Goal: Task Accomplishment & Management: Manage account settings

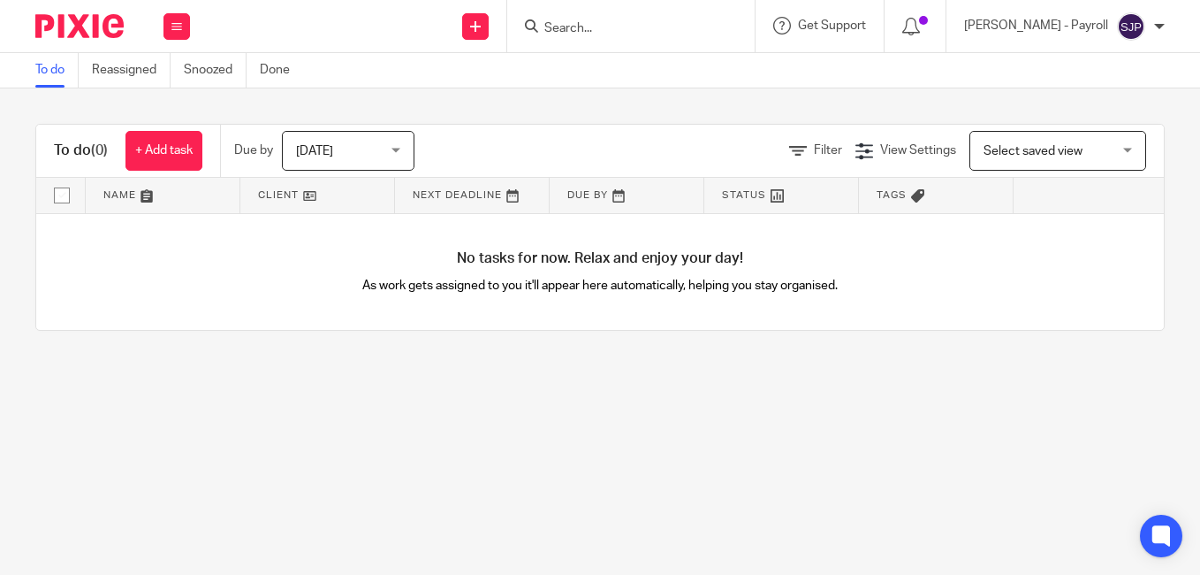
click at [643, 26] on input "Search" at bounding box center [622, 29] width 159 height 16
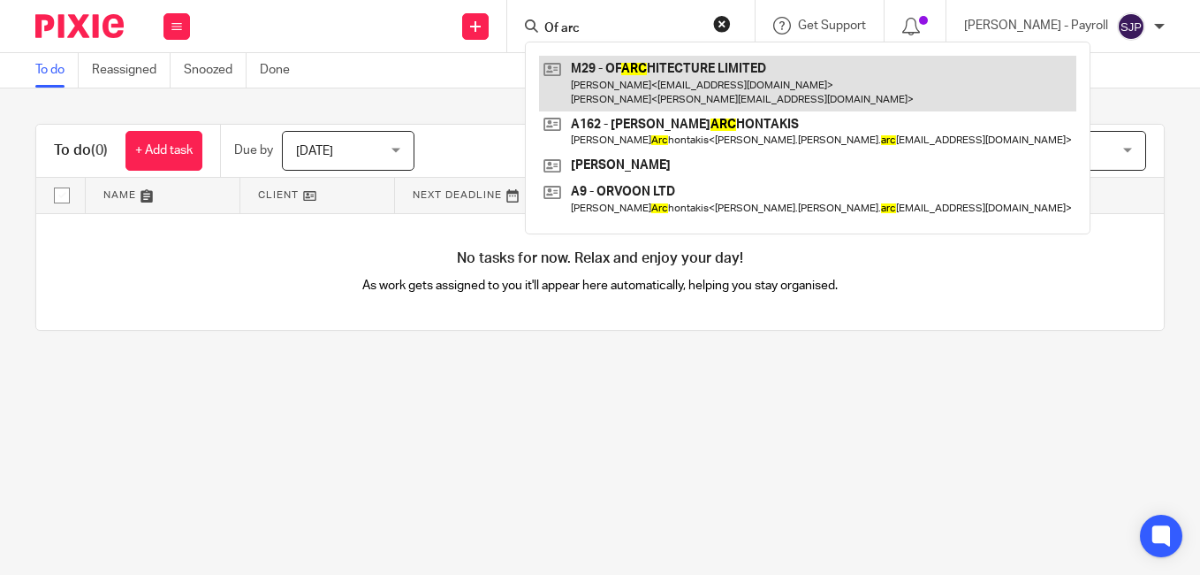
type input "Of arc"
click at [646, 80] on link at bounding box center [807, 83] width 537 height 55
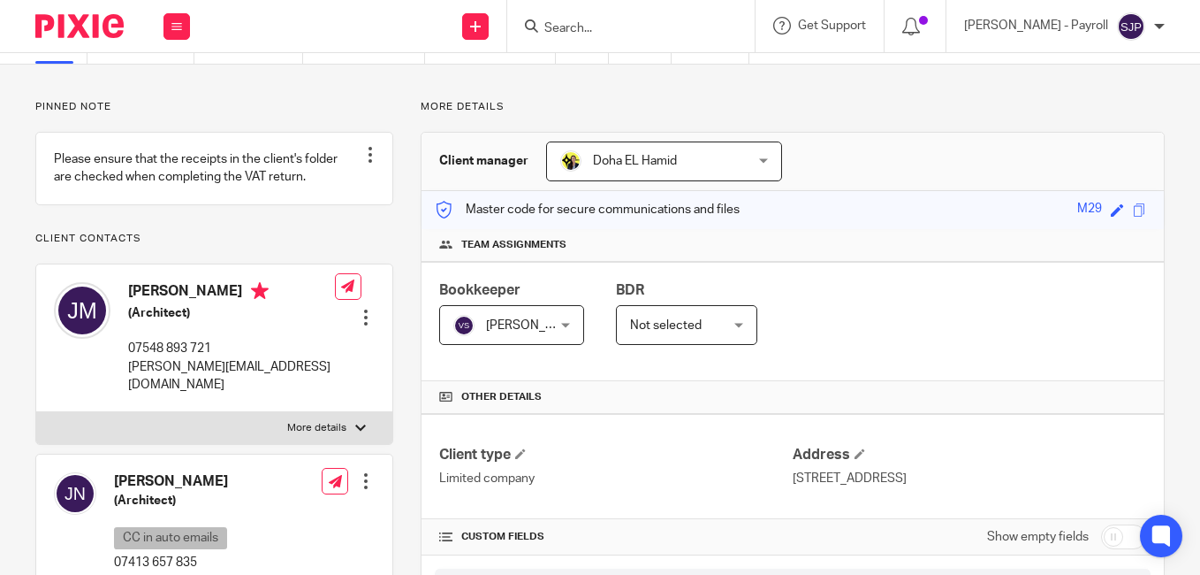
scroll to position [177, 0]
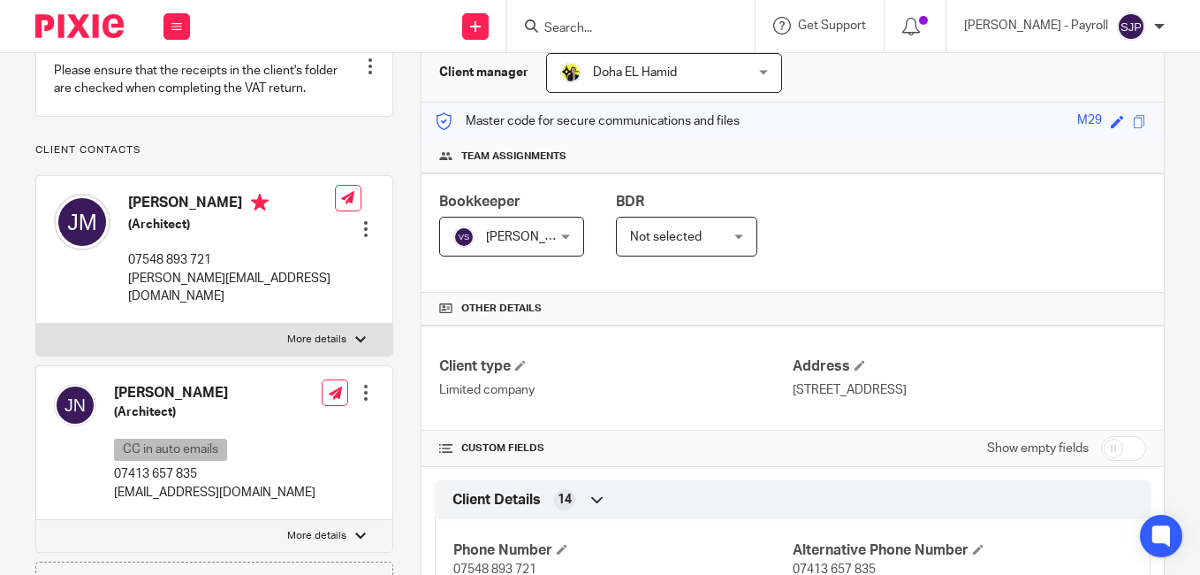
drag, startPoint x: 203, startPoint y: 394, endPoint x: 117, endPoint y: 384, distance: 87.3
click at [117, 384] on h4 "[PERSON_NAME]" at bounding box center [215, 393] width 202 height 19
copy h4 "[PERSON_NAME]"
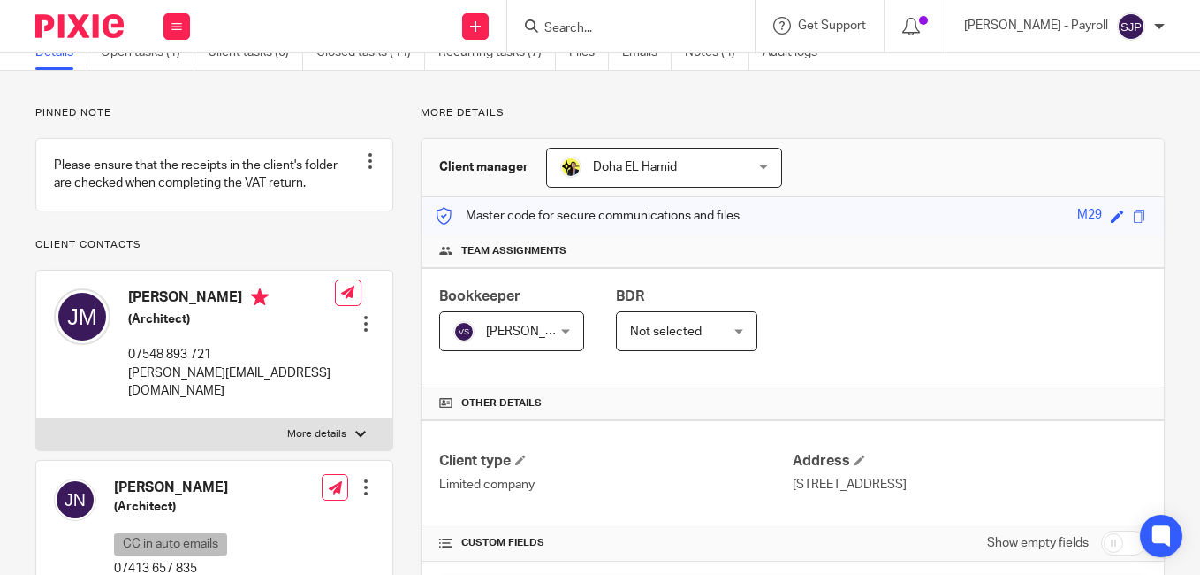
scroll to position [0, 0]
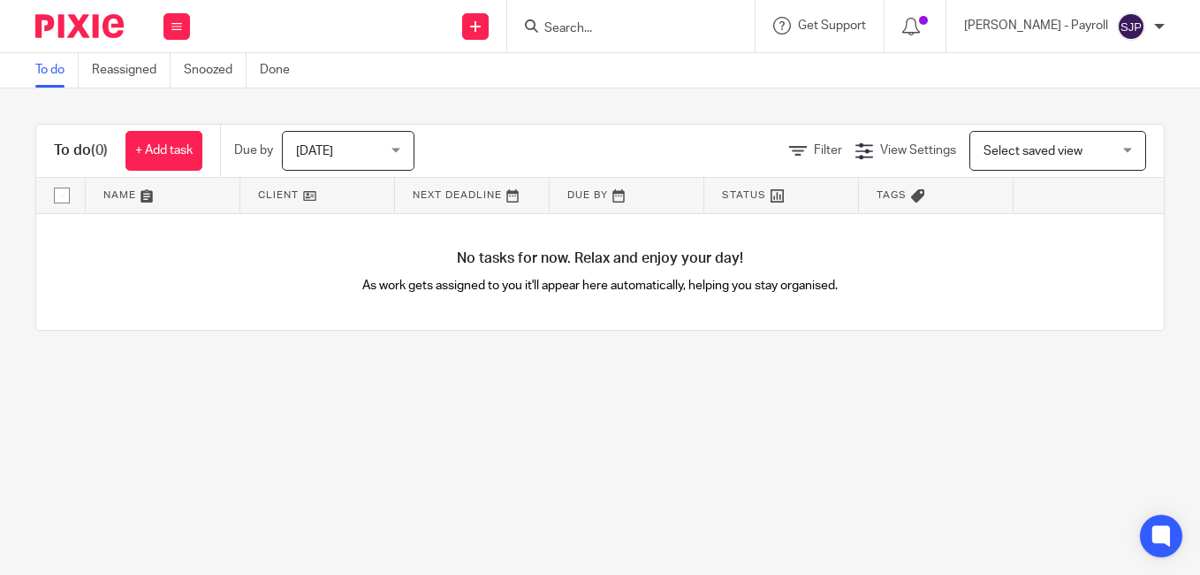
click at [643, 34] on input "Search" at bounding box center [622, 29] width 159 height 16
paste input "ROY ASAMOAH"
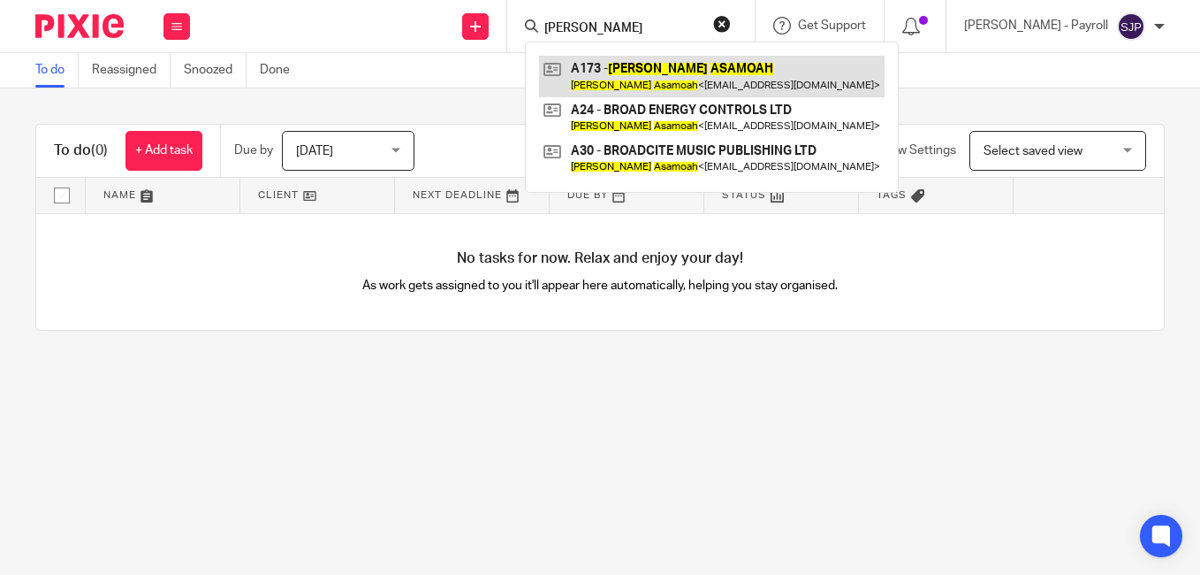
type input "ROY ASAMOAH"
click at [633, 74] on link at bounding box center [712, 76] width 346 height 41
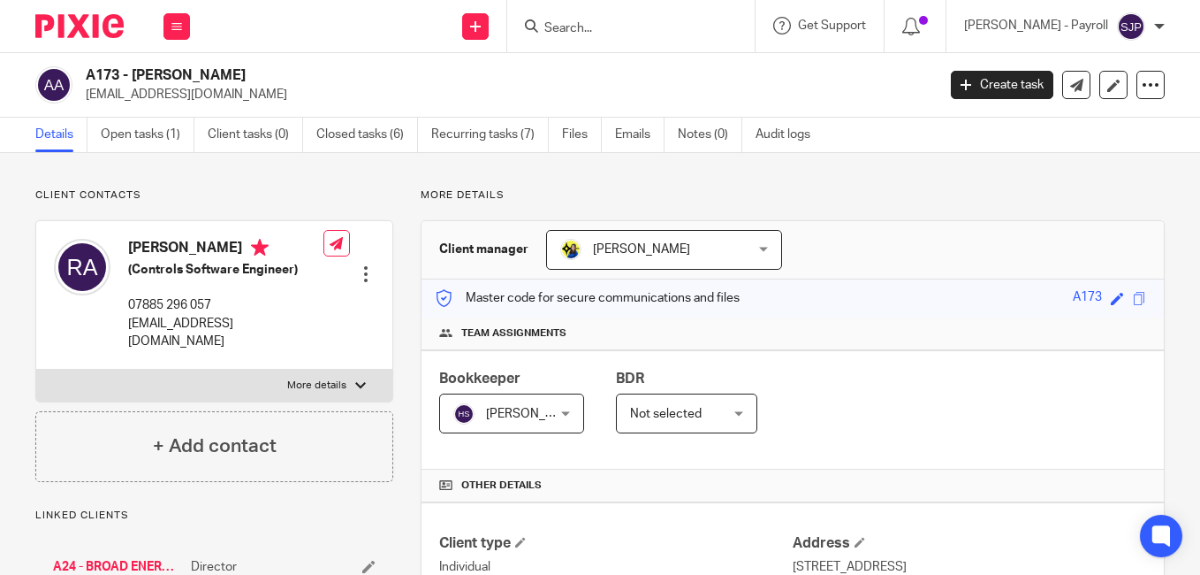
click at [886, 239] on div "Client manager Bobo Lee Bobo Lee Abhay Jayswal Akhil Siby - Billings Anjali Gam…" at bounding box center [793, 250] width 742 height 58
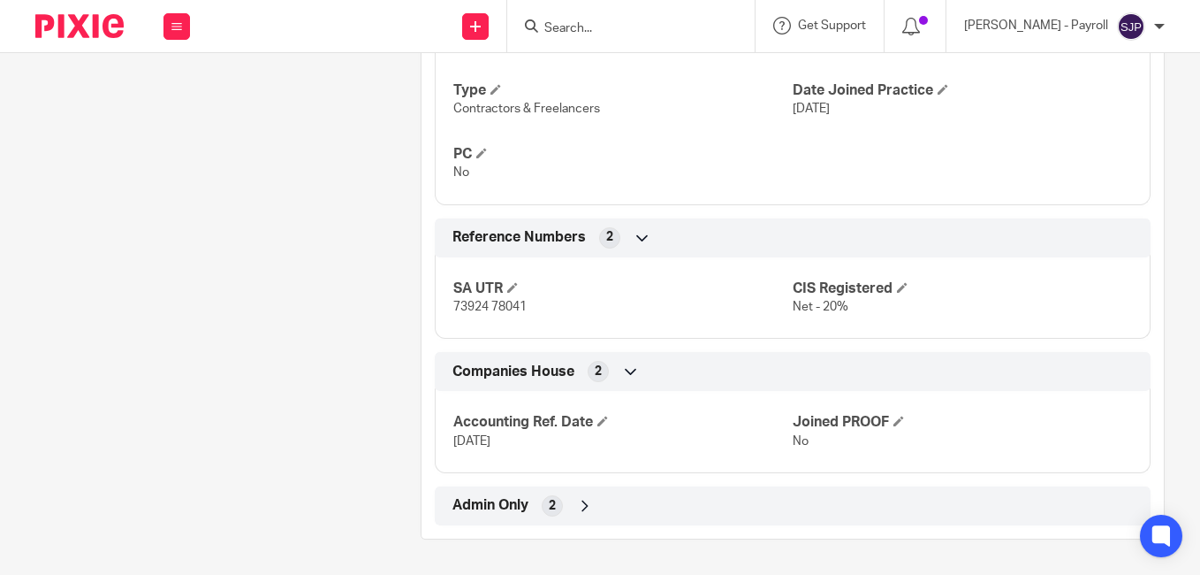
click at [602, 28] on input "Search" at bounding box center [622, 29] width 159 height 16
paste input "CRAIG FALKINGHAM"
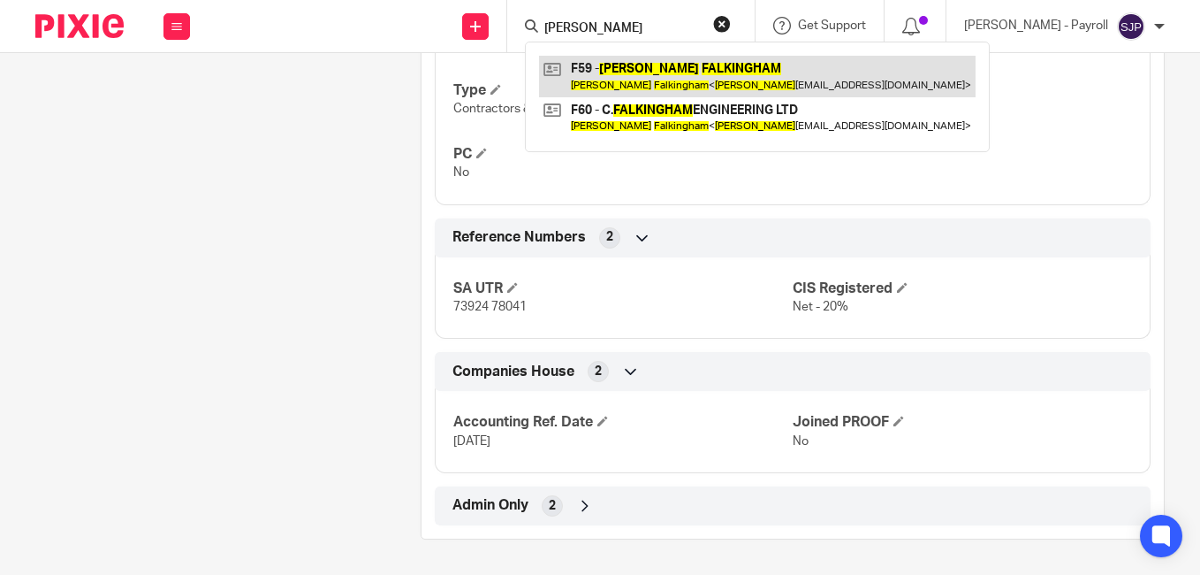
type input "CRAIG FALKINGHAM"
click at [650, 76] on link at bounding box center [757, 76] width 437 height 41
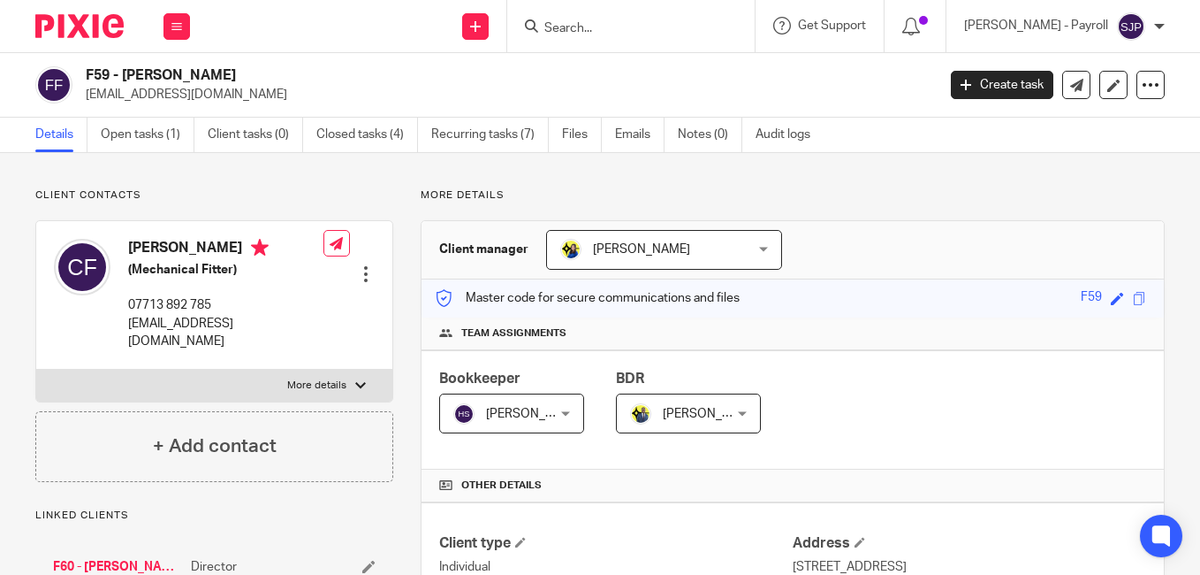
click at [142, 253] on h4 "[PERSON_NAME]" at bounding box center [225, 250] width 195 height 22
copy h4 "[PERSON_NAME]"
click at [204, 242] on h4 "[PERSON_NAME]" at bounding box center [225, 250] width 195 height 22
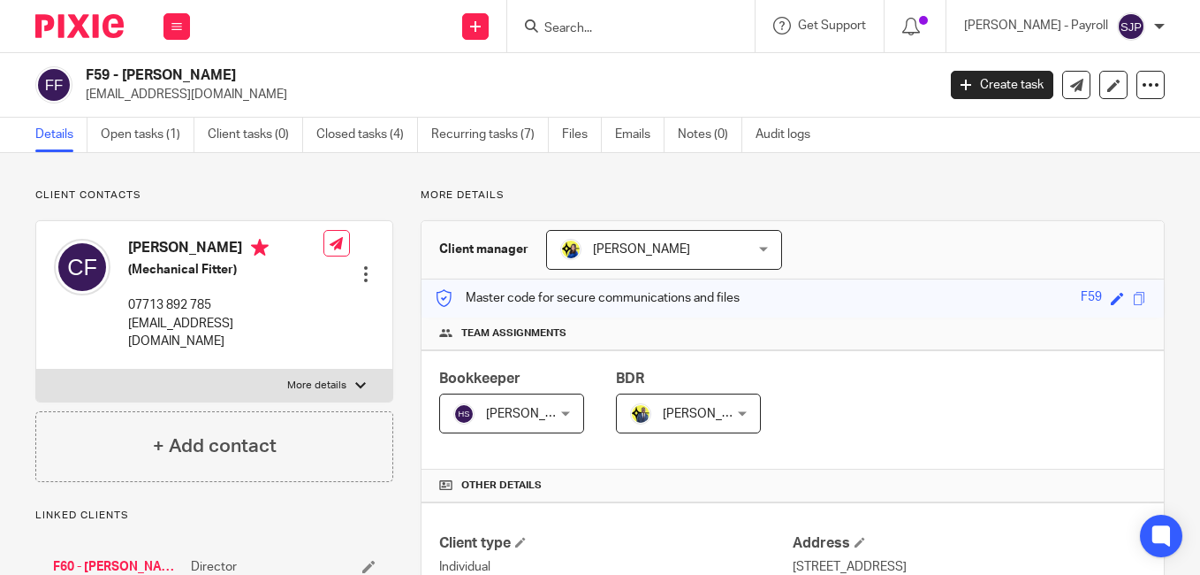
copy h4 "Falkingham"
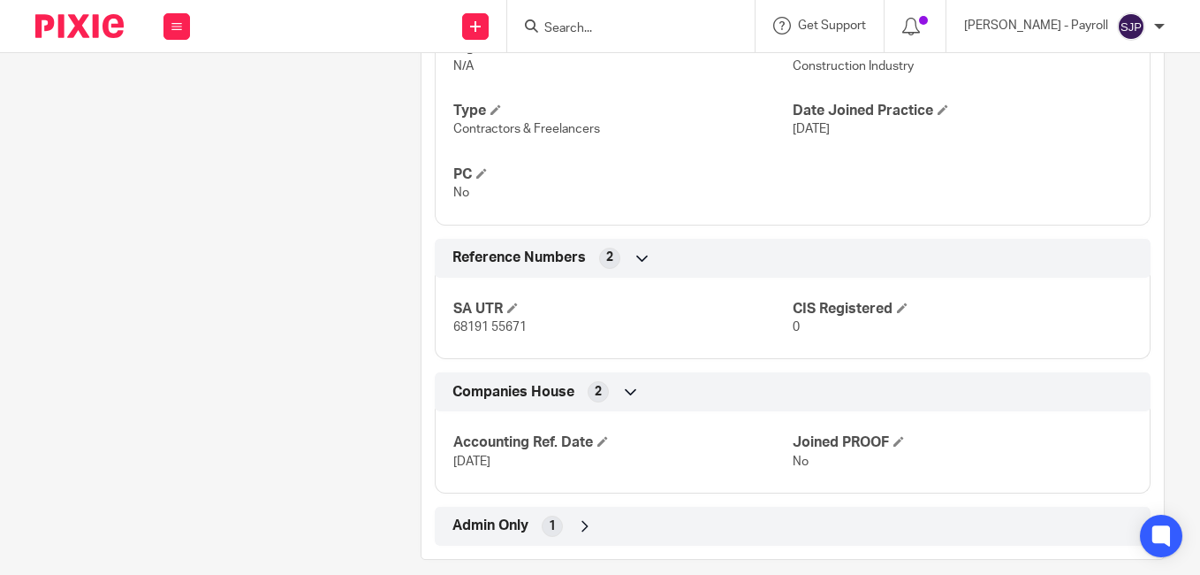
scroll to position [1152, 0]
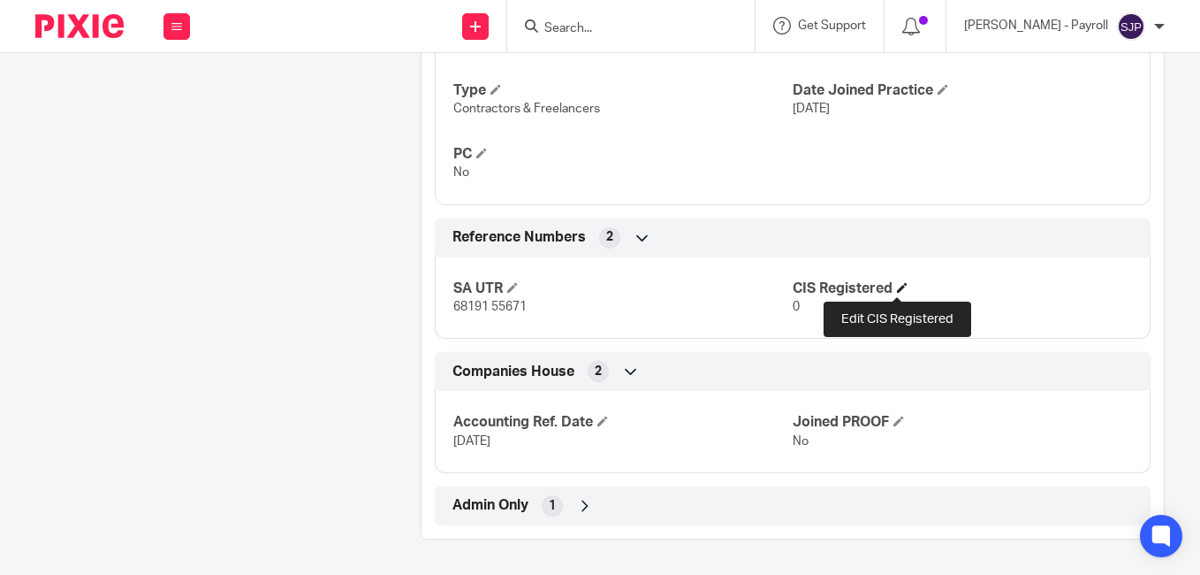
click at [897, 285] on span at bounding box center [902, 287] width 11 height 11
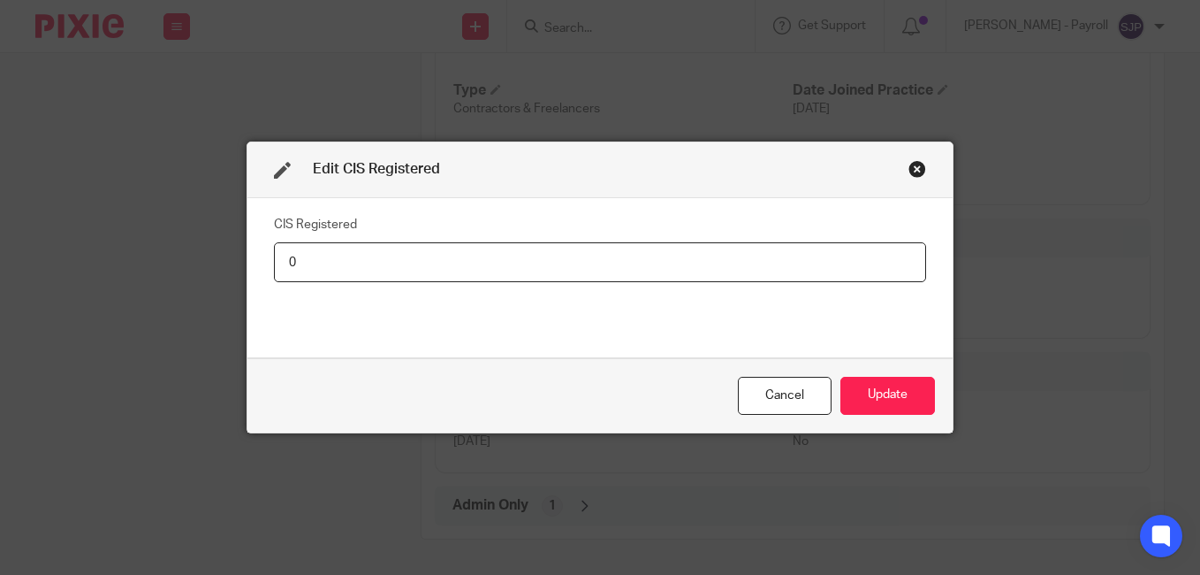
click at [287, 261] on input "0" at bounding box center [600, 262] width 652 height 40
paste input "Net - 20%"
type input "Net - 20%"
click at [875, 390] on button "Update" at bounding box center [888, 396] width 95 height 38
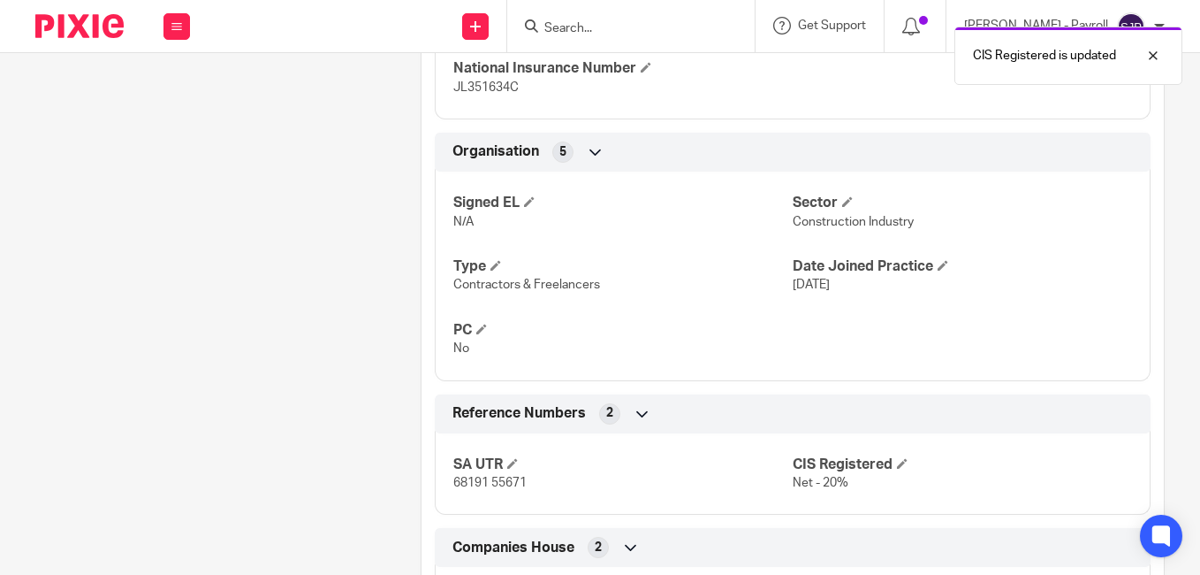
scroll to position [621, 0]
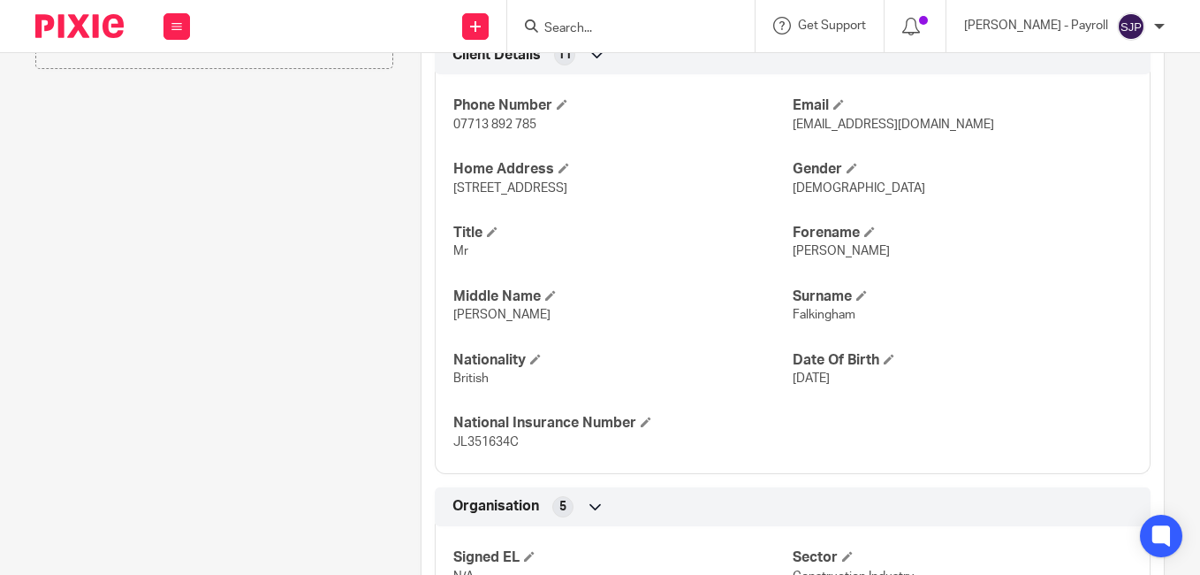
click at [632, 24] on input "Search" at bounding box center [622, 29] width 159 height 16
paste input "MARK STANFORD"
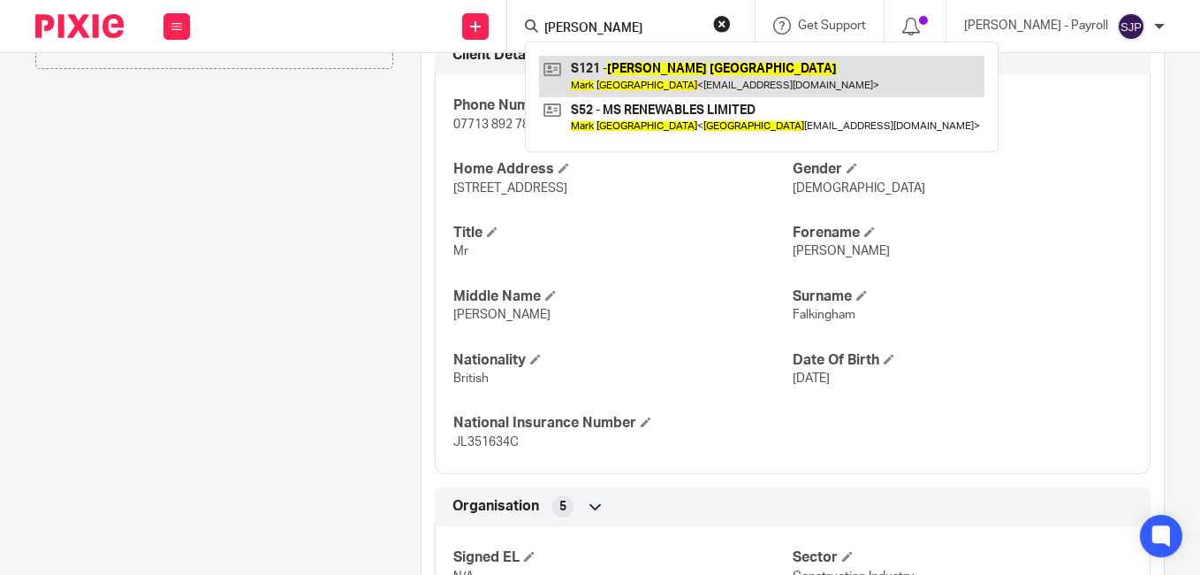
type input "MARK STANFORD"
click at [632, 77] on link at bounding box center [761, 76] width 445 height 41
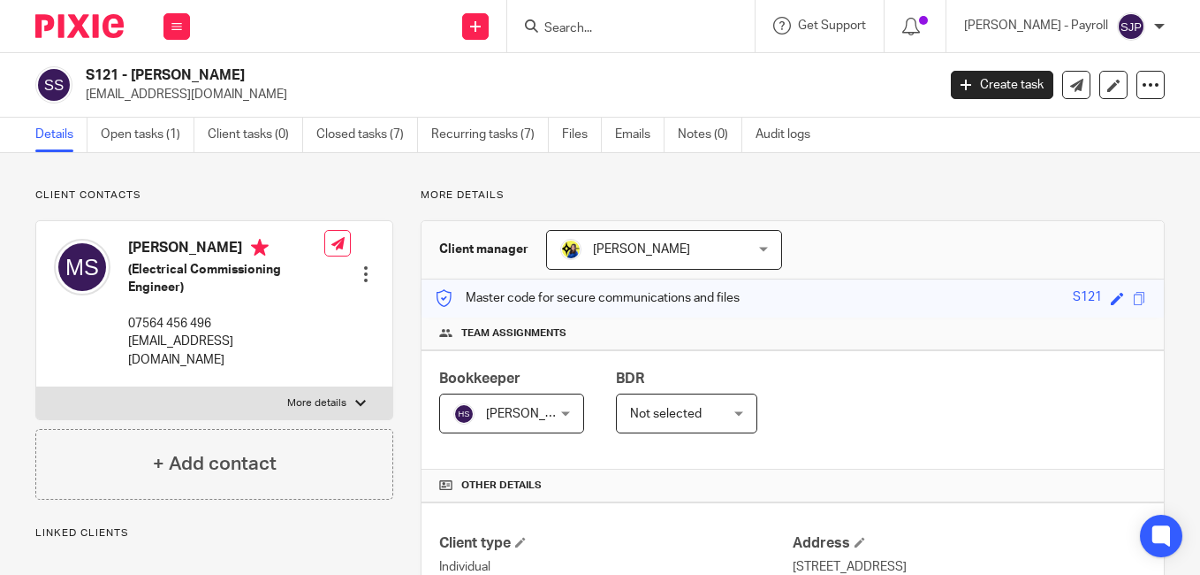
click at [154, 247] on h4 "[PERSON_NAME]" at bounding box center [226, 250] width 196 height 22
click at [154, 247] on h4 "Mark Stanford" at bounding box center [226, 250] width 196 height 22
copy h4 "Mark"
click at [201, 248] on h4 "Mark Stanford" at bounding box center [226, 250] width 196 height 22
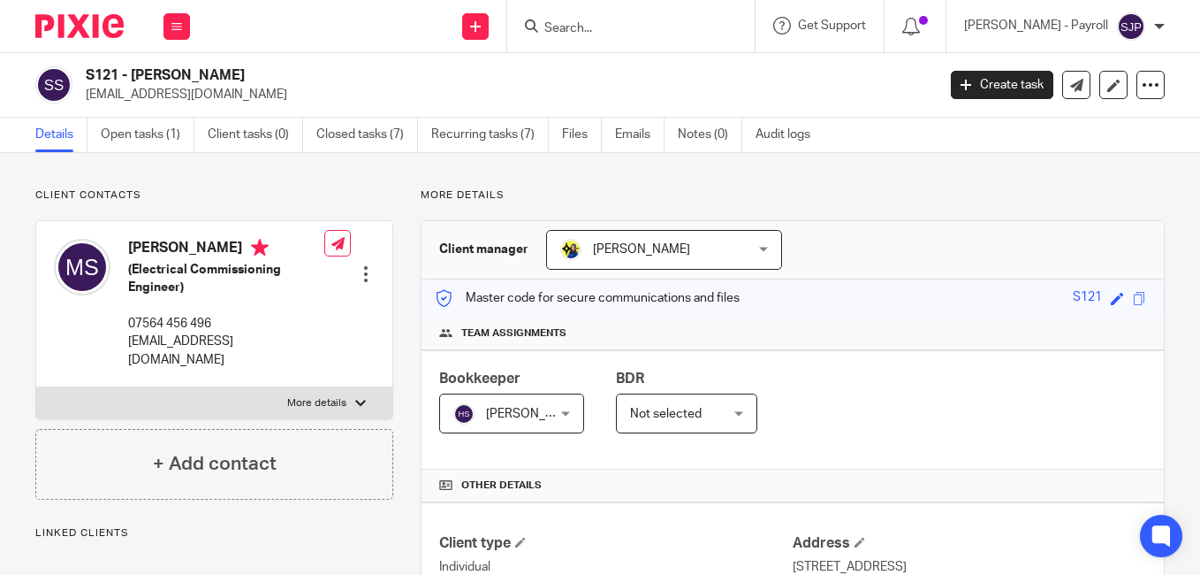
copy h4 "Stanford"
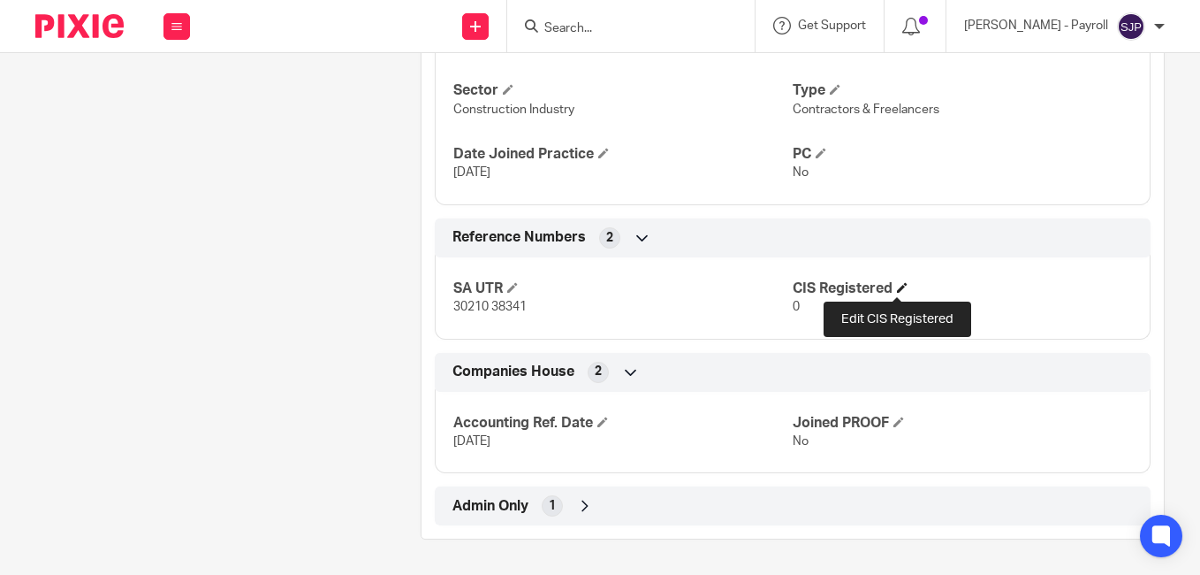
click at [899, 292] on span at bounding box center [902, 287] width 11 height 11
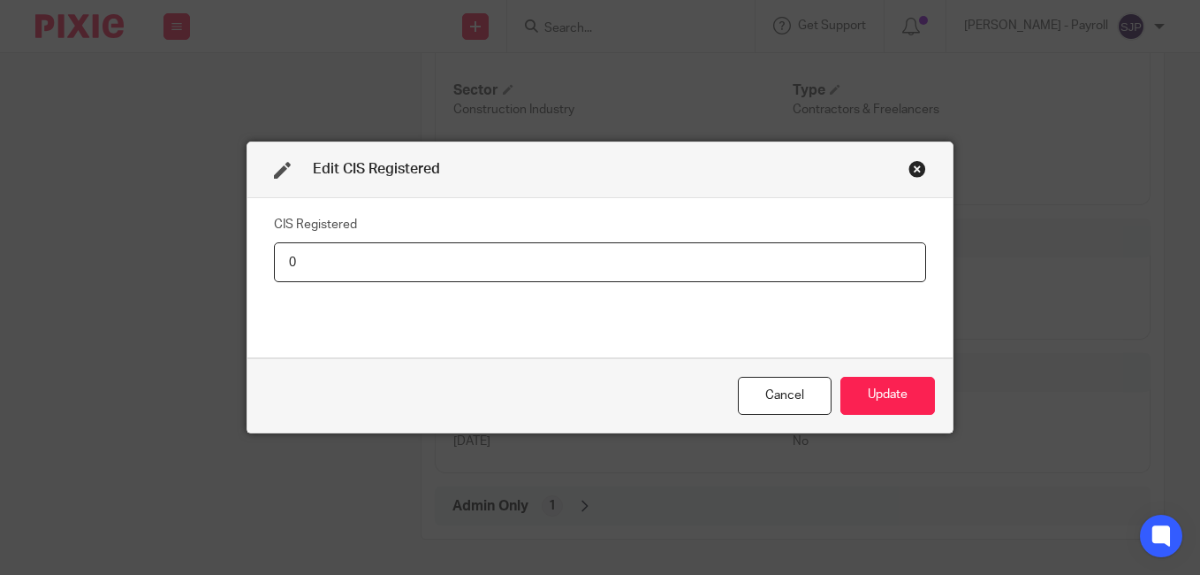
drag, startPoint x: 389, startPoint y: 259, endPoint x: 270, endPoint y: 263, distance: 118.5
click at [274, 263] on input "0" at bounding box center [600, 262] width 652 height 40
type input "Net - 20%"
click at [866, 391] on button "Update" at bounding box center [888, 396] width 95 height 38
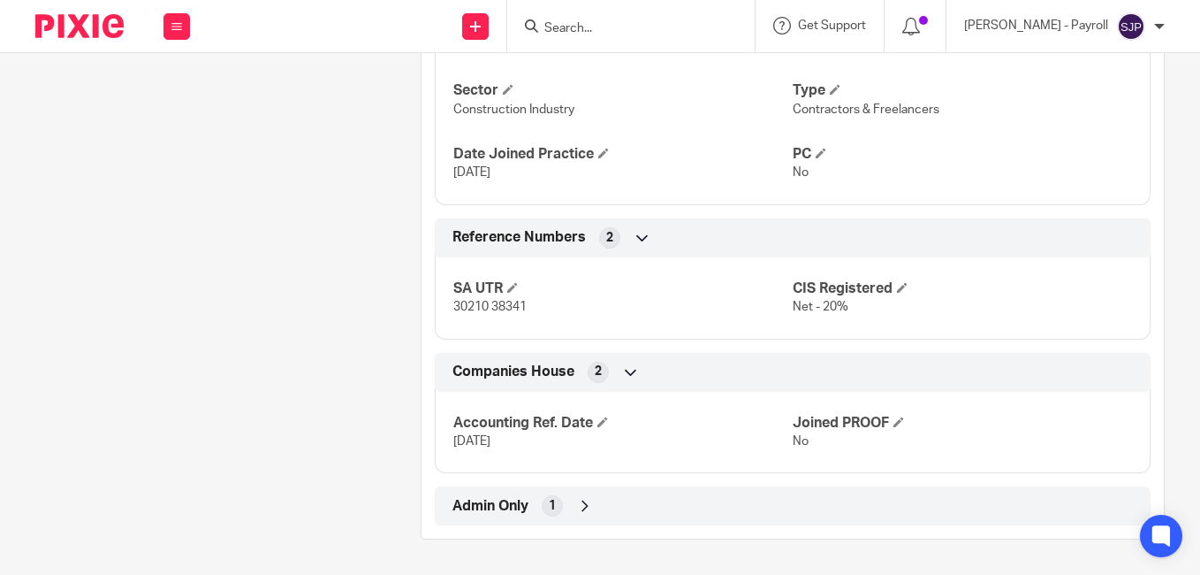
click at [605, 33] on input "Search" at bounding box center [622, 29] width 159 height 16
paste input "IAN GORDON"
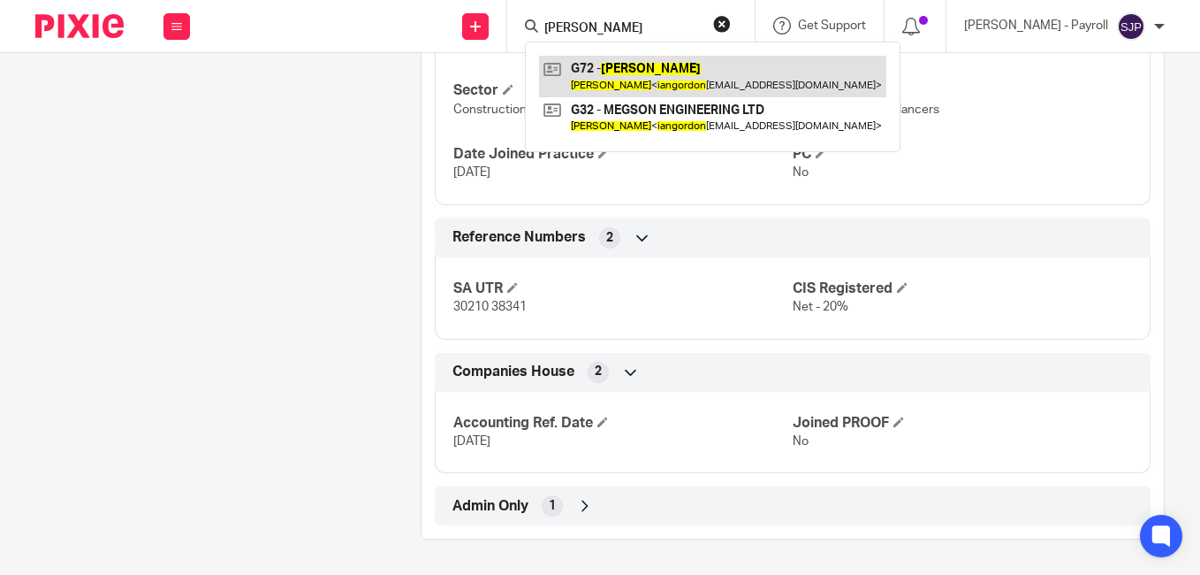
type input "IAN GORDON"
click at [616, 71] on link at bounding box center [712, 76] width 347 height 41
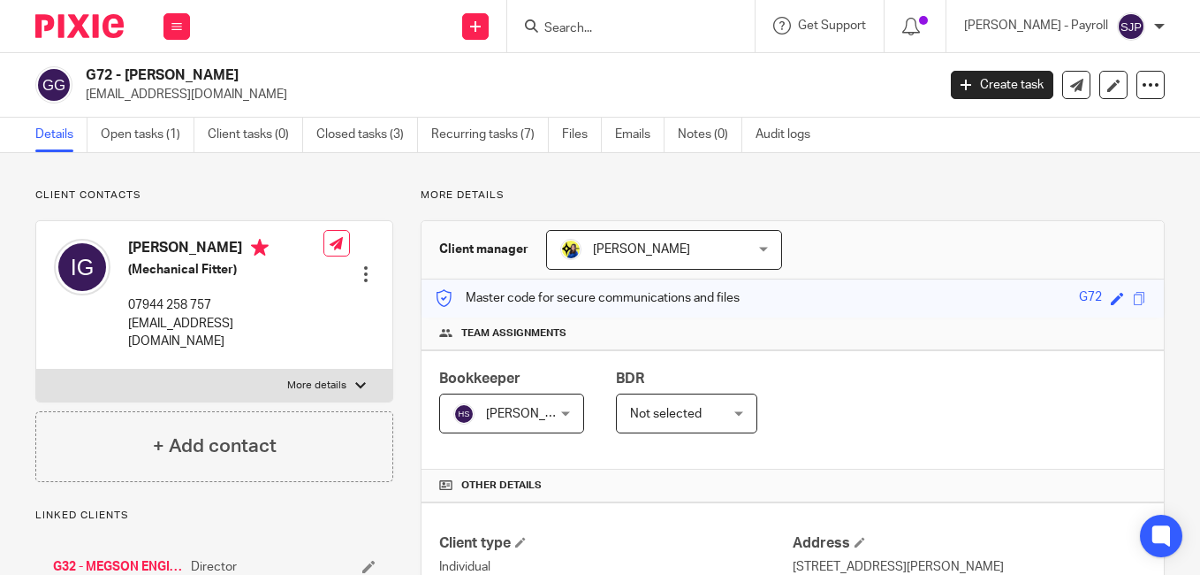
click at [142, 247] on h4 "Ian Gordon" at bounding box center [225, 250] width 195 height 22
click at [134, 252] on h4 "Ian Gordon" at bounding box center [225, 250] width 195 height 22
click at [171, 247] on h4 "Ian Gordon" at bounding box center [225, 250] width 195 height 22
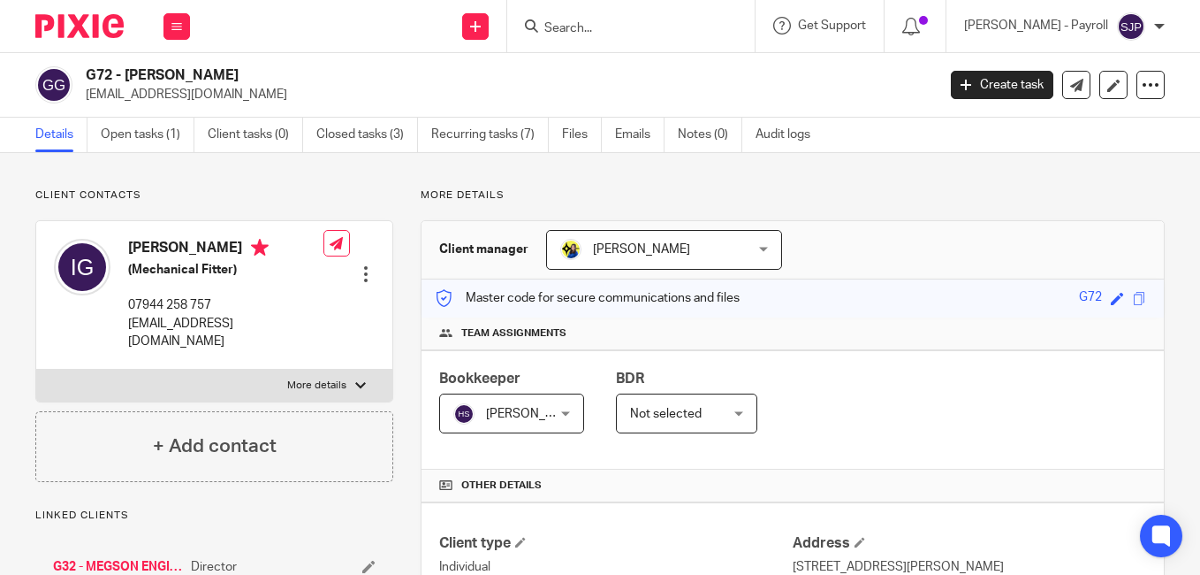
click at [171, 247] on h4 "Ian Gordon" at bounding box center [225, 250] width 195 height 22
copy h4 "Gordon"
click at [832, 236] on div "Client manager Bobo Lee Bobo Lee Abhay Jayswal Akhil Siby - Billings Anjali Gam…" at bounding box center [793, 250] width 742 height 58
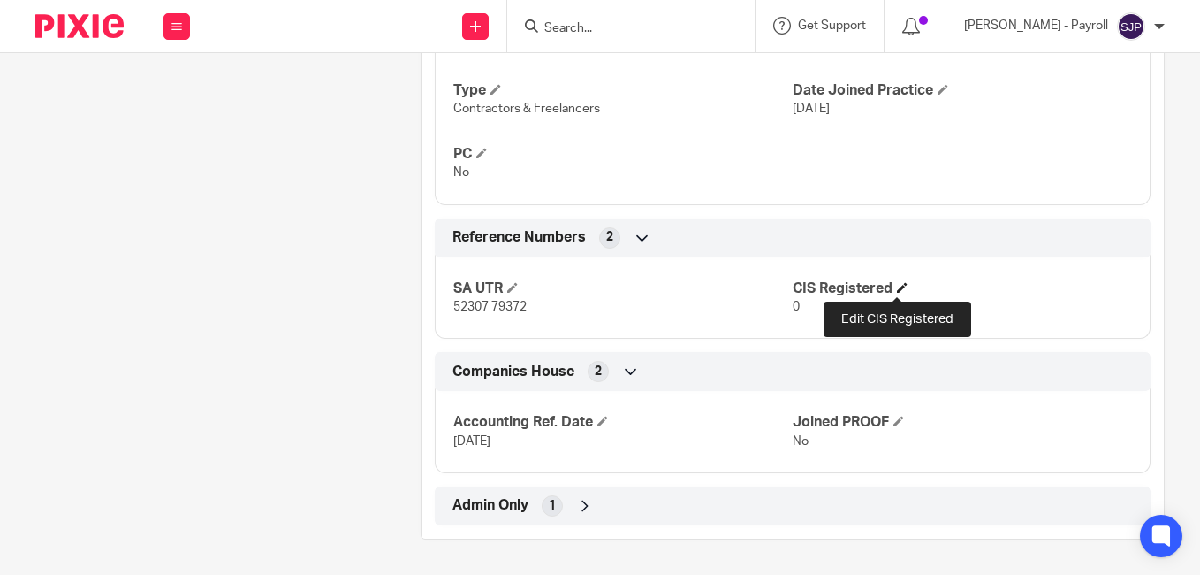
click at [898, 286] on span at bounding box center [902, 287] width 11 height 11
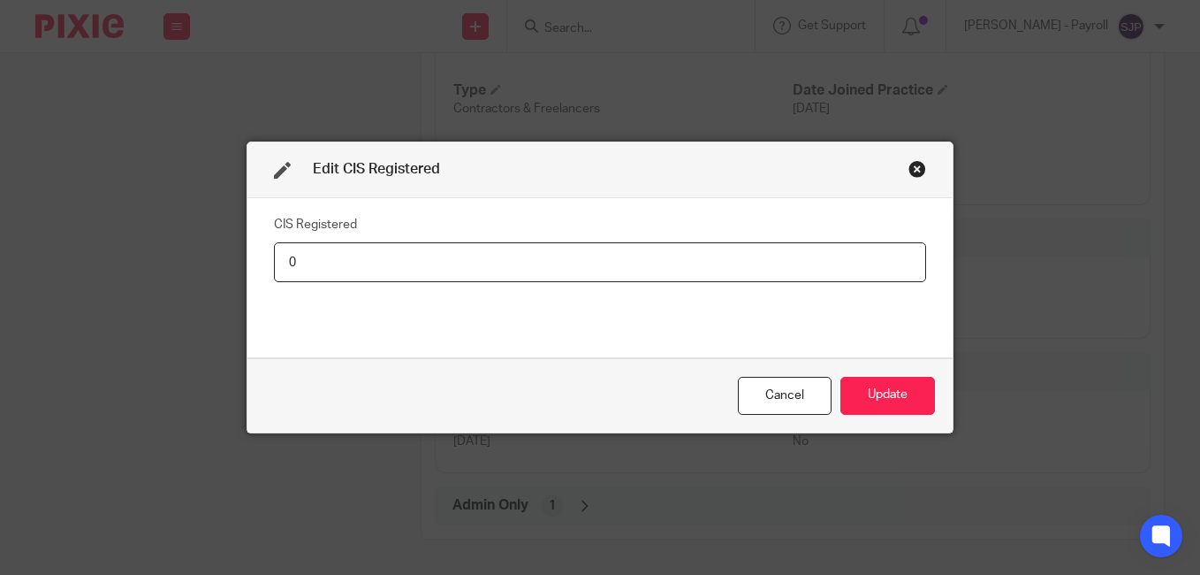
drag, startPoint x: 560, startPoint y: 271, endPoint x: 246, endPoint y: 271, distance: 313.8
click at [262, 271] on div "CIS Registered 0" at bounding box center [599, 278] width 705 height 160
type input "Net - 20%"
click at [918, 380] on button "Update" at bounding box center [888, 396] width 95 height 38
click at [911, 400] on button "Update" at bounding box center [888, 396] width 95 height 38
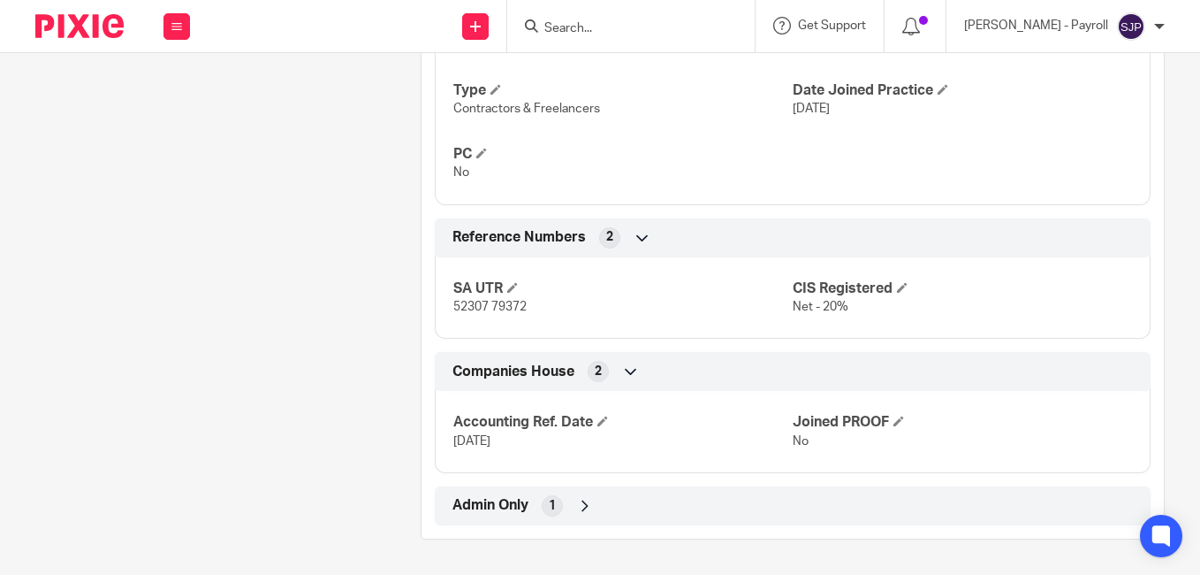
click at [601, 21] on input "Search" at bounding box center [622, 29] width 159 height 16
paste input "AUDRIUS SIKORSKAS"
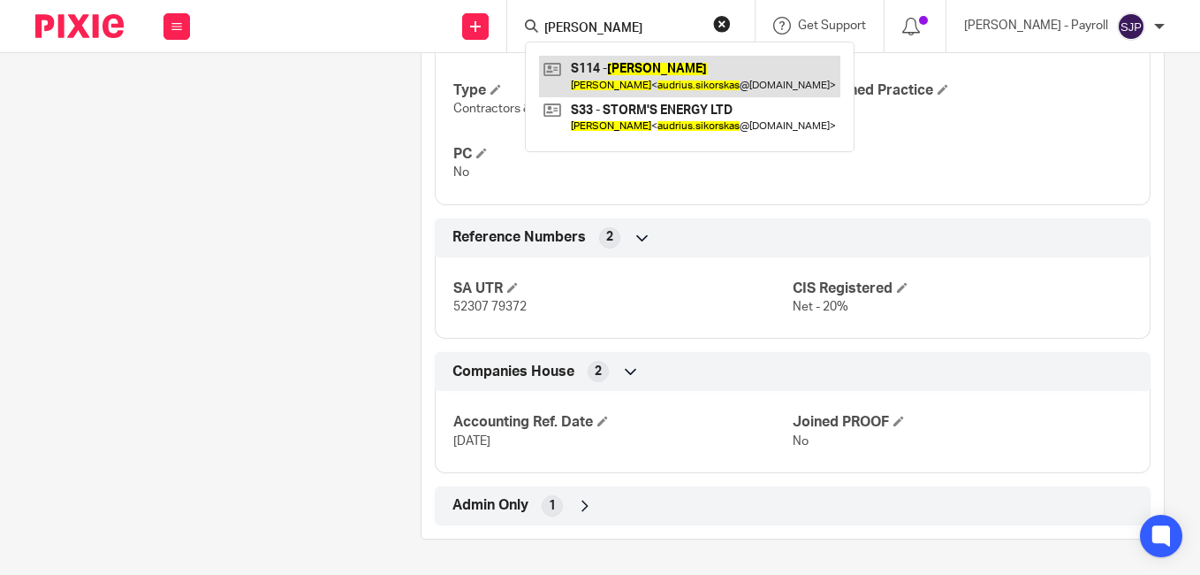
type input "AUDRIUS SIKORSKAS"
click at [645, 80] on link at bounding box center [689, 76] width 301 height 41
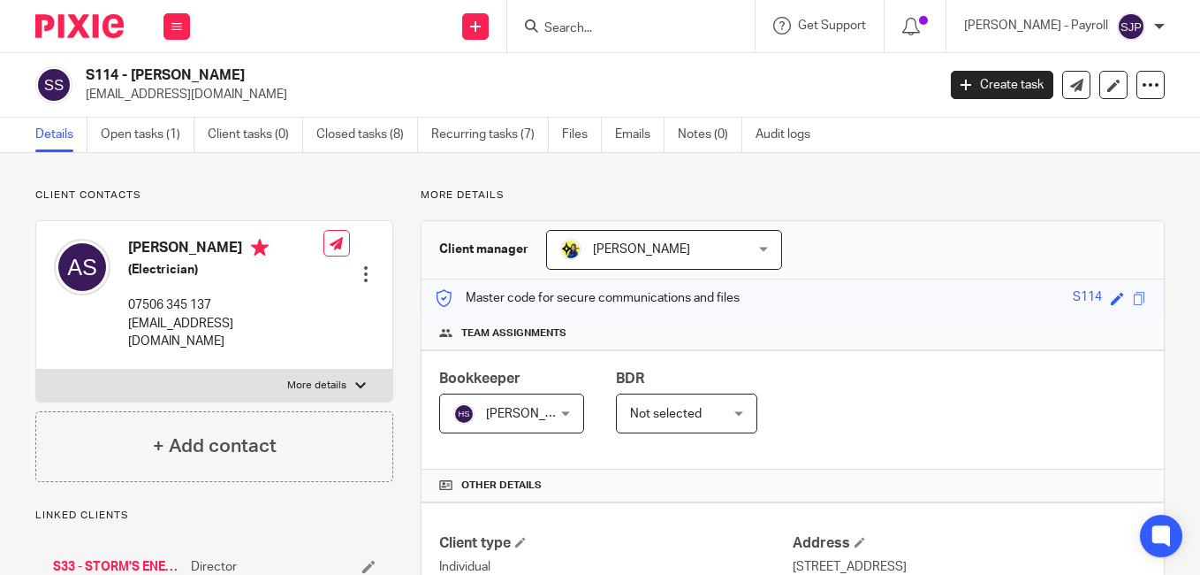
click at [147, 247] on h4 "[PERSON_NAME]" at bounding box center [225, 250] width 195 height 22
copy h4 "Audrius"
click at [220, 246] on h4 "[PERSON_NAME]" at bounding box center [225, 250] width 195 height 22
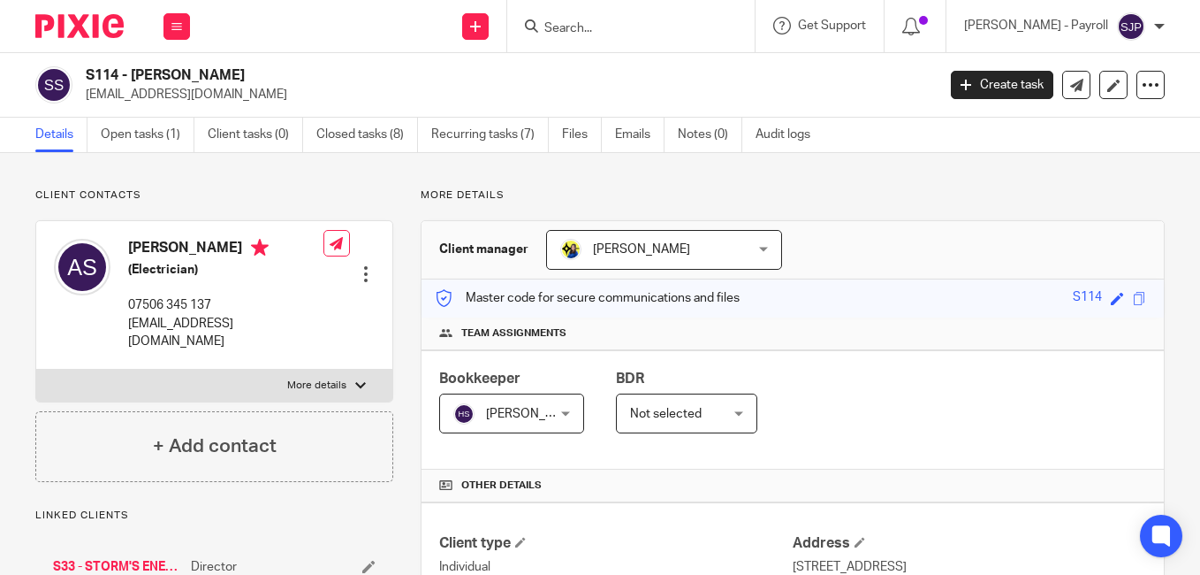
copy h4 "Sikorskas"
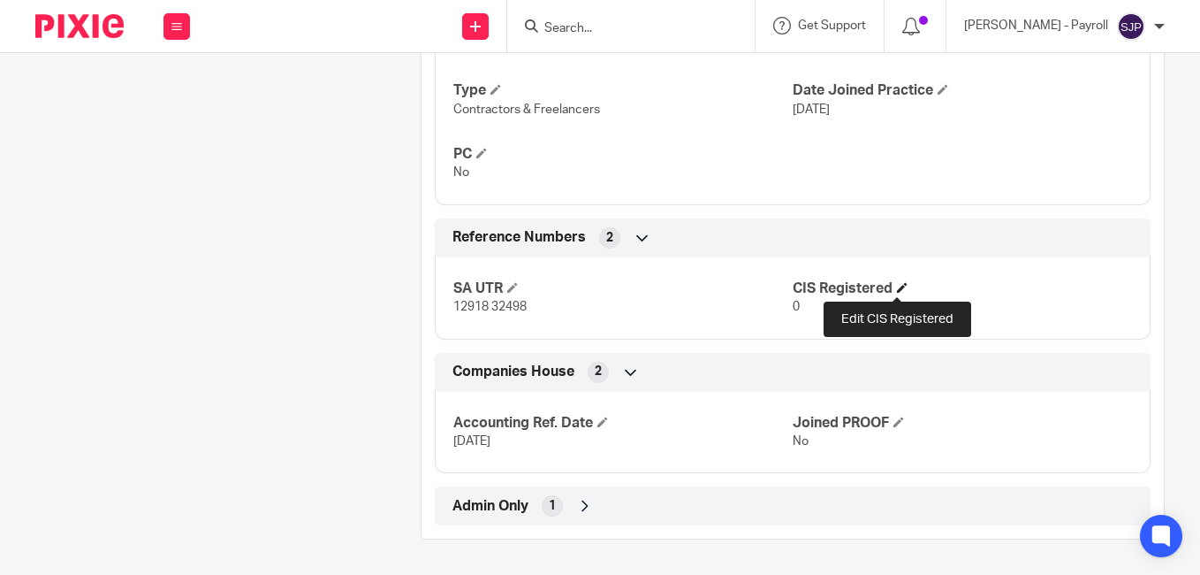
click at [897, 288] on span at bounding box center [902, 287] width 11 height 11
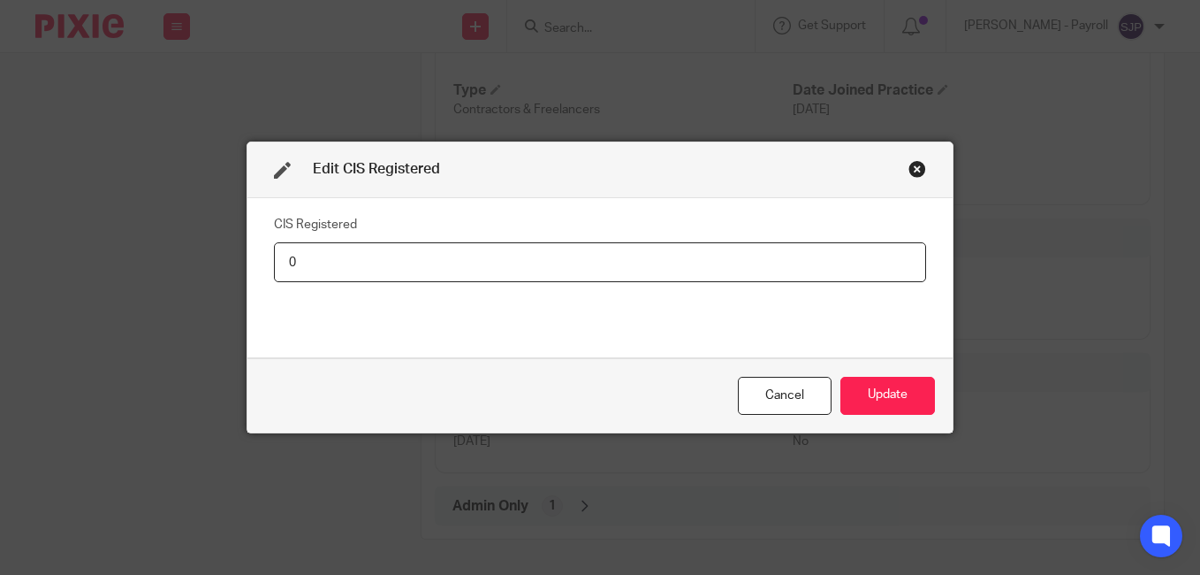
click at [278, 261] on input "0" at bounding box center [600, 262] width 652 height 40
click at [286, 262] on input "0" at bounding box center [600, 262] width 652 height 40
type input "Net - 20%"
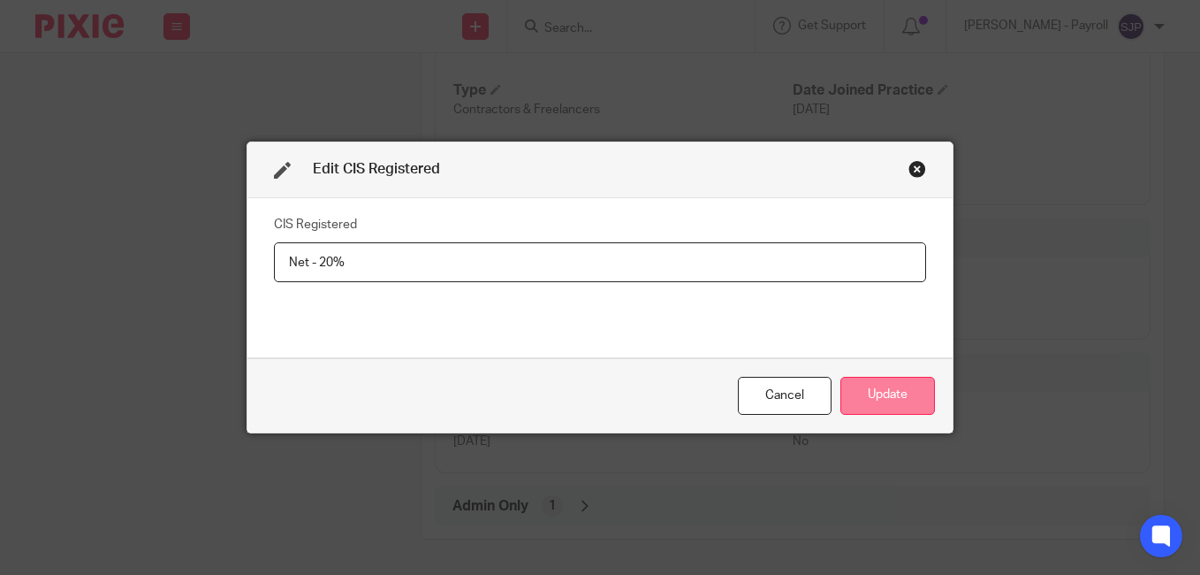
click at [894, 389] on button "Update" at bounding box center [888, 396] width 95 height 38
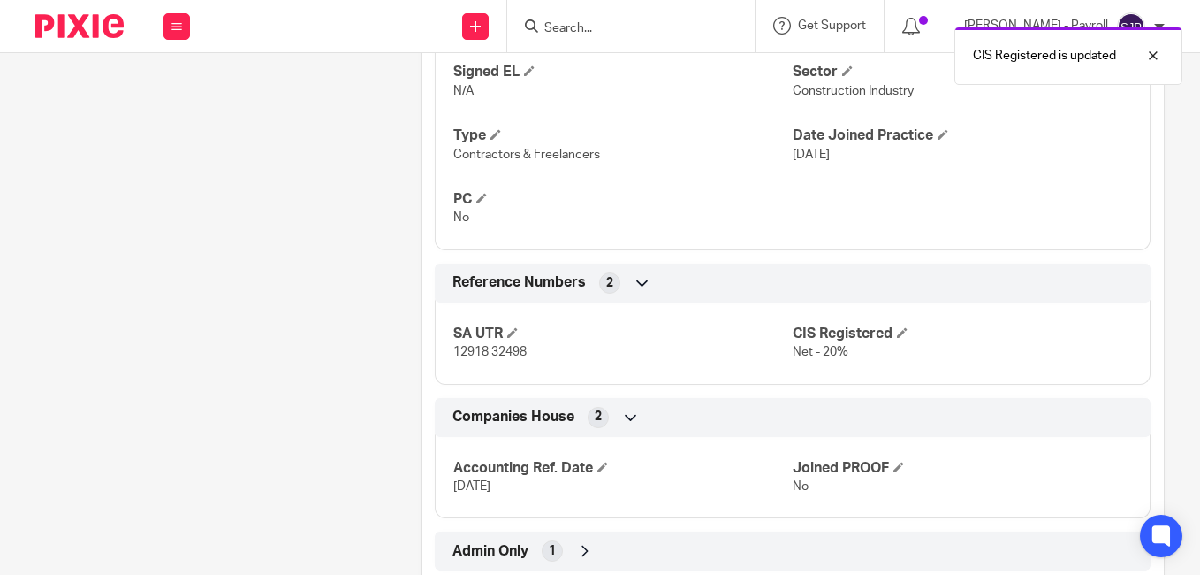
scroll to position [1000, 0]
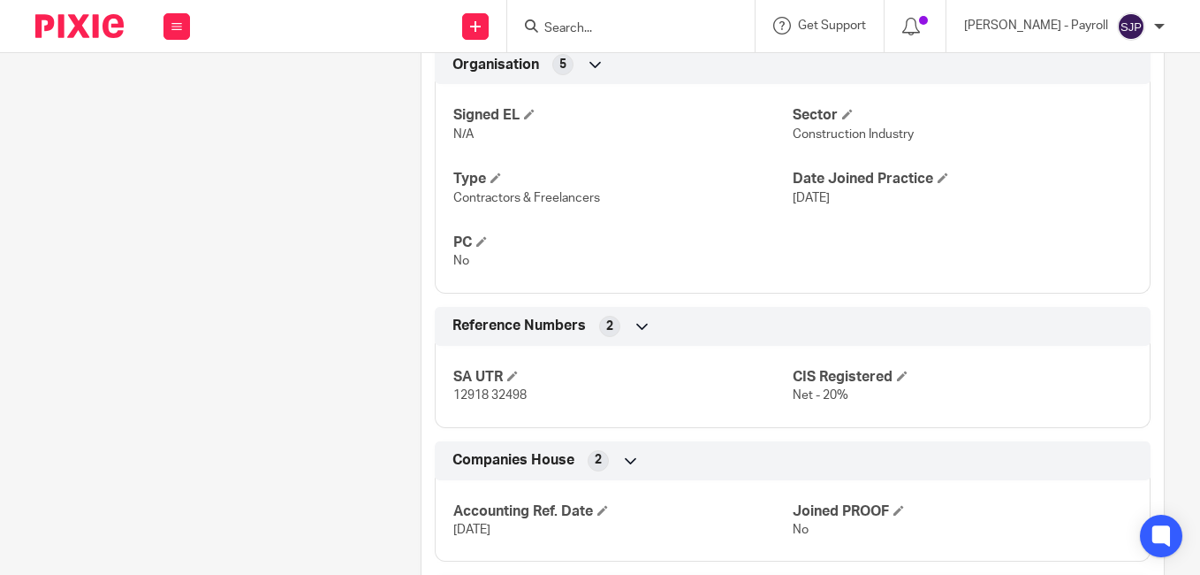
click at [573, 29] on input "Search" at bounding box center [622, 29] width 159 height 16
paste input "[PERSON_NAME]"
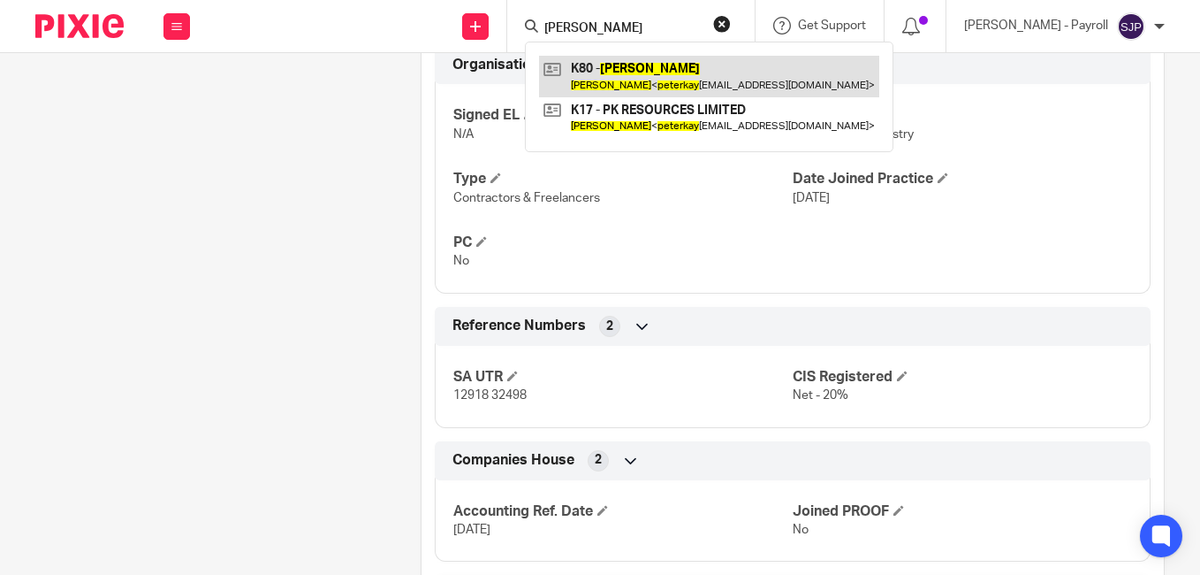
type input "[PERSON_NAME]"
click at [626, 63] on link at bounding box center [709, 76] width 340 height 41
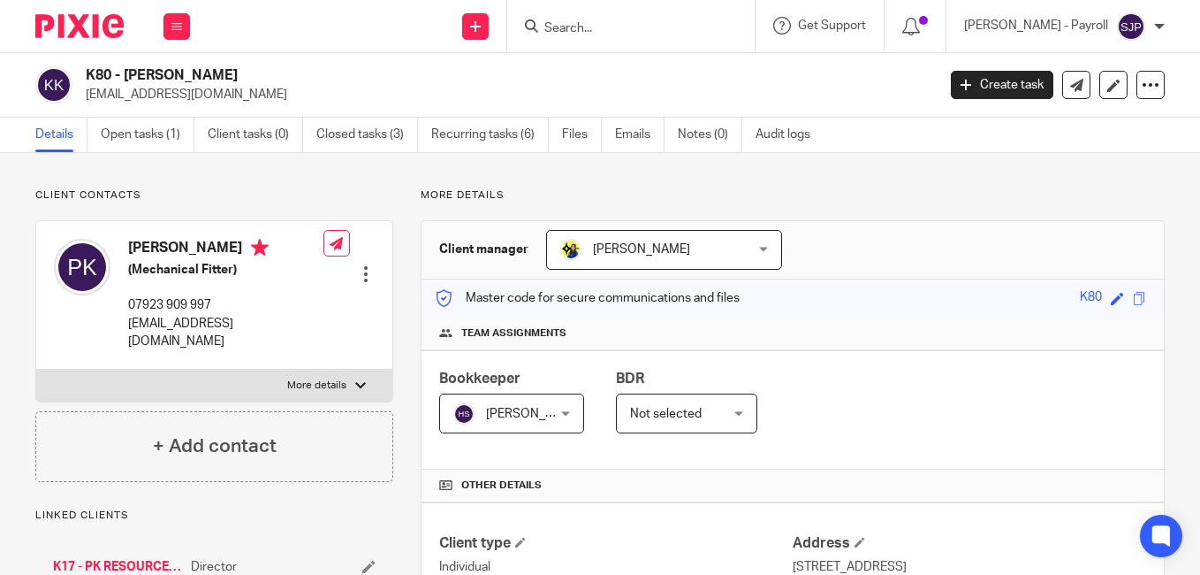
click at [153, 247] on h4 "[PERSON_NAME]" at bounding box center [225, 250] width 195 height 22
copy h4 "[PERSON_NAME]"
click at [182, 250] on h4 "[PERSON_NAME]" at bounding box center [225, 250] width 195 height 22
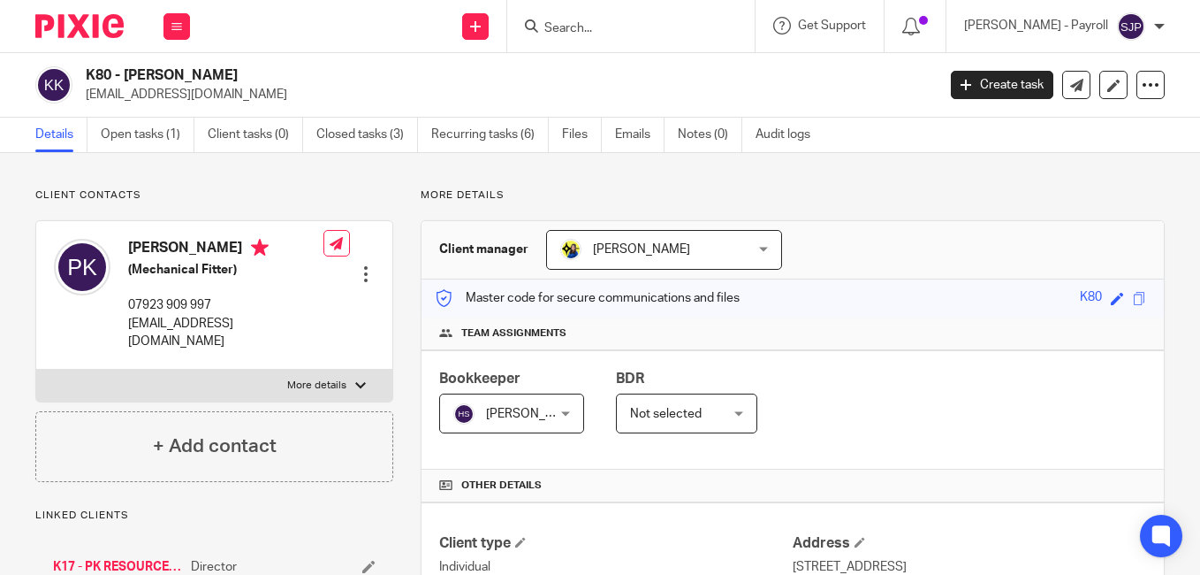
copy h4 "[PERSON_NAME]"
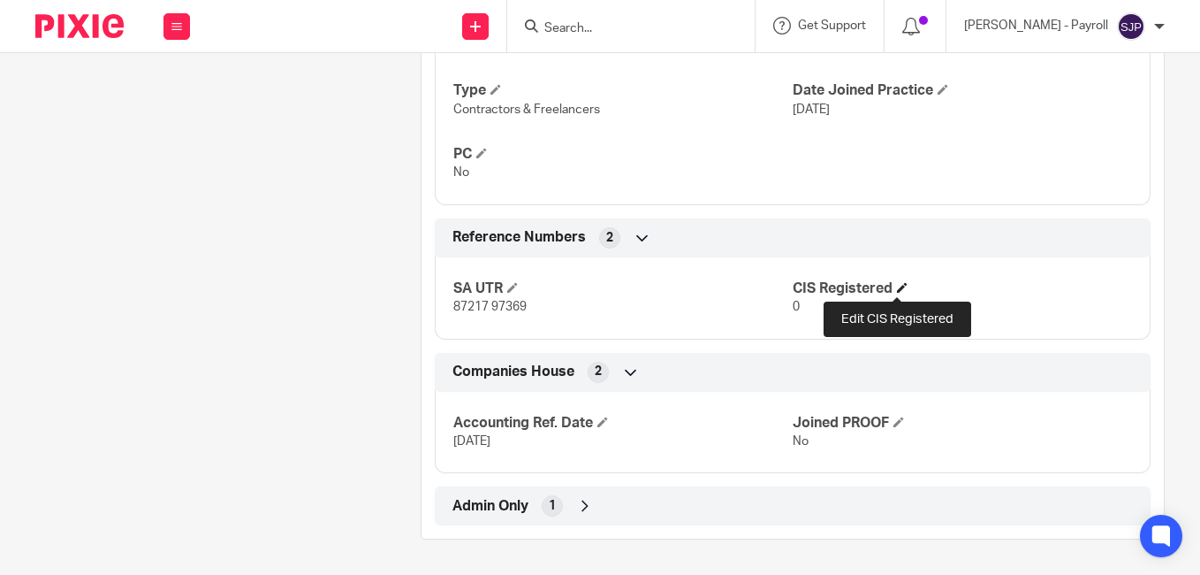
click at [902, 283] on span at bounding box center [902, 287] width 11 height 11
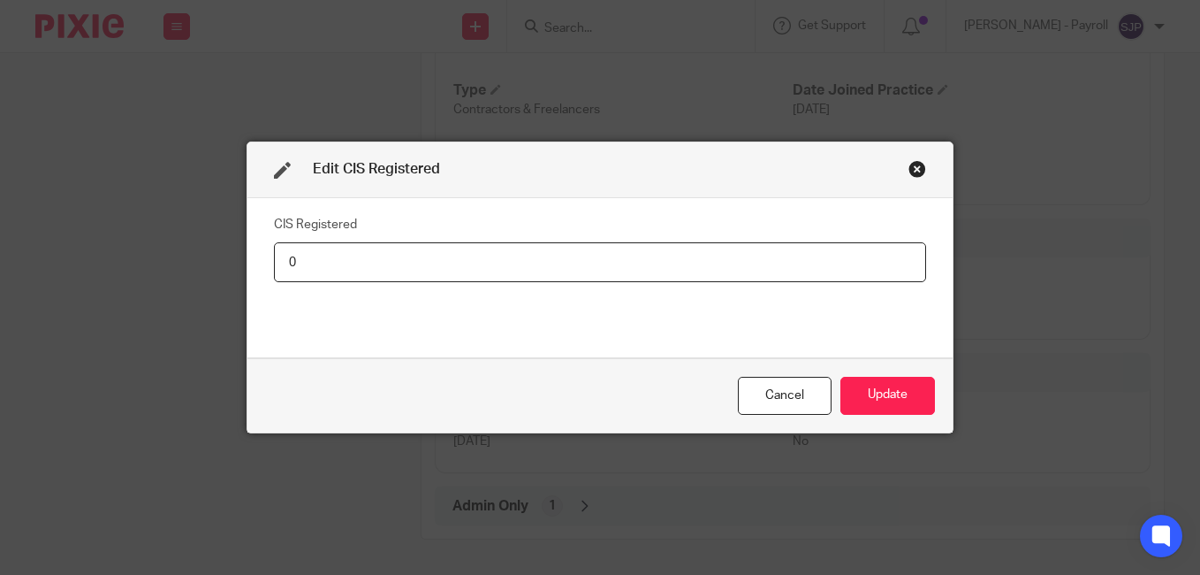
click at [307, 265] on input "0" at bounding box center [600, 262] width 652 height 40
type input "Net - 20%"
click at [860, 396] on button "Update" at bounding box center [888, 396] width 95 height 38
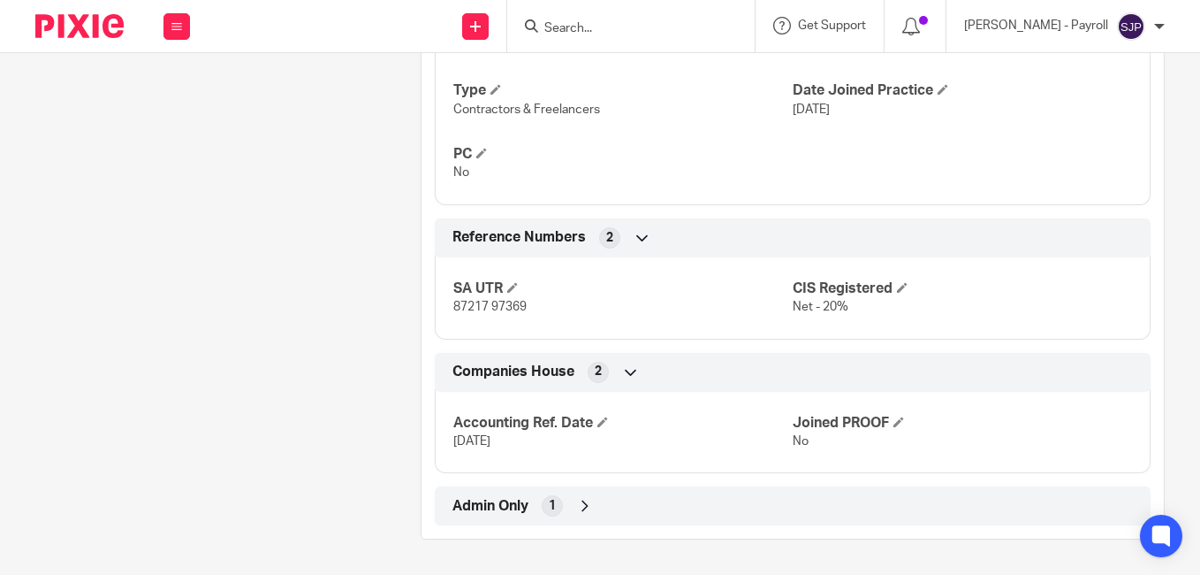
click at [587, 21] on input "Search" at bounding box center [622, 29] width 159 height 16
paste input "JOSEPH SMITH"
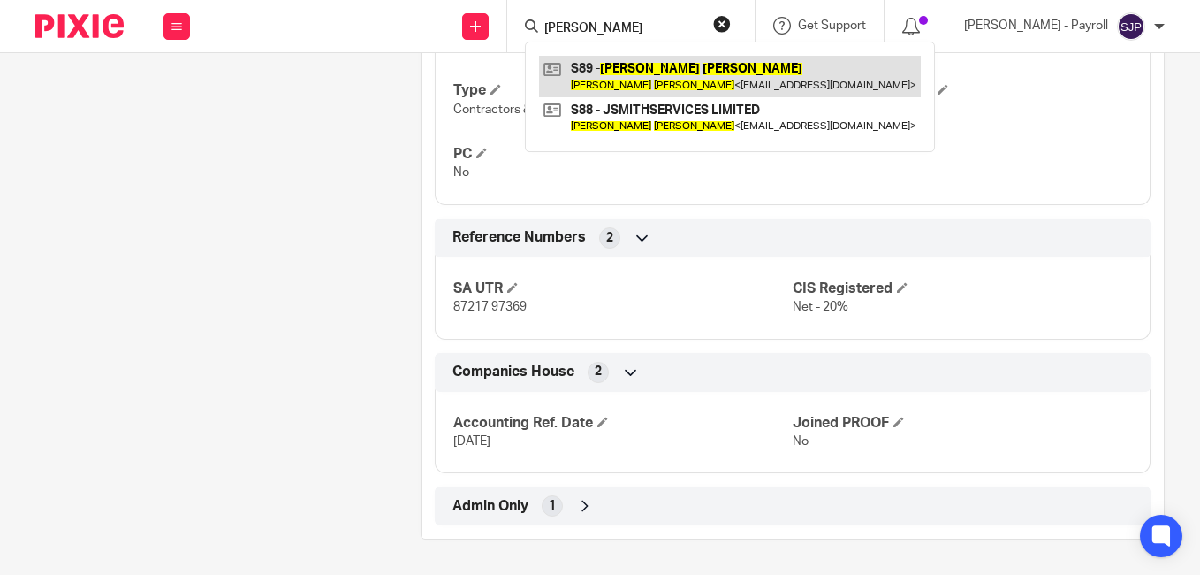
type input "JOSEPH SMITH"
click at [636, 65] on link at bounding box center [730, 76] width 382 height 41
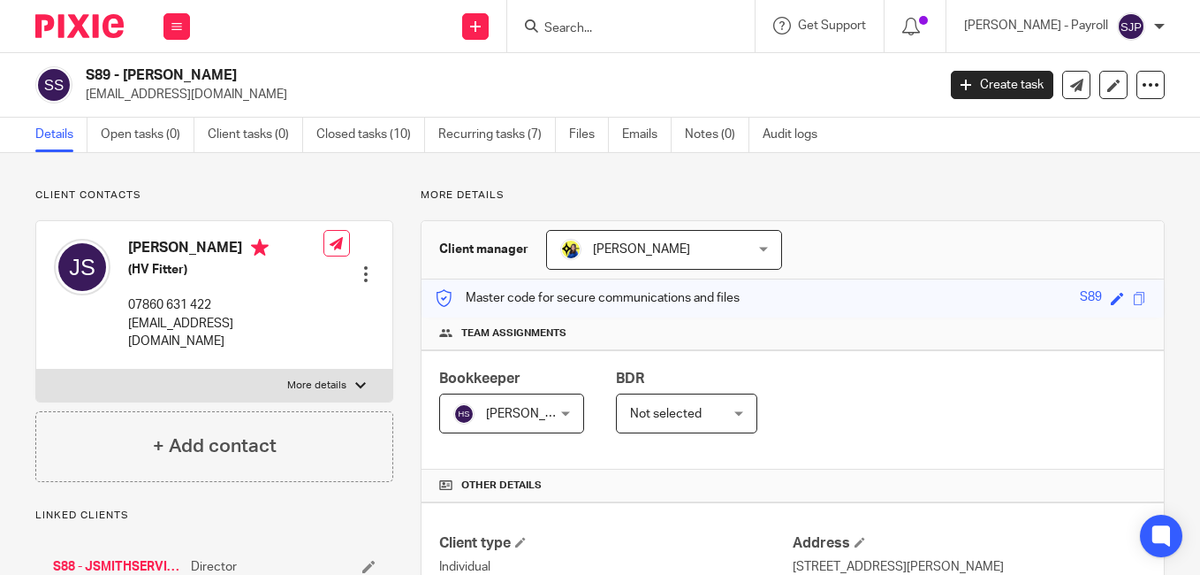
click at [157, 247] on h4 "Joseph Smith" at bounding box center [225, 250] width 195 height 22
copy h4 "Joseph"
click at [205, 244] on h4 "Joseph Smith" at bounding box center [225, 250] width 195 height 22
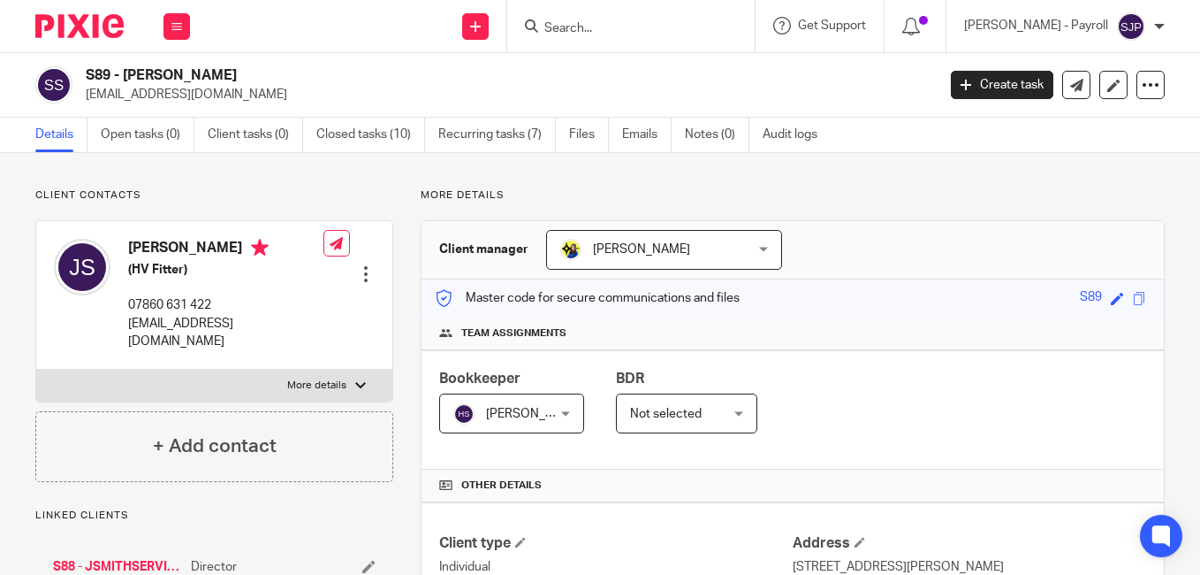
copy h4 "Smith"
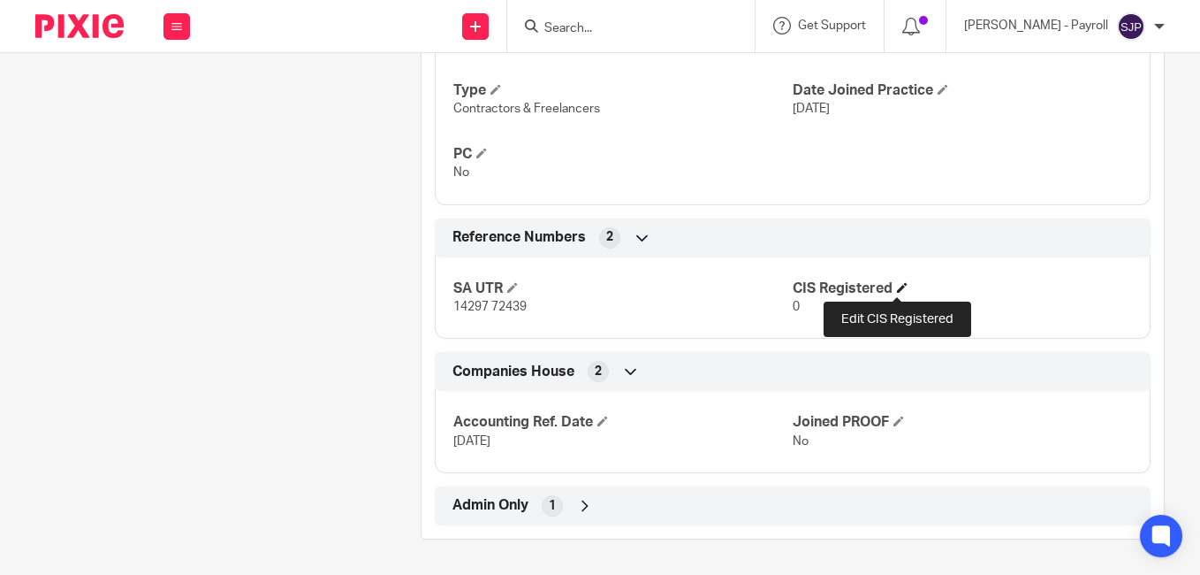
click at [902, 287] on span at bounding box center [902, 287] width 11 height 11
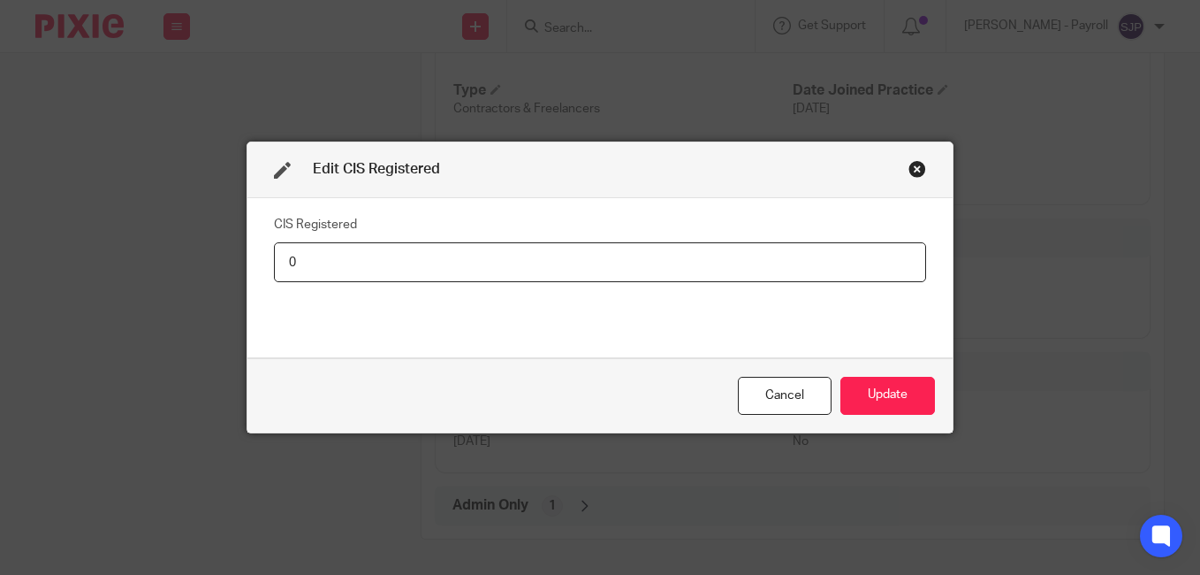
click at [301, 263] on input "0" at bounding box center [600, 262] width 652 height 40
type input "Net - 20%"
click at [902, 404] on button "Update" at bounding box center [888, 396] width 95 height 38
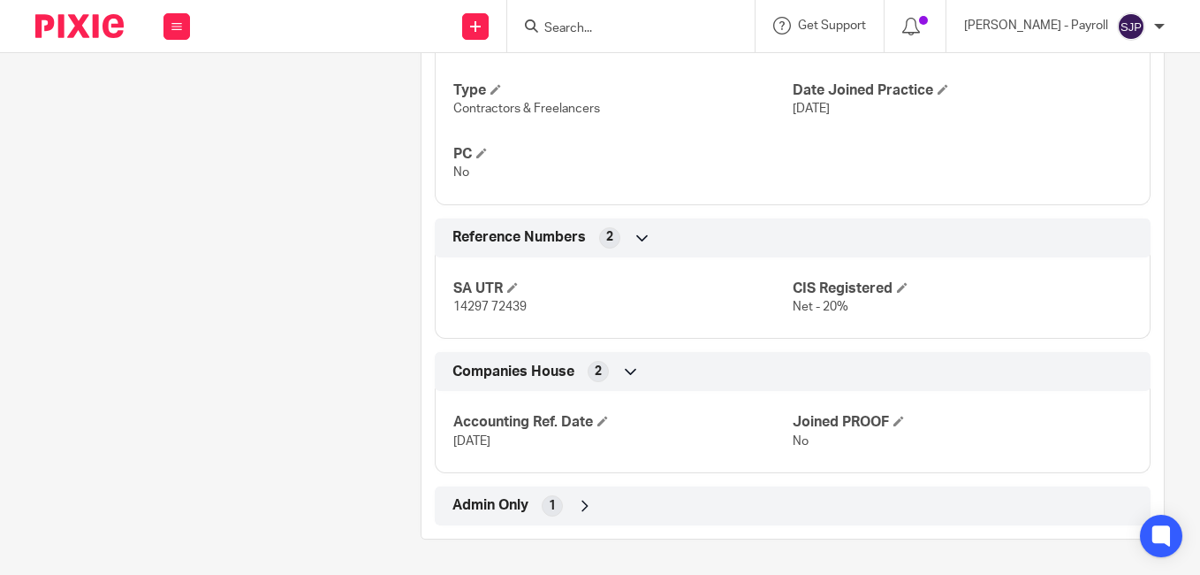
click at [578, 34] on input "Search" at bounding box center [622, 29] width 159 height 16
paste input "DANIEL WILKES"
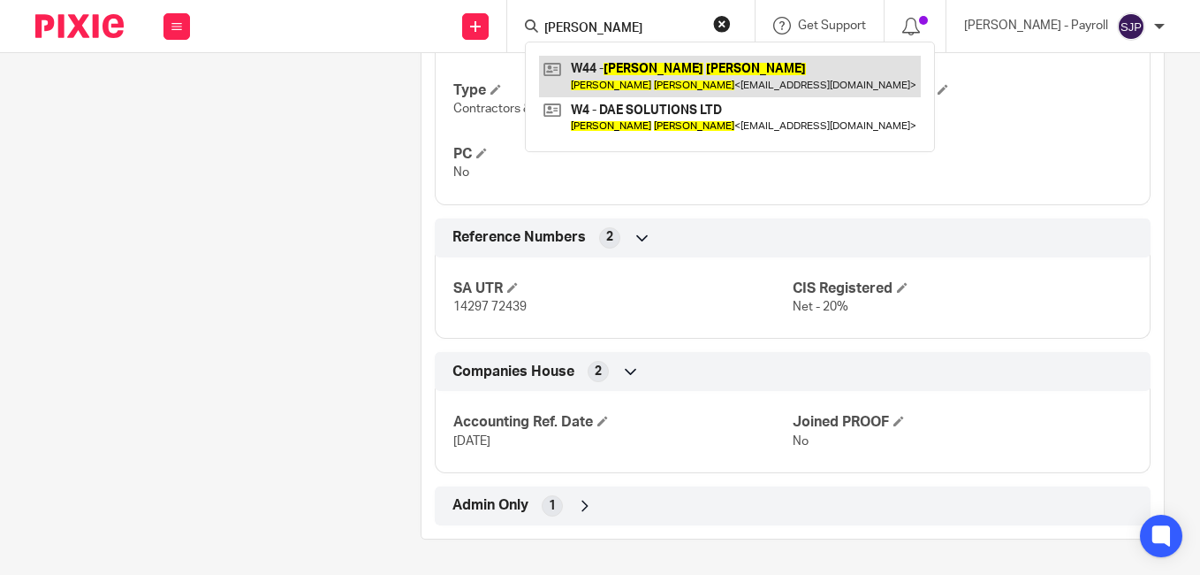
type input "DANIEL WILKES"
click at [605, 62] on link at bounding box center [730, 76] width 382 height 41
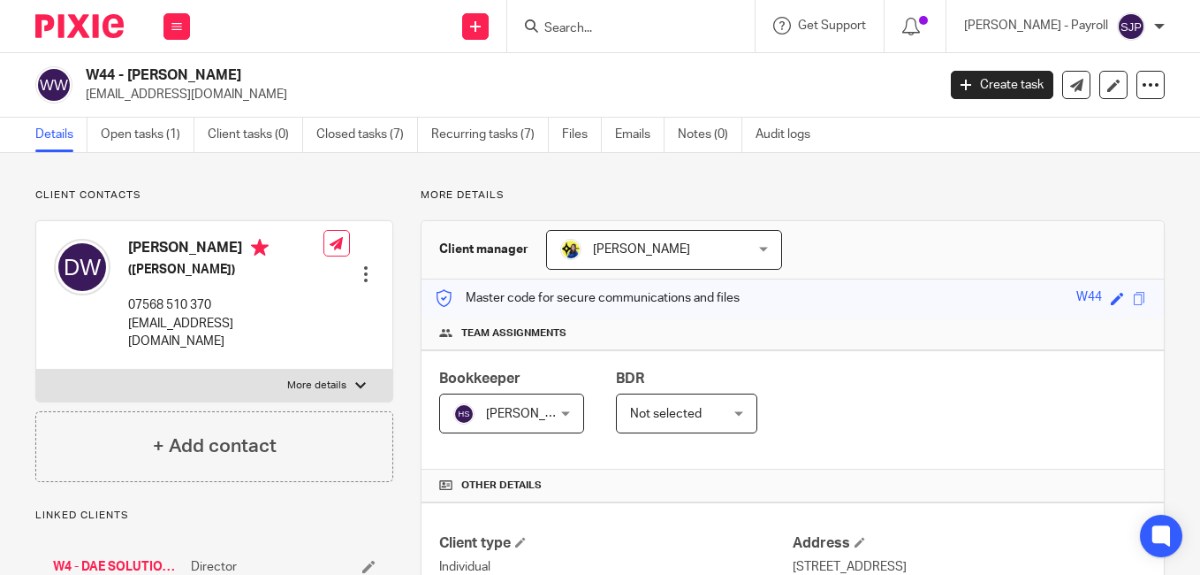
click at [150, 243] on h4 "[PERSON_NAME]" at bounding box center [225, 250] width 195 height 22
copy h4 "[PERSON_NAME]"
click at [202, 248] on h4 "[PERSON_NAME]" at bounding box center [225, 250] width 195 height 22
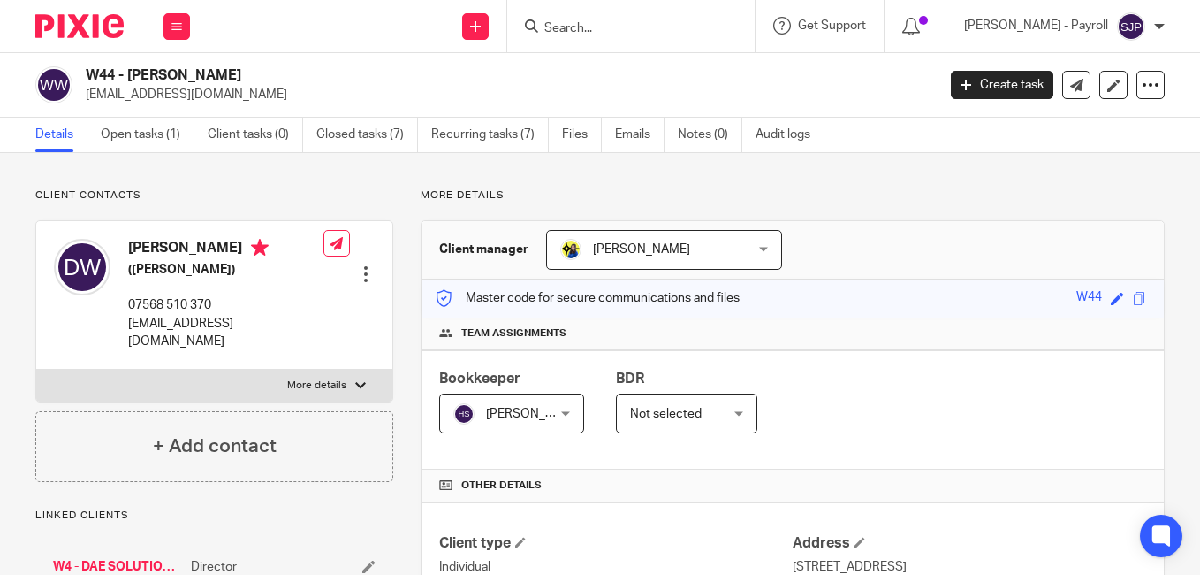
copy h4 "[PERSON_NAME]"
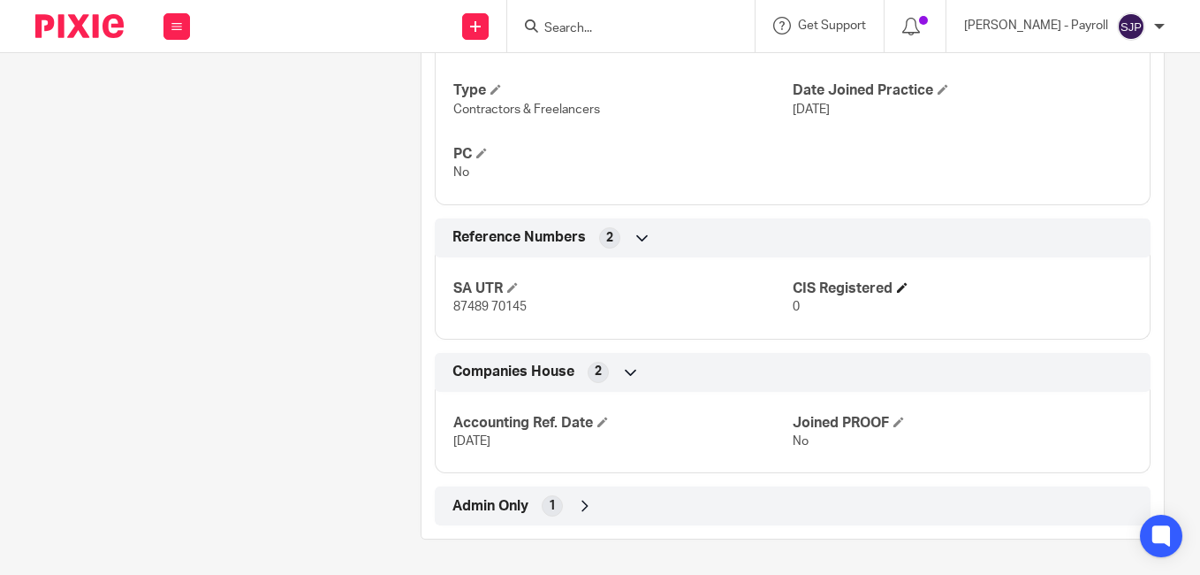
click at [903, 287] on h4 "CIS Registered" at bounding box center [962, 288] width 339 height 19
click at [897, 289] on span at bounding box center [902, 287] width 11 height 11
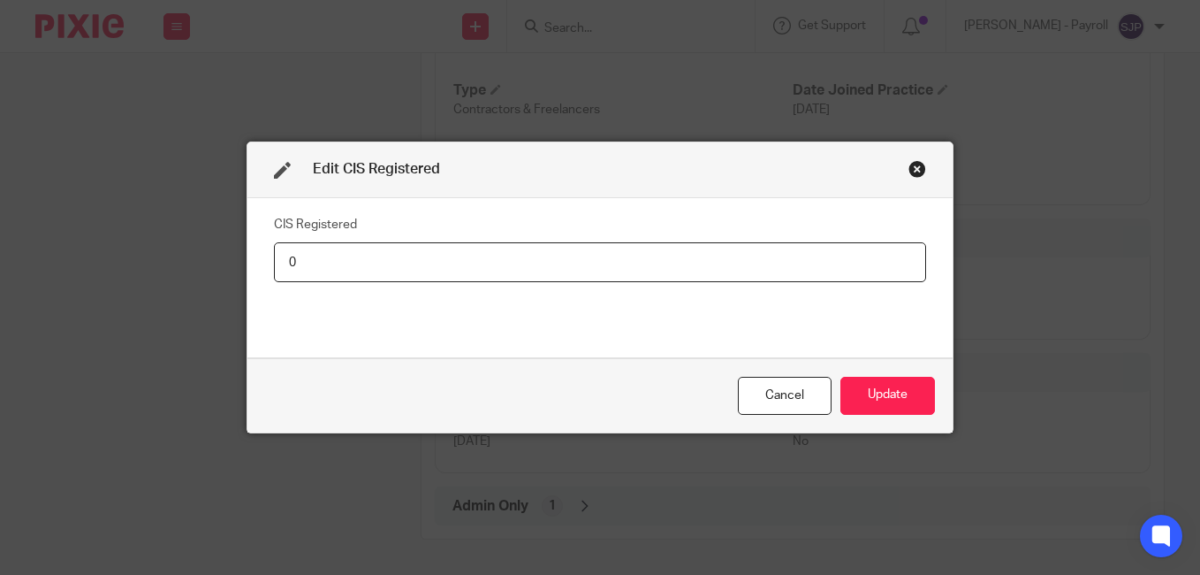
click at [284, 265] on input "0" at bounding box center [600, 262] width 652 height 40
type input "Net - 20%"
click at [925, 390] on button "Update" at bounding box center [888, 396] width 95 height 38
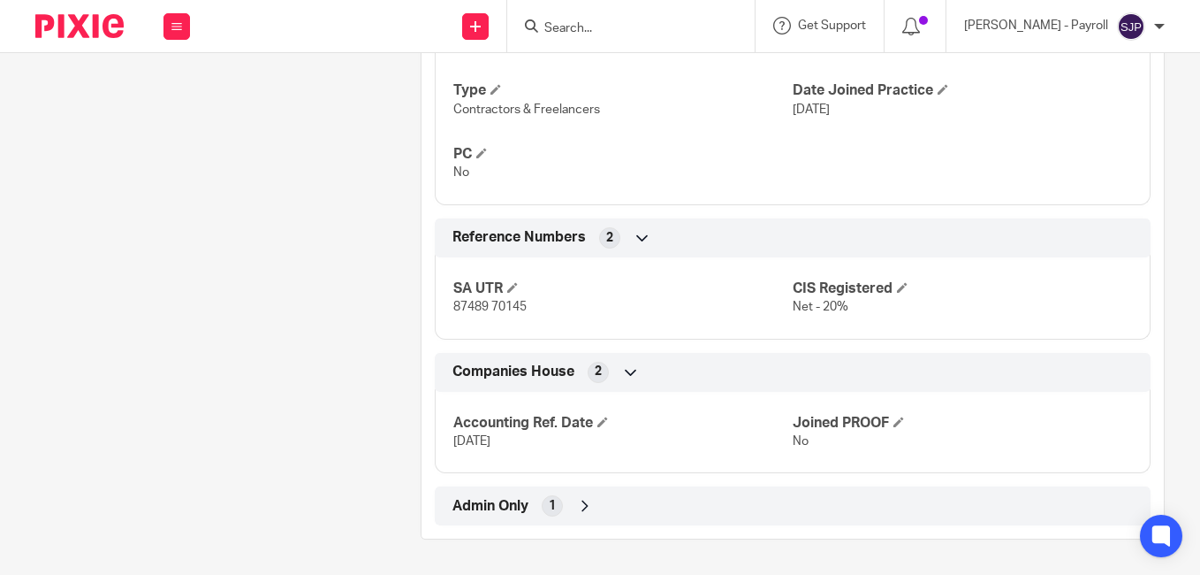
click at [570, 24] on input "Search" at bounding box center [622, 29] width 159 height 16
paste input "GERALD WATT"
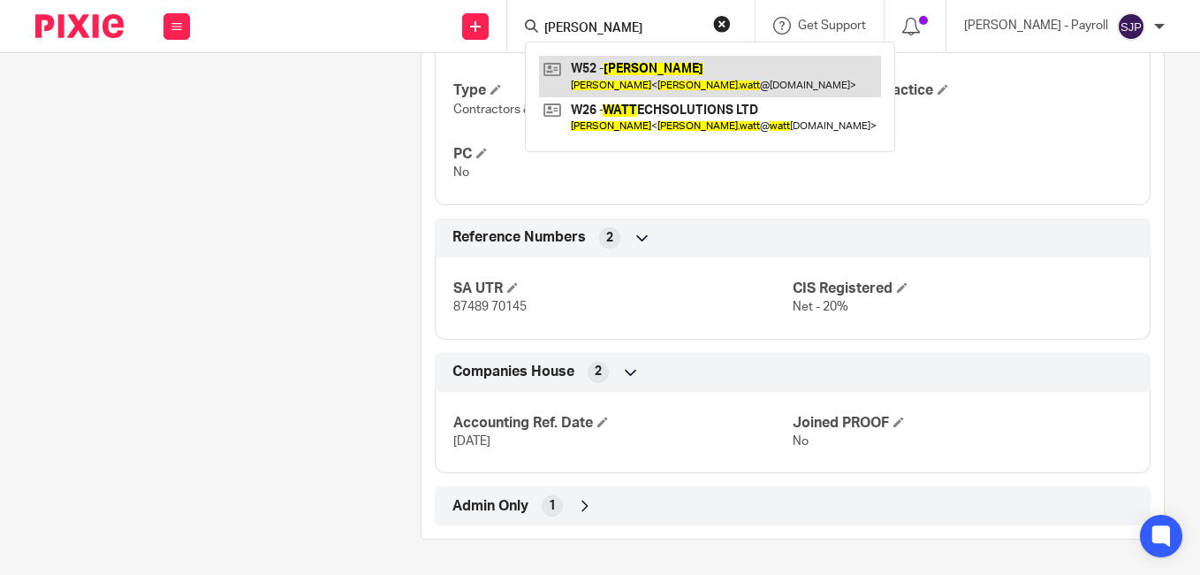
type input "GERALD WATT"
click at [608, 65] on link at bounding box center [710, 76] width 342 height 41
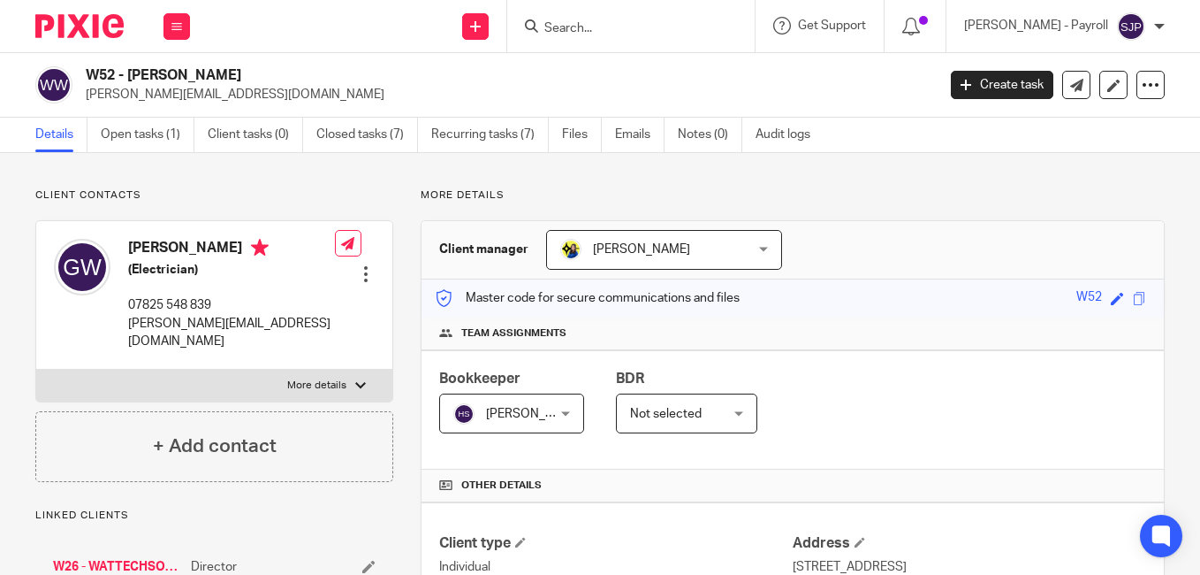
click at [164, 247] on h4 "[PERSON_NAME]" at bounding box center [231, 250] width 207 height 22
copy h4 "[PERSON_NAME]"
click at [194, 245] on h4 "Gerald Watt" at bounding box center [231, 250] width 207 height 22
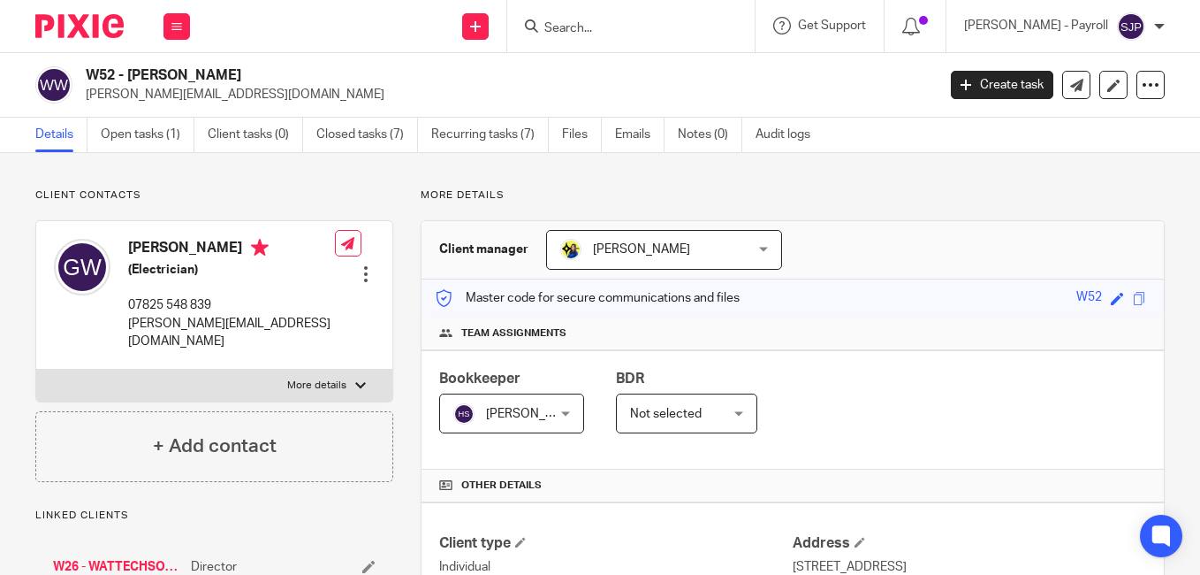
copy h4 "Watt"
click at [841, 55] on div "W52 - GERALD WATT gerald.watt@wattechsolutions.com Create task Update from Comp…" at bounding box center [600, 85] width 1200 height 65
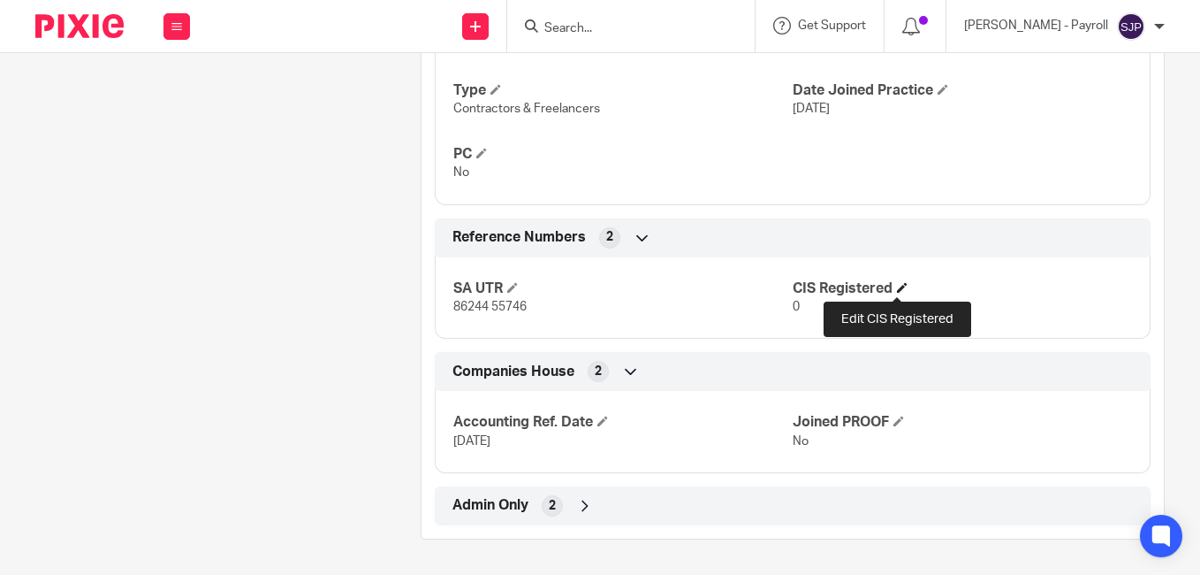
click at [897, 290] on span at bounding box center [902, 287] width 11 height 11
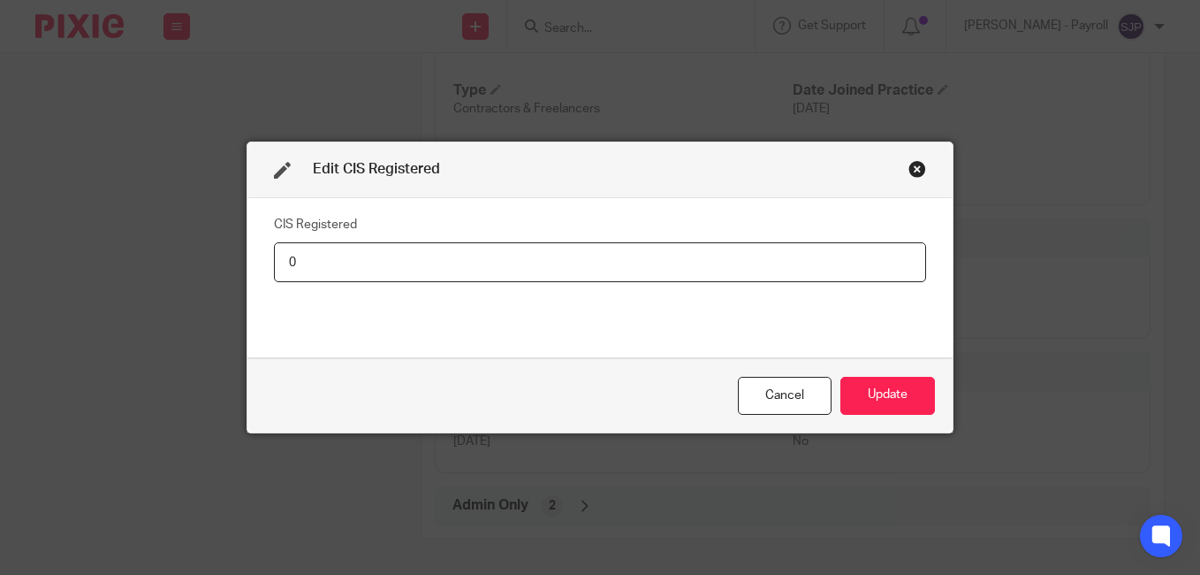
click at [418, 274] on input "0" at bounding box center [600, 262] width 652 height 40
type input "Net - 20%"
click at [864, 384] on button "Update" at bounding box center [888, 396] width 95 height 38
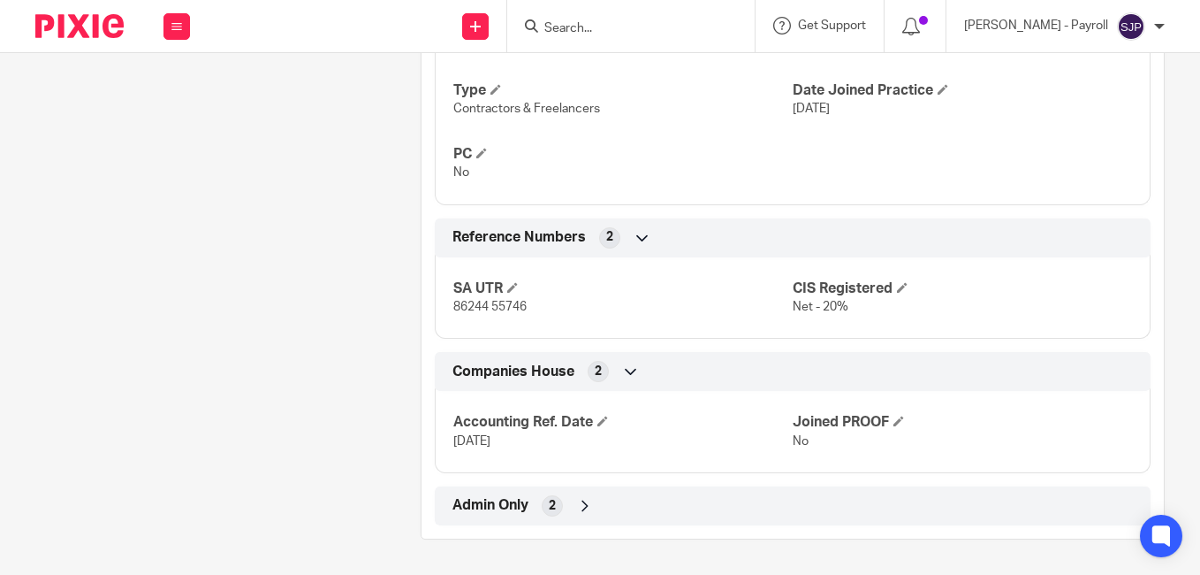
click at [589, 31] on input "Search" at bounding box center [622, 29] width 159 height 16
paste input "EMLYN WATKINSON"
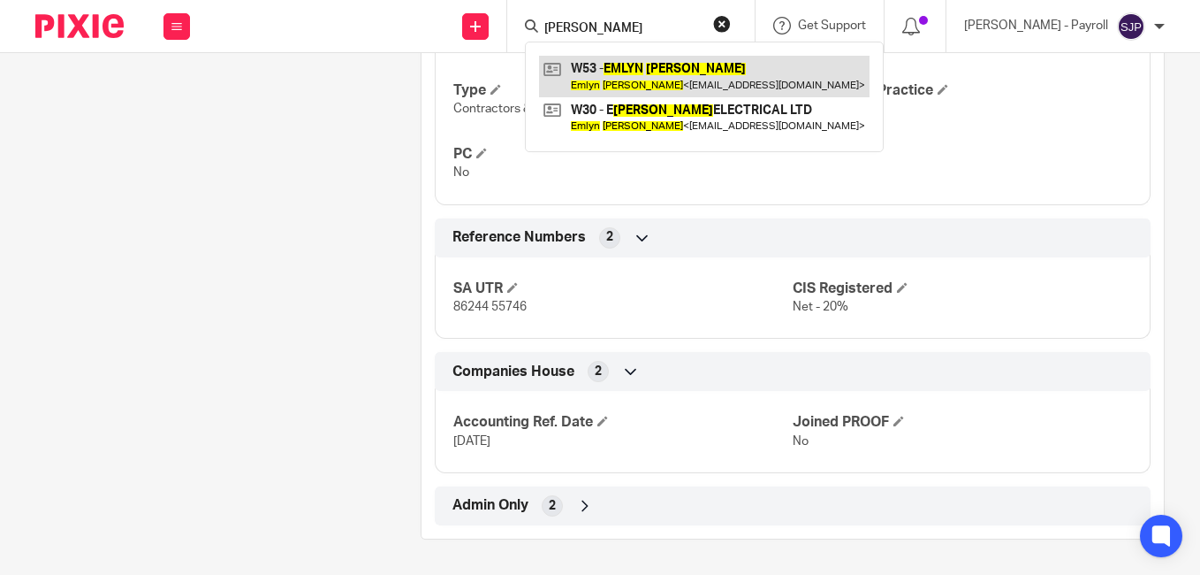
type input "EMLYN WATKINSON"
click at [599, 70] on link at bounding box center [704, 76] width 331 height 41
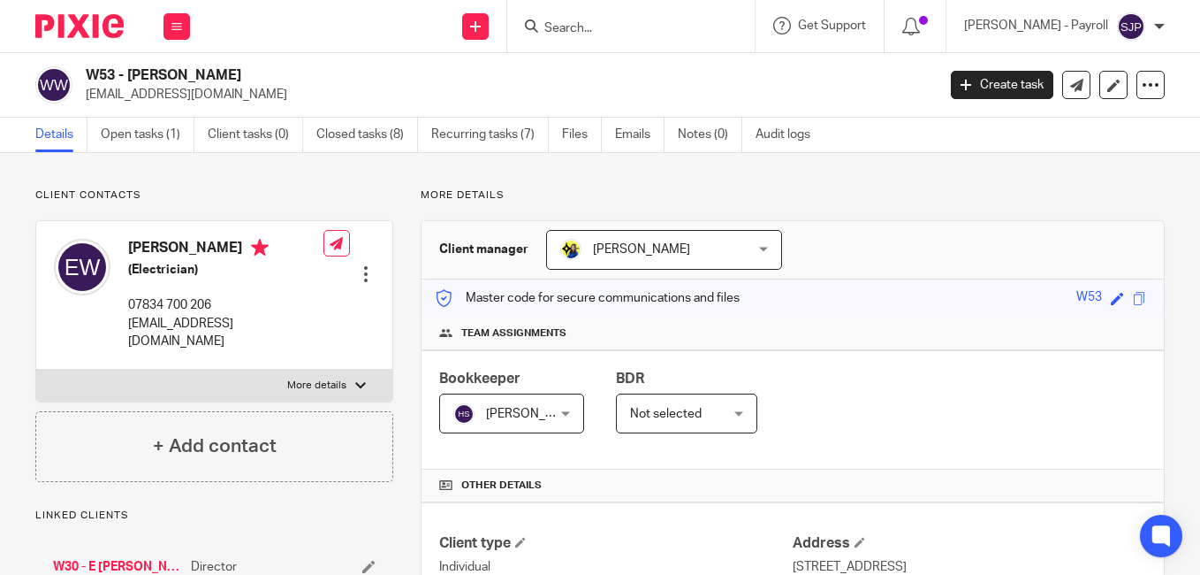
click at [154, 246] on h4 "[PERSON_NAME]" at bounding box center [225, 250] width 195 height 22
copy h4 "Emlyn"
click at [218, 247] on h4 "[PERSON_NAME]" at bounding box center [225, 250] width 195 height 22
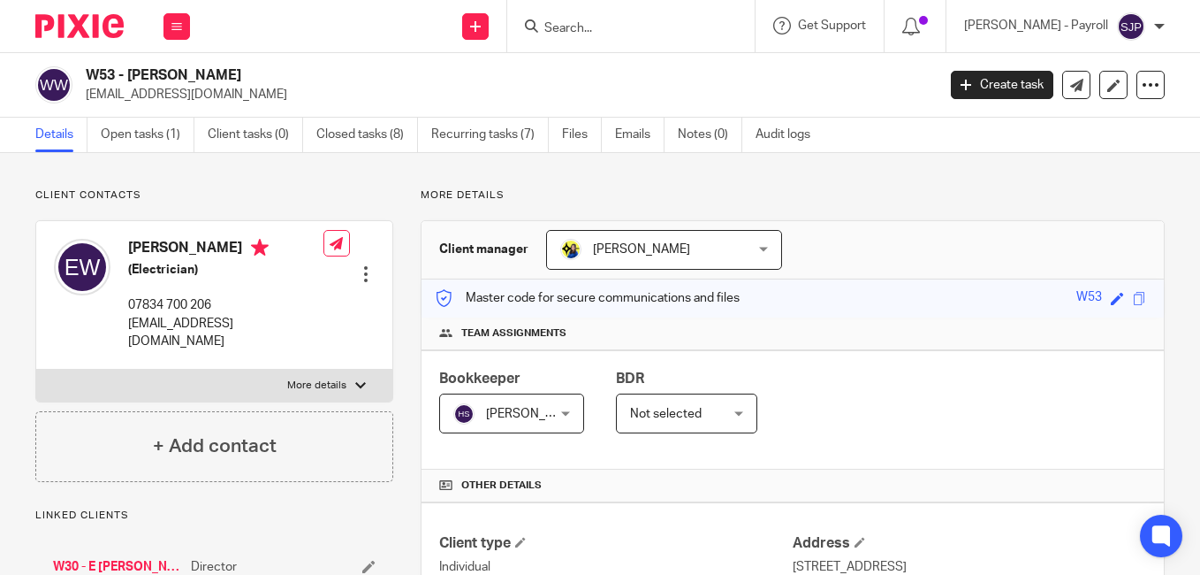
copy h4 "[PERSON_NAME]"
click at [841, 37] on div "Get Support Contact via email Check our documentation Access the academy View r…" at bounding box center [820, 26] width 129 height 52
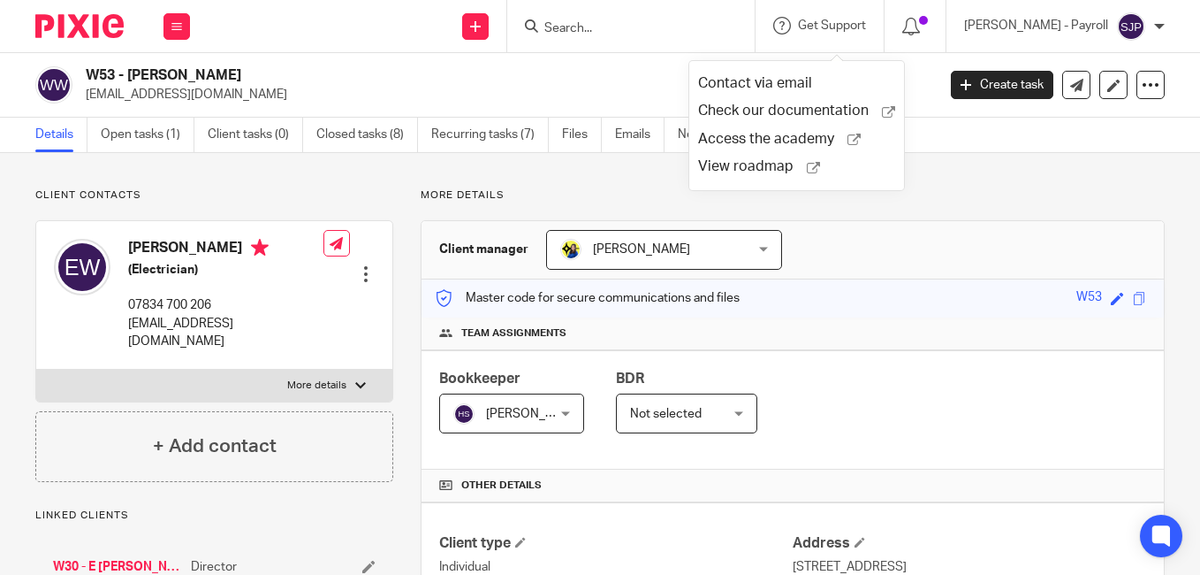
click at [923, 107] on div "W53 - EMLYN WATKINSON emlyn74@googlemail.com Create task Update from Companies …" at bounding box center [600, 85] width 1200 height 65
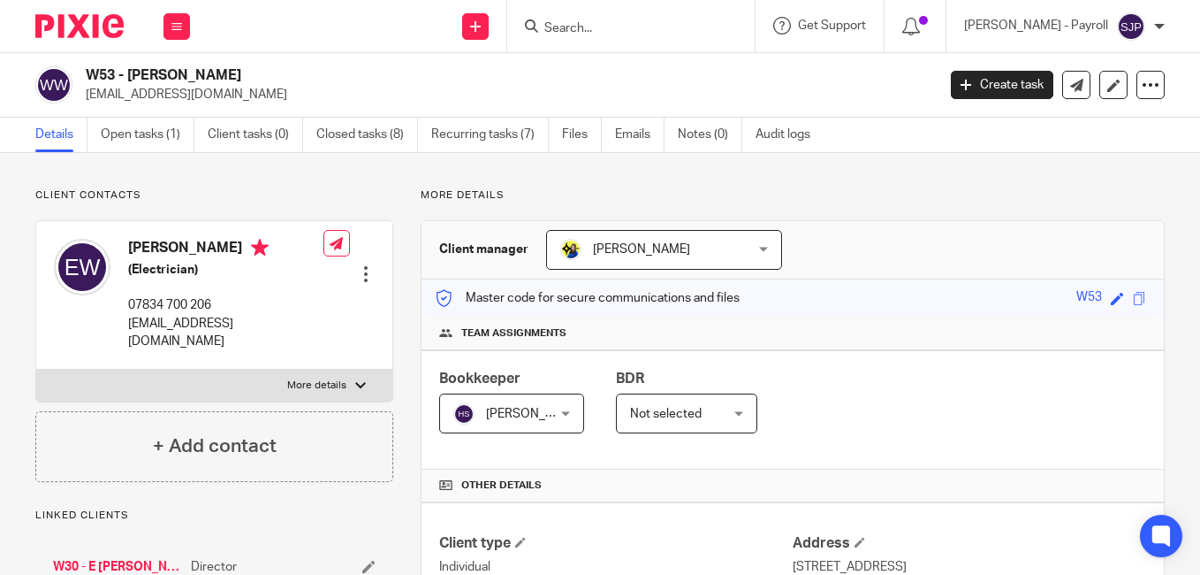
scroll to position [1088, 0]
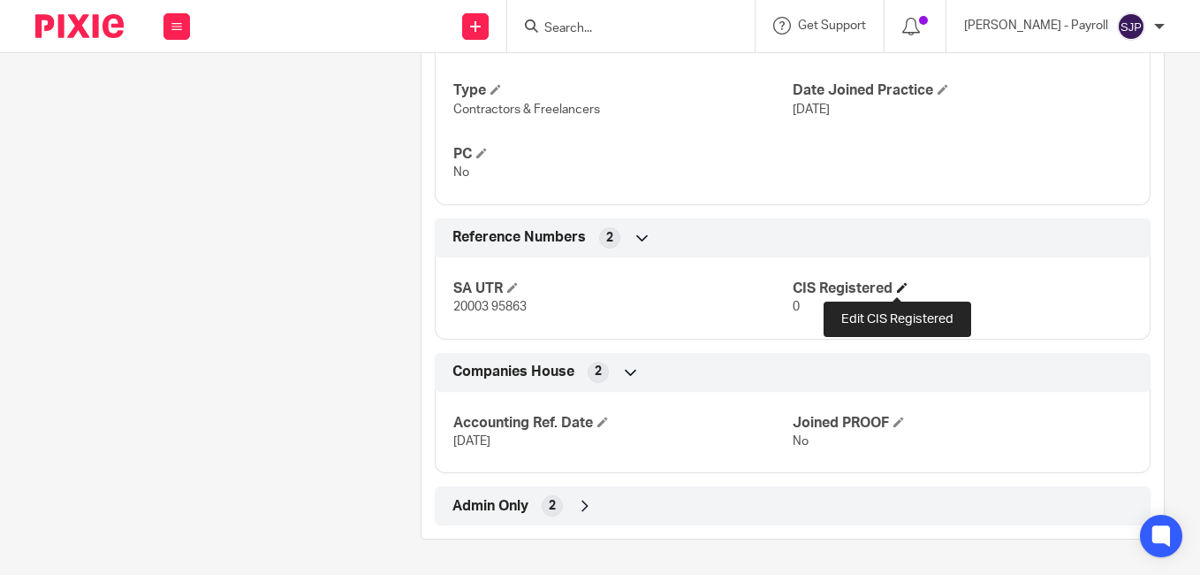
click at [897, 290] on span at bounding box center [902, 287] width 11 height 11
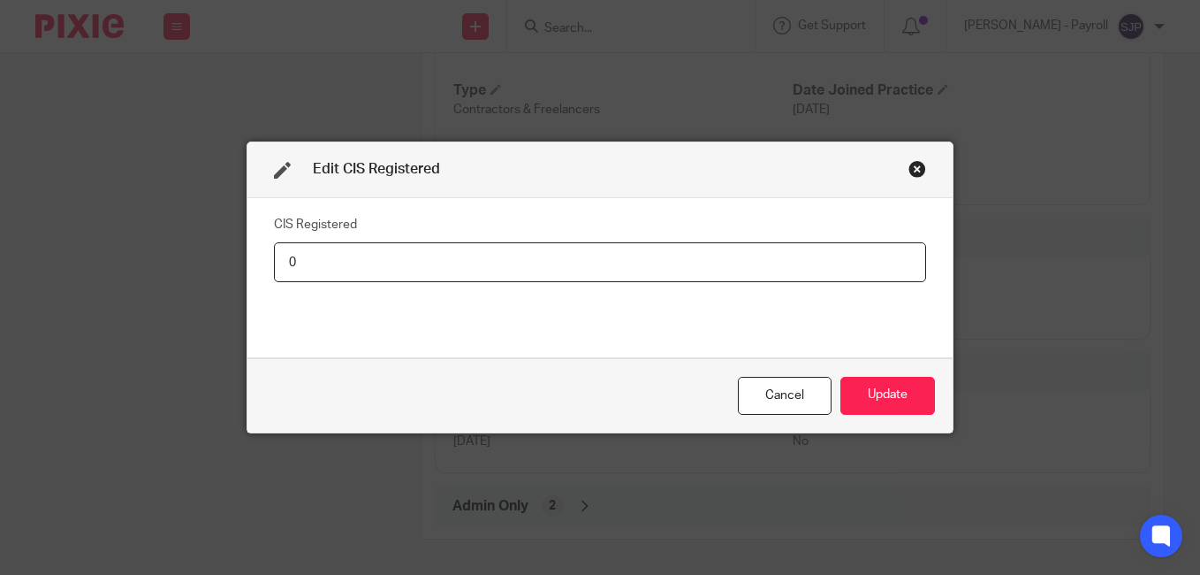
click at [286, 265] on input "0" at bounding box center [600, 262] width 652 height 40
type input "Net - 20%"
click at [885, 392] on button "Update" at bounding box center [888, 396] width 95 height 38
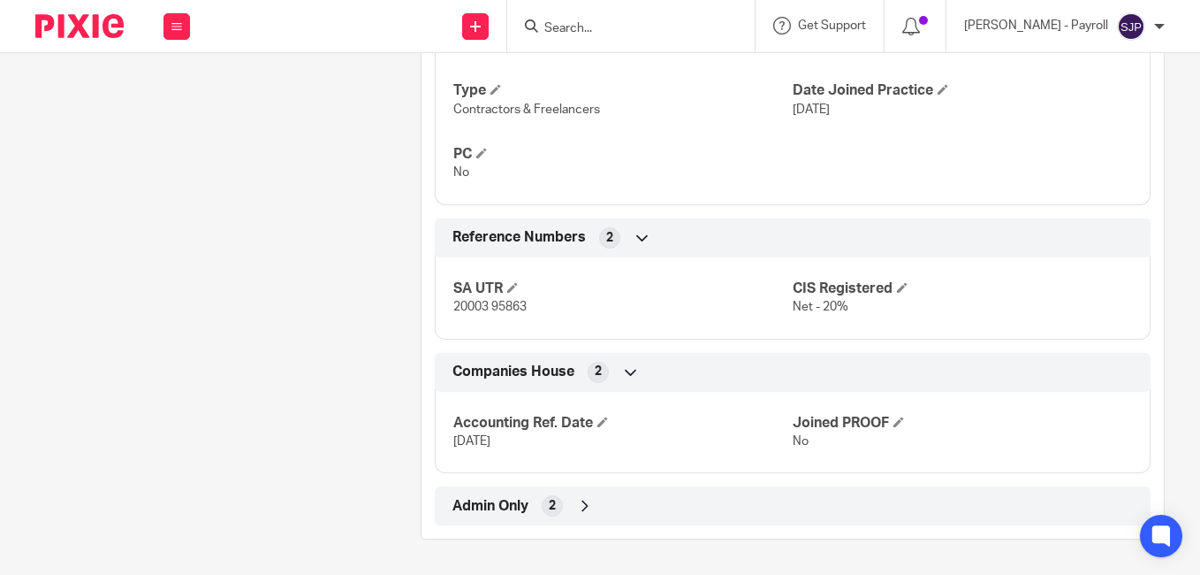
click at [598, 32] on input "Search" at bounding box center [622, 29] width 159 height 16
paste input "DAWID OPARSKI"
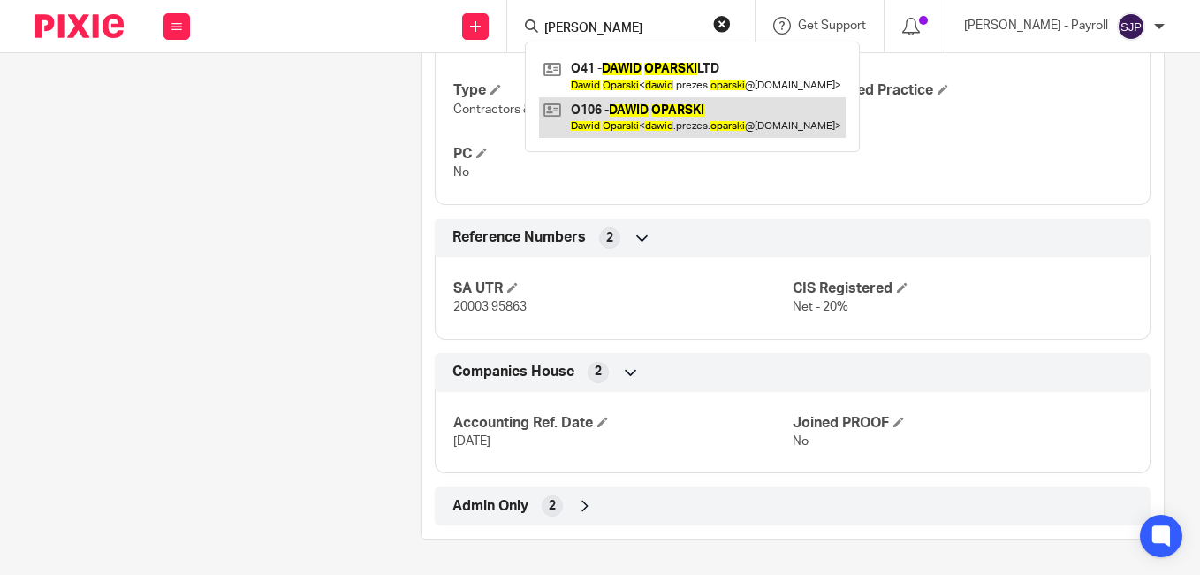
type input "DAWID OPARSKI"
click at [599, 111] on link at bounding box center [692, 117] width 307 height 41
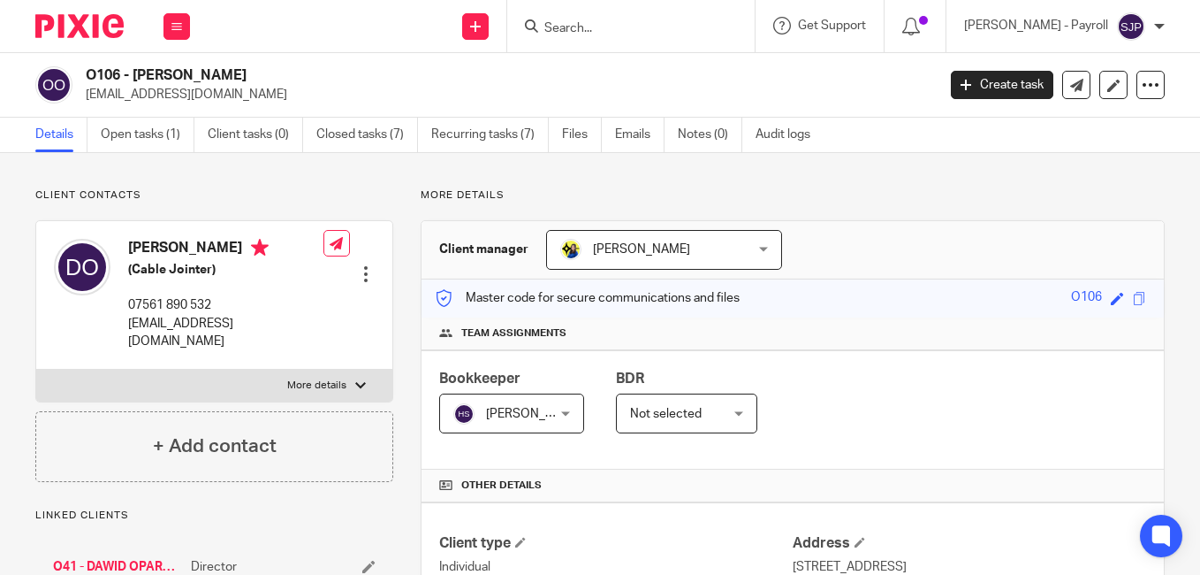
click at [152, 244] on h4 "Dawid Oparski" at bounding box center [225, 250] width 195 height 22
copy h4 "Dawid"
click at [184, 247] on h4 "Dawid Oparski" at bounding box center [225, 250] width 195 height 22
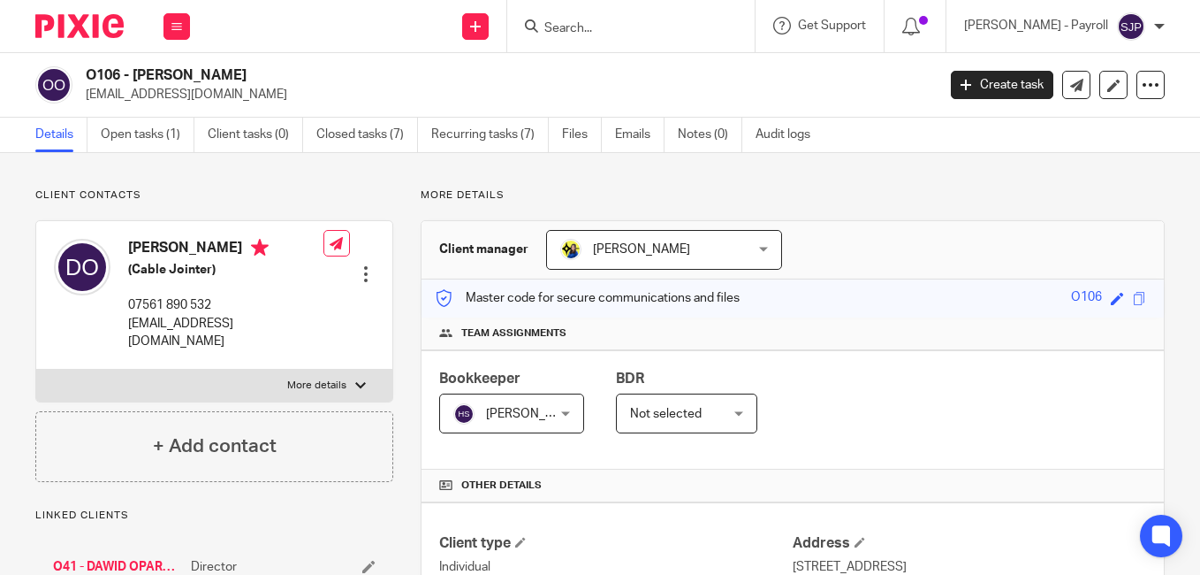
copy h4 "Oparski"
click at [873, 53] on div "O106 - DAWID OPARSKI dawid.prezes.oparski@gmail.com Create task Update from Com…" at bounding box center [600, 85] width 1200 height 65
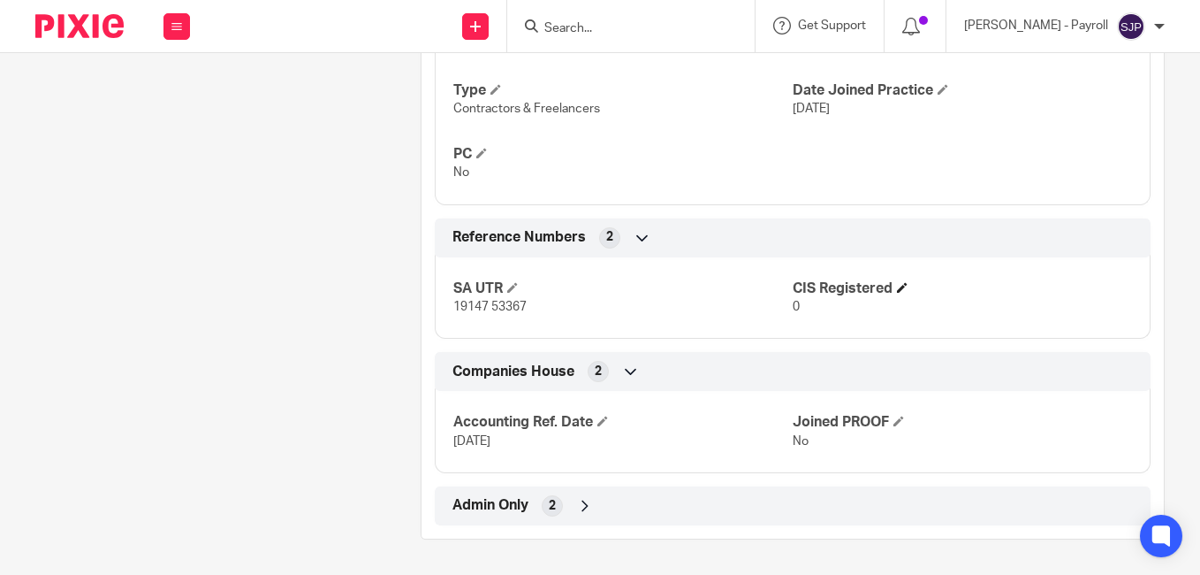
click at [897, 279] on h4 "CIS Registered" at bounding box center [962, 288] width 339 height 19
click at [897, 288] on span at bounding box center [902, 287] width 11 height 11
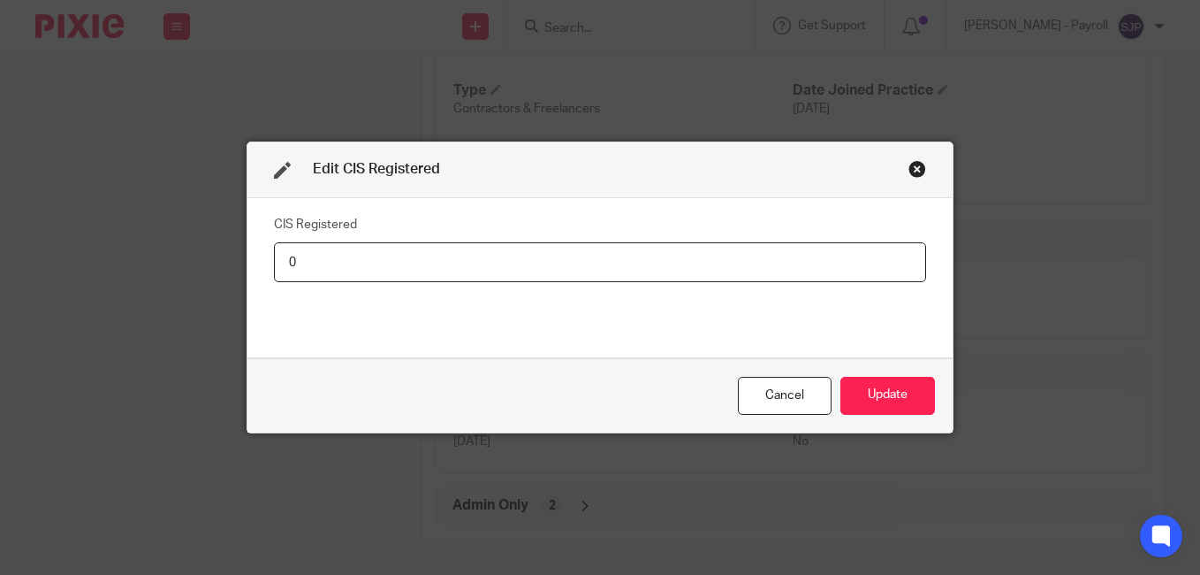
click at [620, 272] on input "0" at bounding box center [600, 262] width 652 height 40
type input "Net - 20%"
click at [862, 395] on button "Update" at bounding box center [888, 396] width 95 height 38
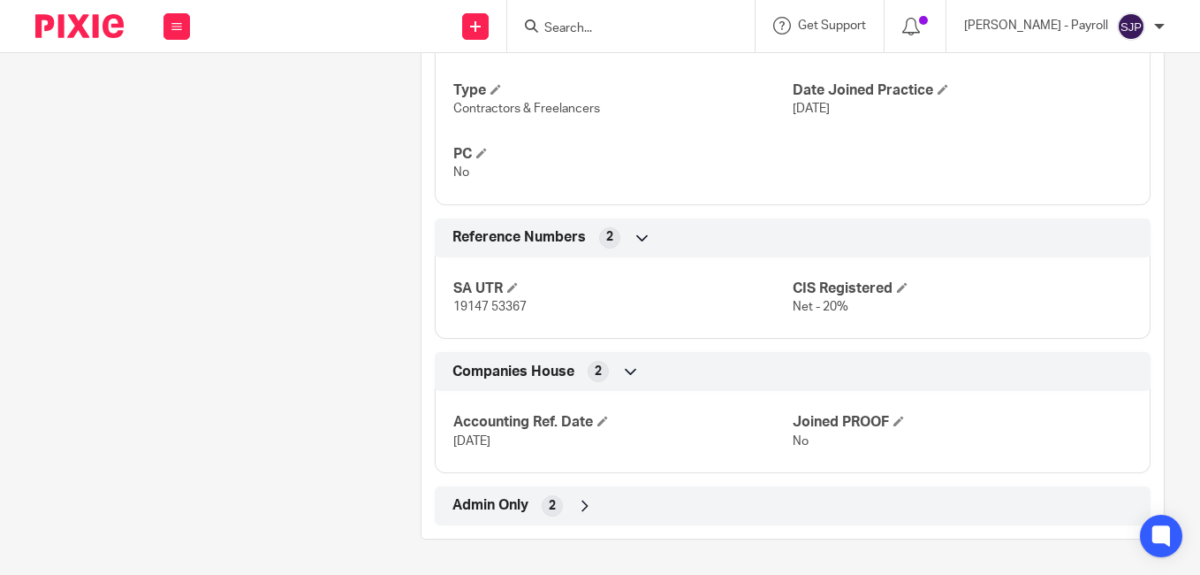
click at [563, 29] on input "Search" at bounding box center [622, 29] width 159 height 16
paste input "PAUL SEWELL"
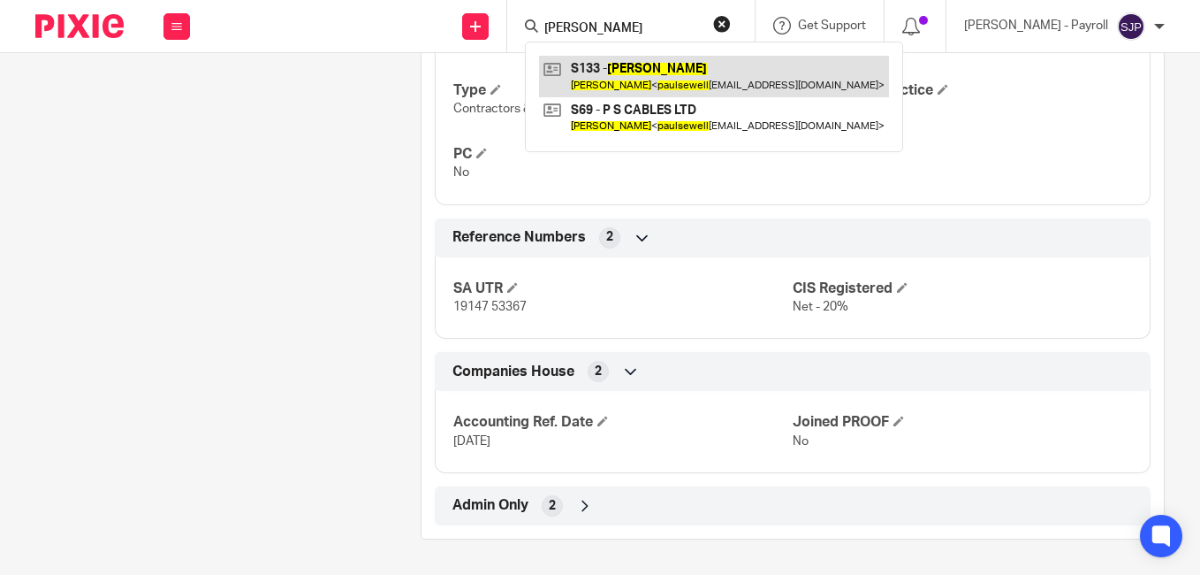
type input "PAUL SEWELL"
click at [629, 72] on link at bounding box center [714, 76] width 350 height 41
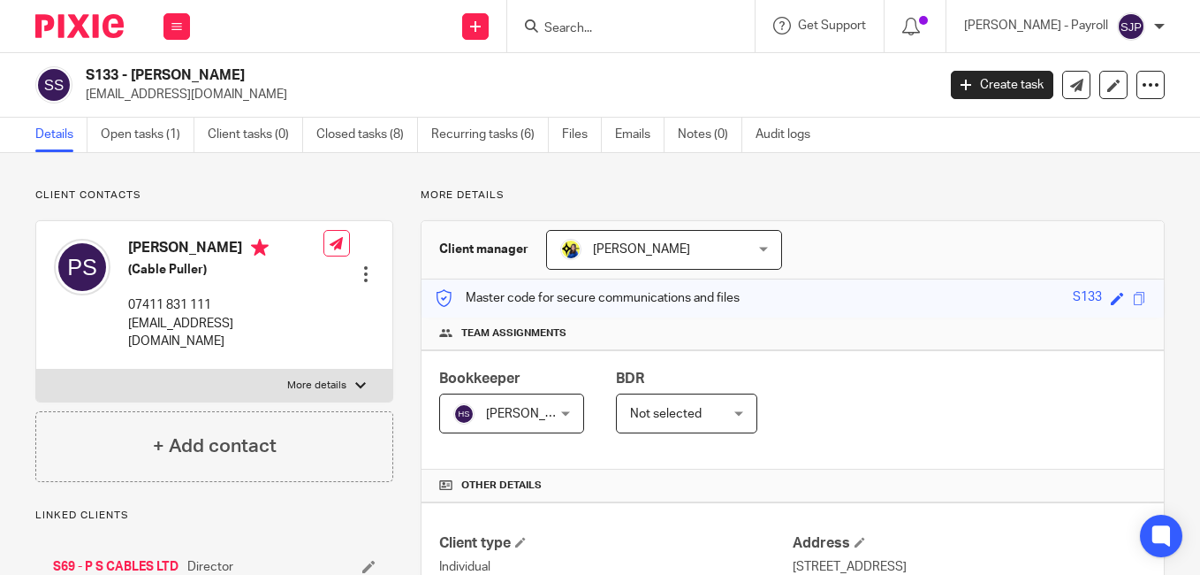
click at [152, 245] on h4 "[PERSON_NAME]" at bounding box center [225, 250] width 195 height 22
copy h4 "[PERSON_NAME]"
click at [187, 247] on h4 "[PERSON_NAME]" at bounding box center [225, 250] width 195 height 22
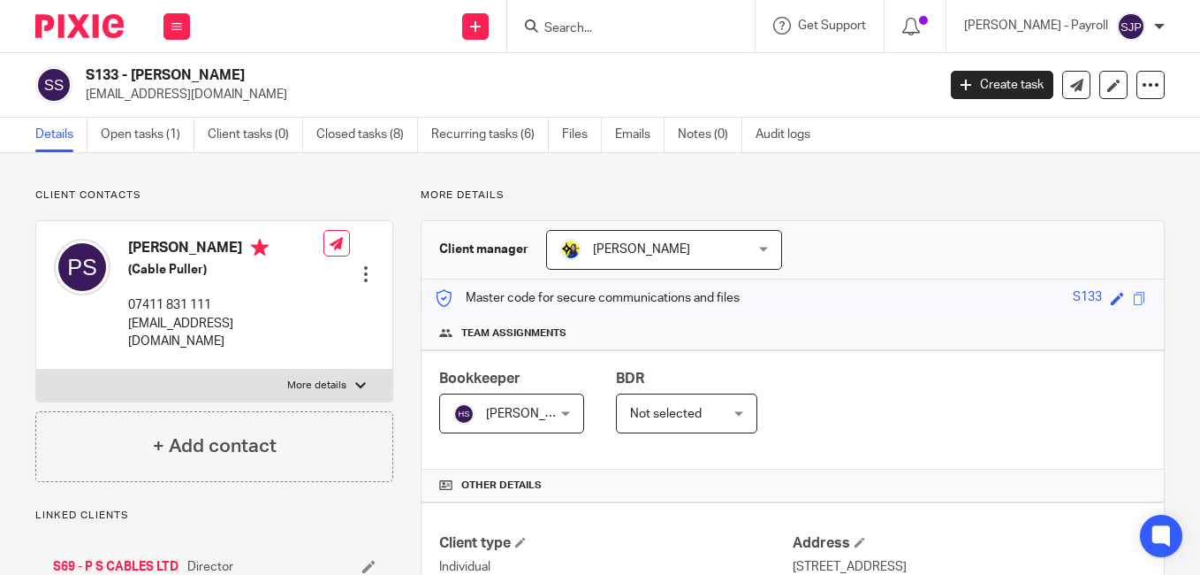
copy h4 "[PERSON_NAME]"
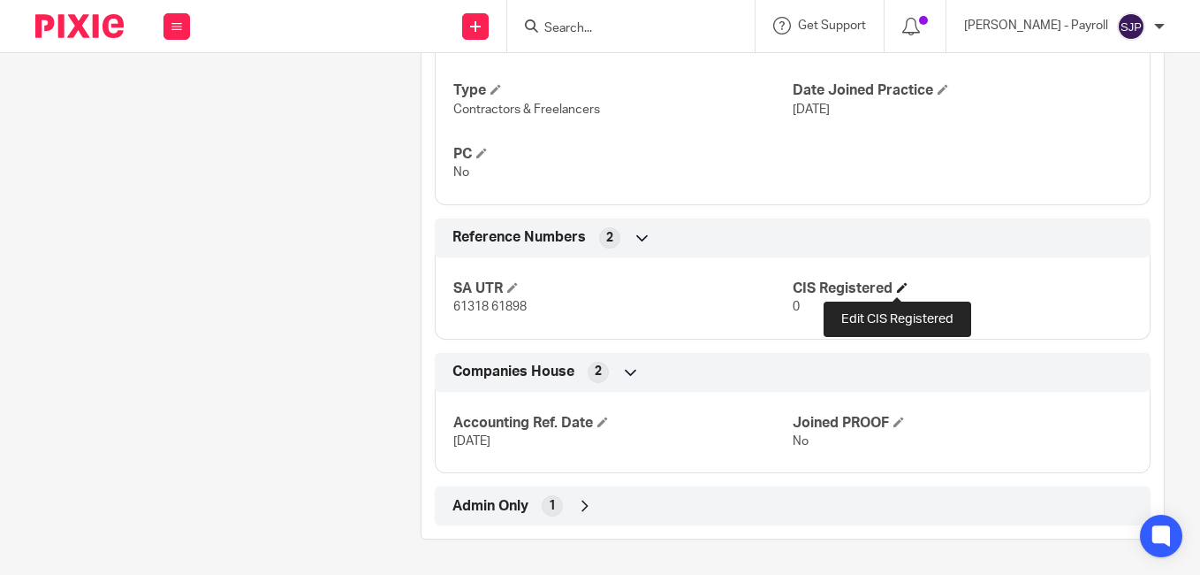
click at [897, 290] on span at bounding box center [902, 287] width 11 height 11
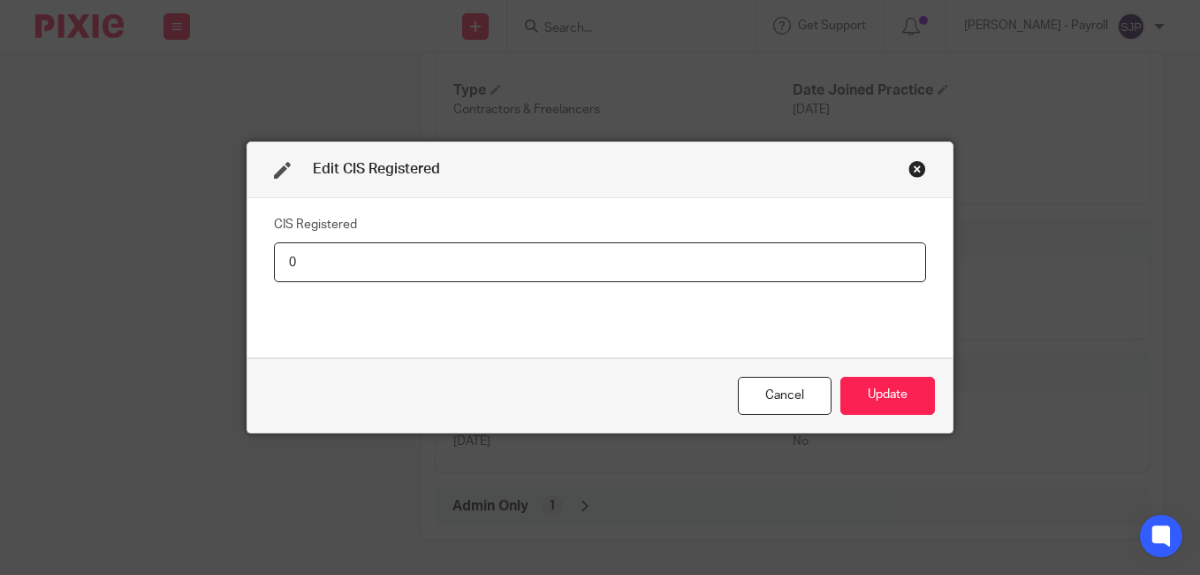
click at [370, 264] on input "0" at bounding box center [600, 262] width 652 height 40
type input "Net - 20%"
click at [849, 390] on button "Update" at bounding box center [888, 396] width 95 height 38
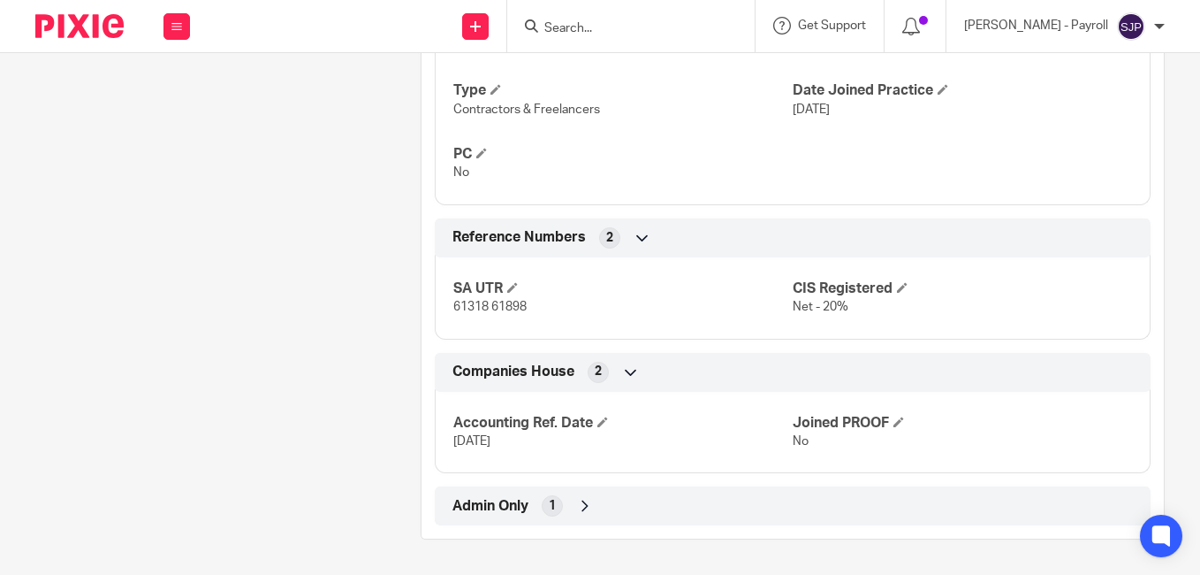
click at [572, 19] on form at bounding box center [637, 26] width 188 height 22
click at [572, 27] on input "Search" at bounding box center [622, 29] width 159 height 16
paste input "[PERSON_NAME]"
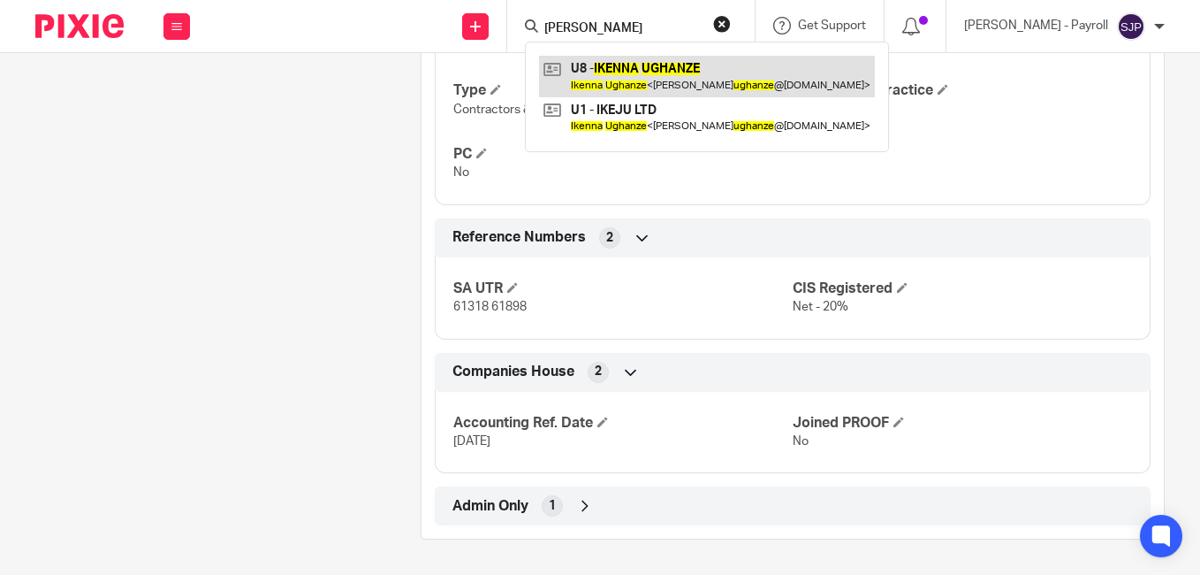
type input "[PERSON_NAME]"
click at [615, 73] on link at bounding box center [707, 76] width 336 height 41
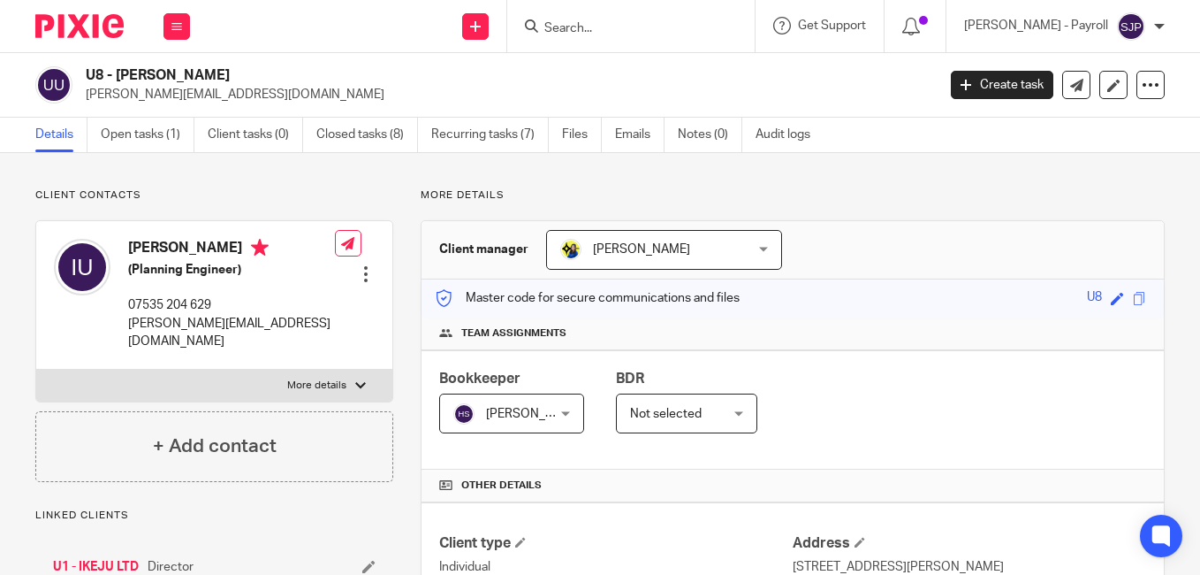
click at [137, 250] on h4 "[PERSON_NAME]" at bounding box center [231, 250] width 207 height 22
copy h4 "Ikenna"
click at [191, 247] on h4 "Ikenna Ughanze" at bounding box center [231, 250] width 207 height 22
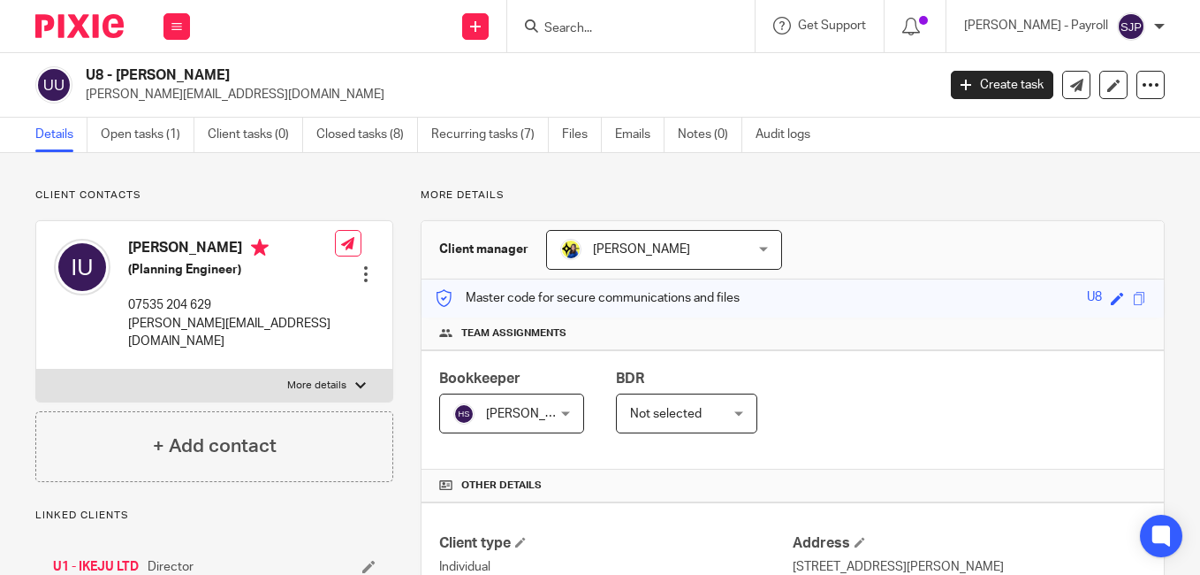
copy h4 "Ughanze"
click at [856, 97] on p "j.ughanze@hotmail.co.uk" at bounding box center [505, 95] width 839 height 18
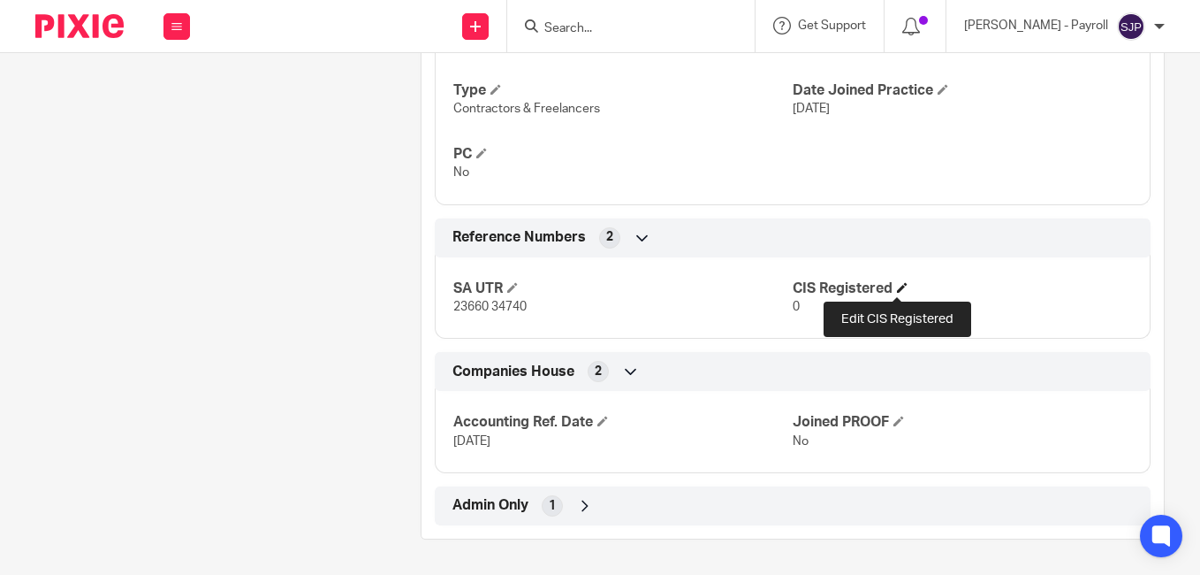
click at [901, 286] on span at bounding box center [902, 287] width 11 height 11
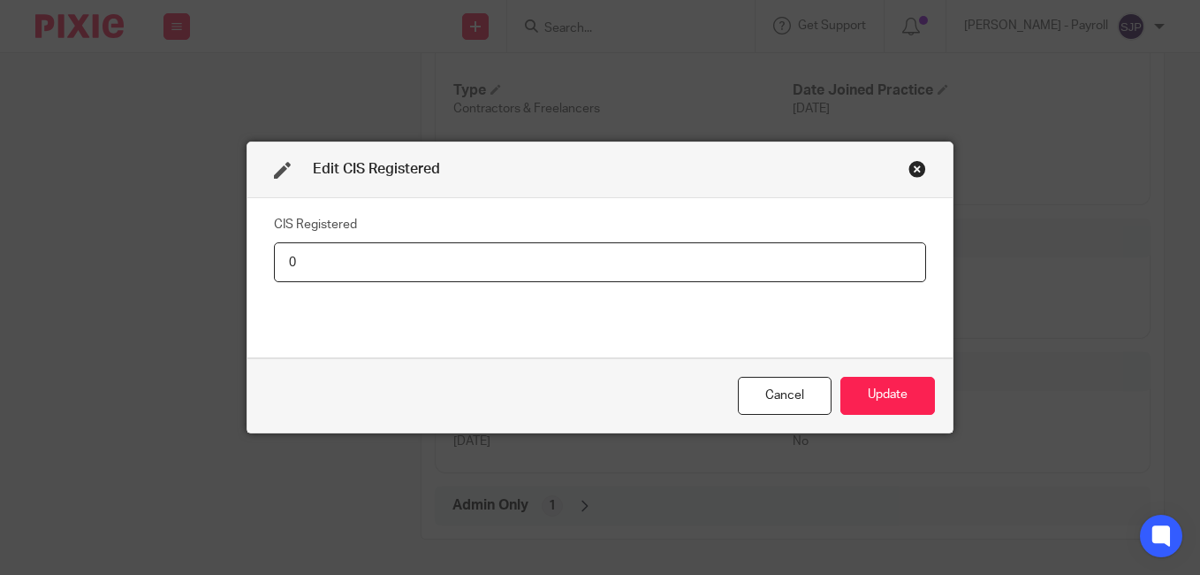
click at [330, 270] on input "0" at bounding box center [600, 262] width 652 height 40
type input "Net - 20%"
click at [869, 399] on button "Update" at bounding box center [888, 396] width 95 height 38
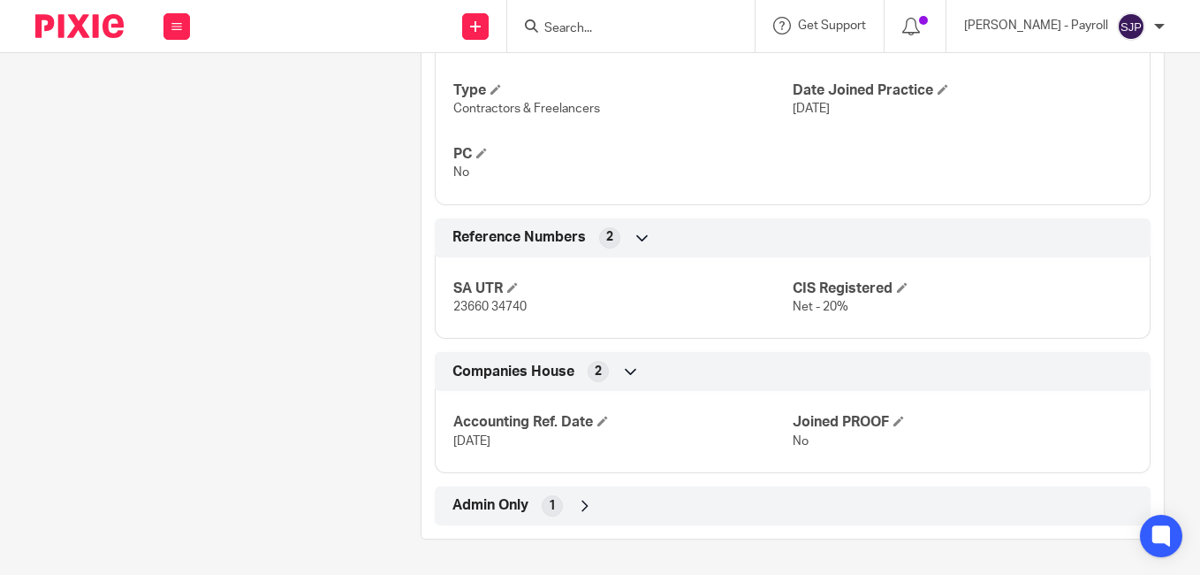
click at [560, 25] on input "Search" at bounding box center [622, 29] width 159 height 16
paste input "MARTIN SMALLWOOD"
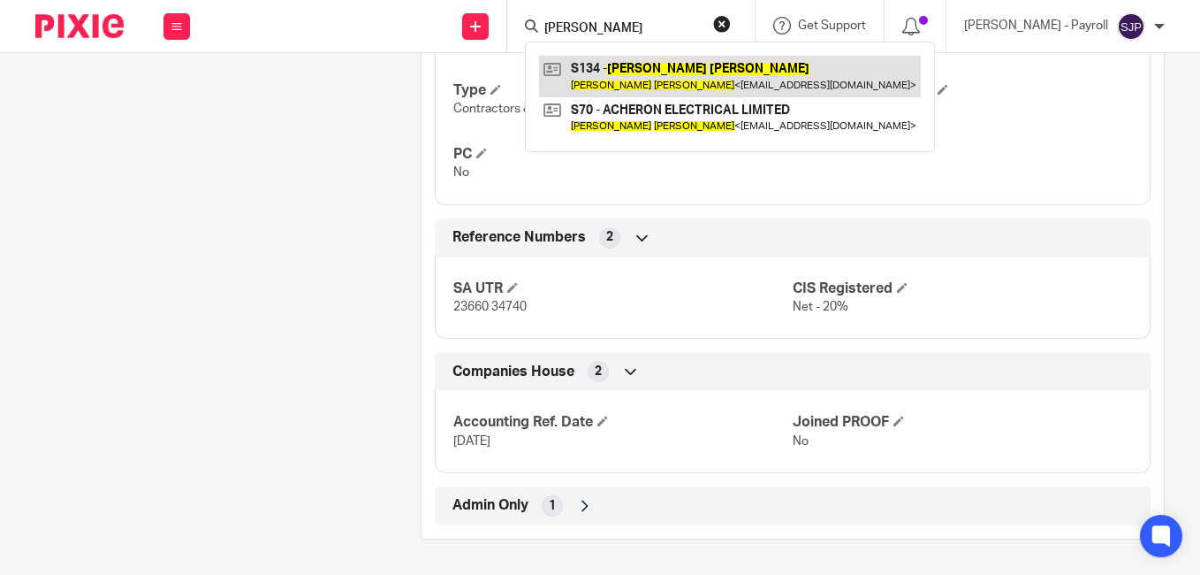
type input "MARTIN SMALLWOOD"
click at [584, 65] on link at bounding box center [730, 76] width 382 height 41
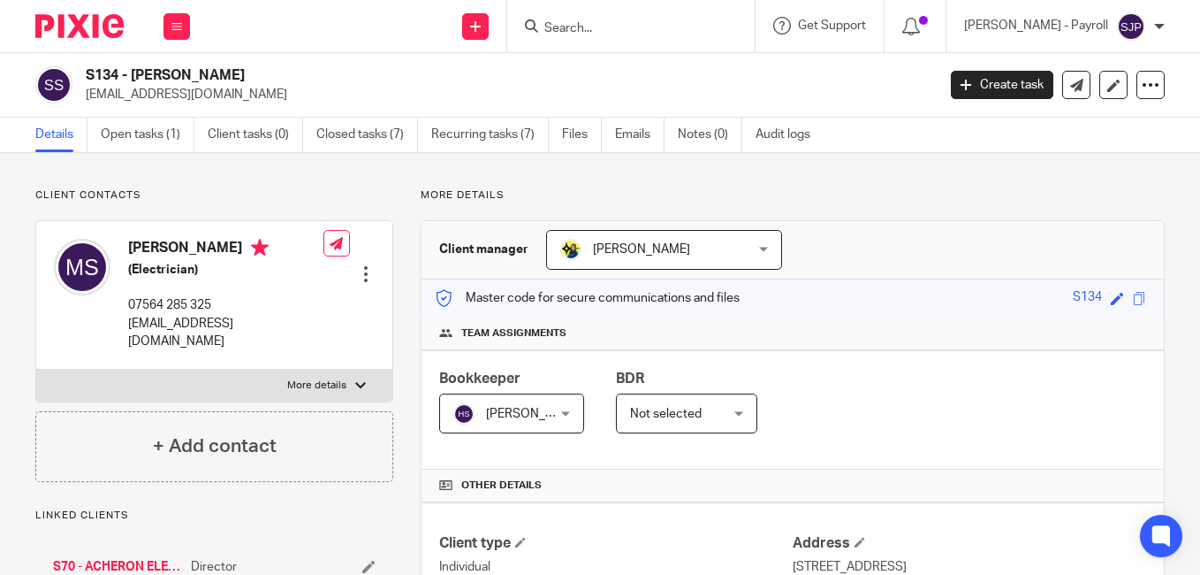
click at [157, 247] on h4 "[PERSON_NAME]" at bounding box center [225, 250] width 195 height 22
copy h4 "[PERSON_NAME]"
click at [200, 248] on h4 "[PERSON_NAME]" at bounding box center [225, 250] width 195 height 22
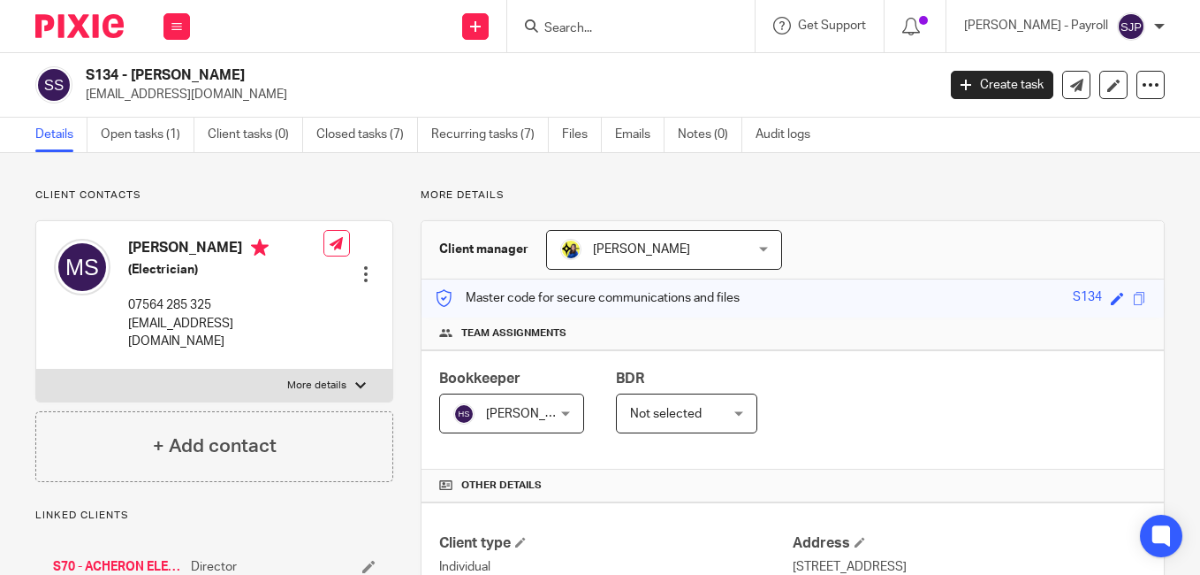
copy h4 "[PERSON_NAME]"
click at [831, 65] on div "S134 - [PERSON_NAME] [EMAIL_ADDRESS][DOMAIN_NAME] Create task Update from Compa…" at bounding box center [600, 85] width 1200 height 65
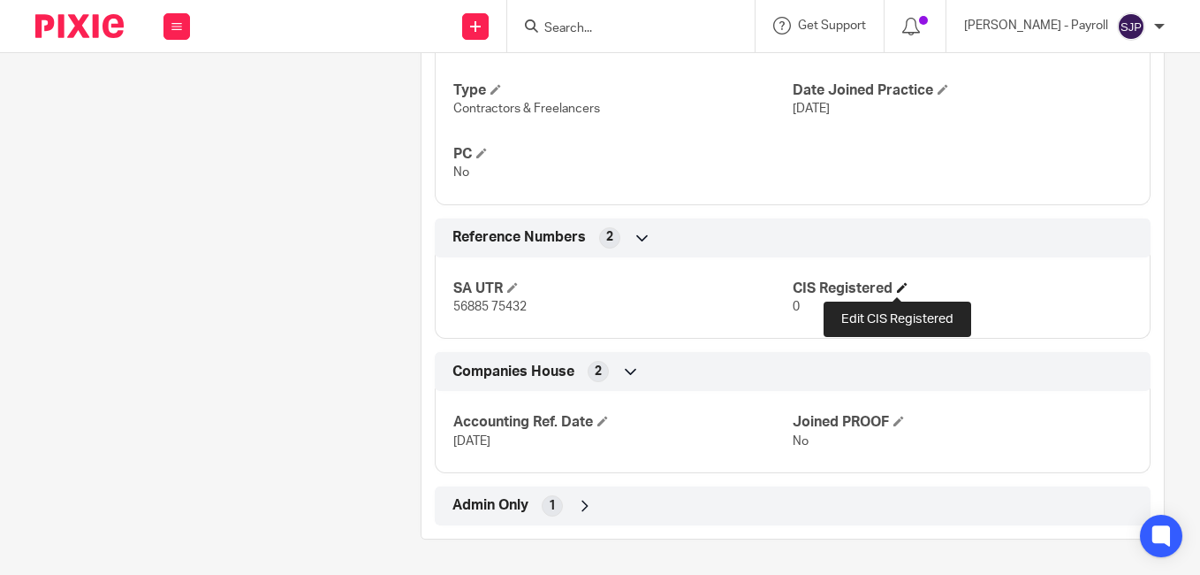
click at [897, 285] on span at bounding box center [902, 287] width 11 height 11
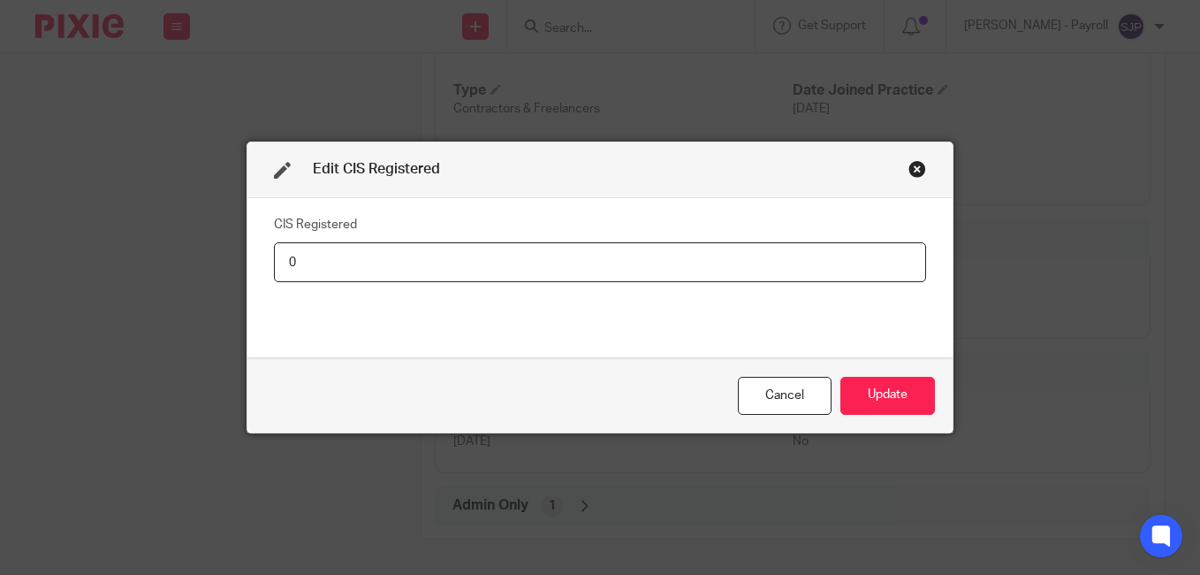
click at [388, 260] on input "0" at bounding box center [600, 262] width 652 height 40
type input "Net - 20%"
click at [884, 400] on button "Update" at bounding box center [888, 396] width 95 height 38
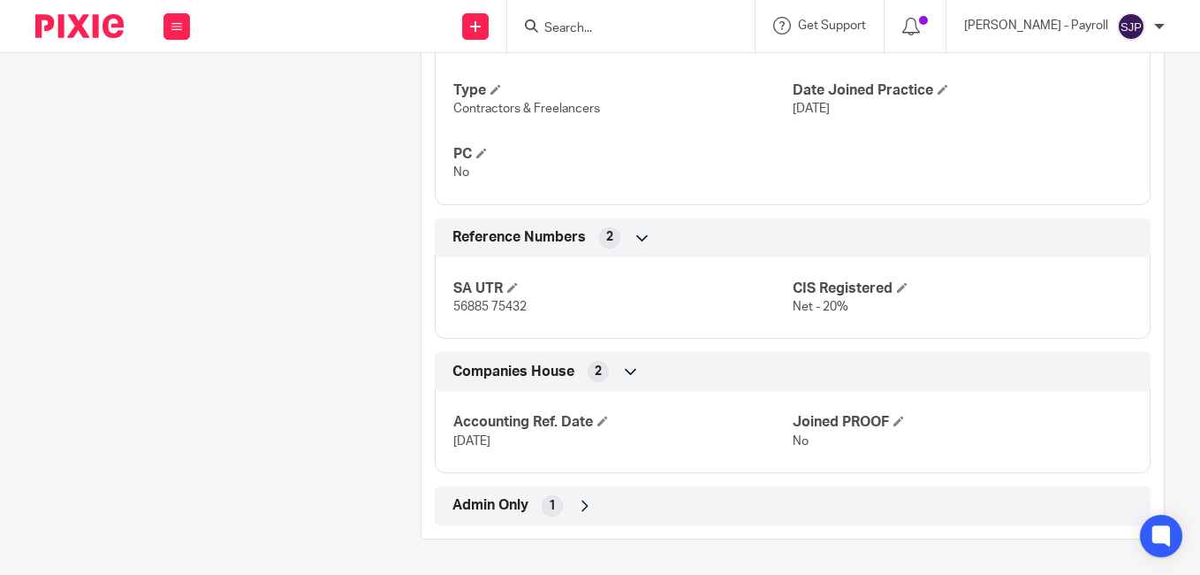
click at [579, 33] on input "Search" at bounding box center [622, 29] width 159 height 16
paste input "[PERSON_NAME]"
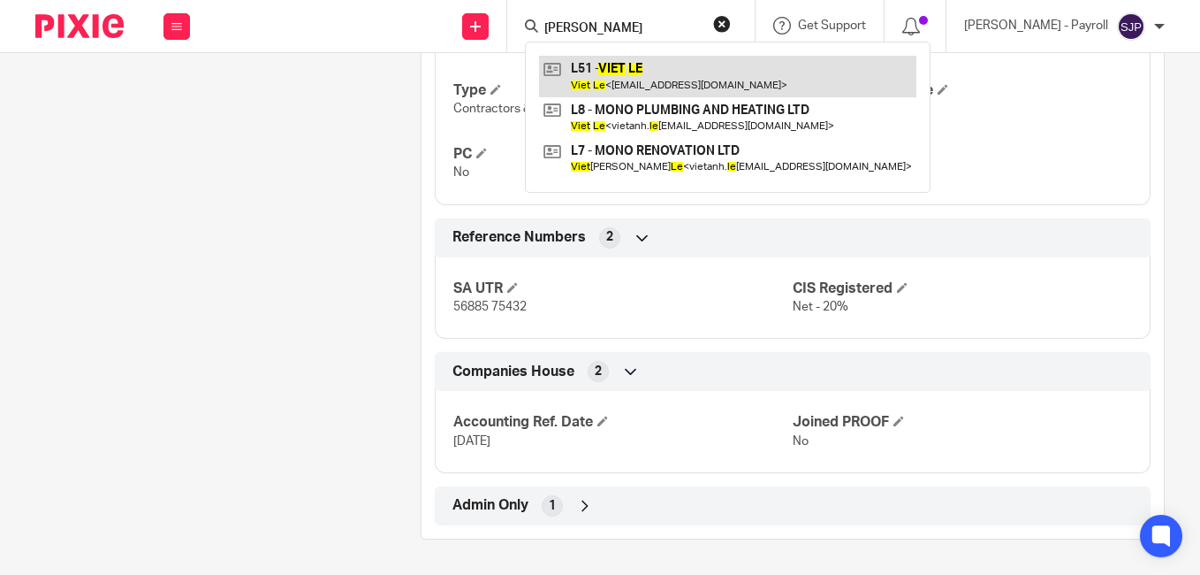
type input "[PERSON_NAME]"
click at [587, 62] on link at bounding box center [727, 76] width 377 height 41
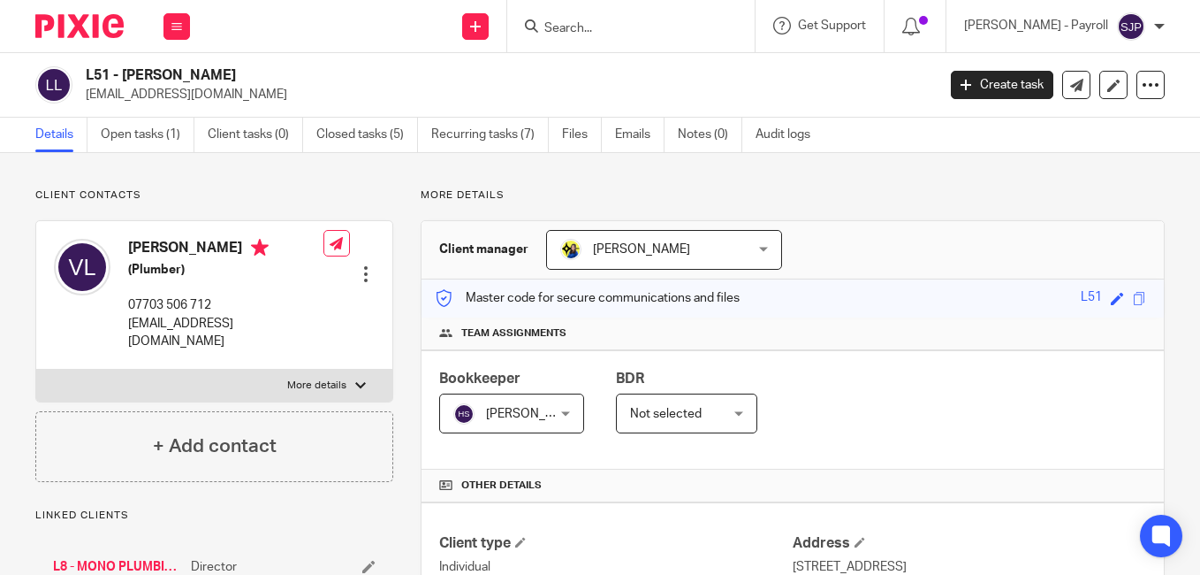
click at [135, 246] on h4 "[PERSON_NAME]" at bounding box center [225, 250] width 195 height 22
click at [135, 246] on h4 "Viet Le" at bounding box center [225, 250] width 195 height 22
copy h4 "Viet"
click at [170, 250] on h4 "Viet Le" at bounding box center [225, 250] width 195 height 22
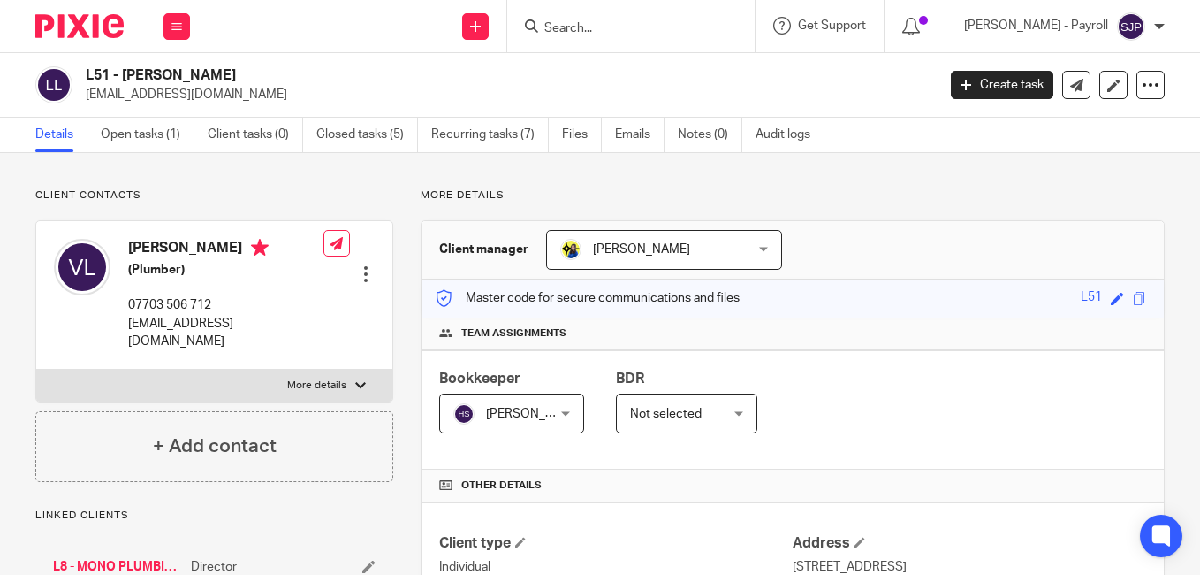
click at [170, 250] on h4 "Viet Le" at bounding box center [225, 250] width 195 height 22
copy h4 "Le"
click at [884, 90] on p "vietanh.le91@gmail.com" at bounding box center [505, 95] width 839 height 18
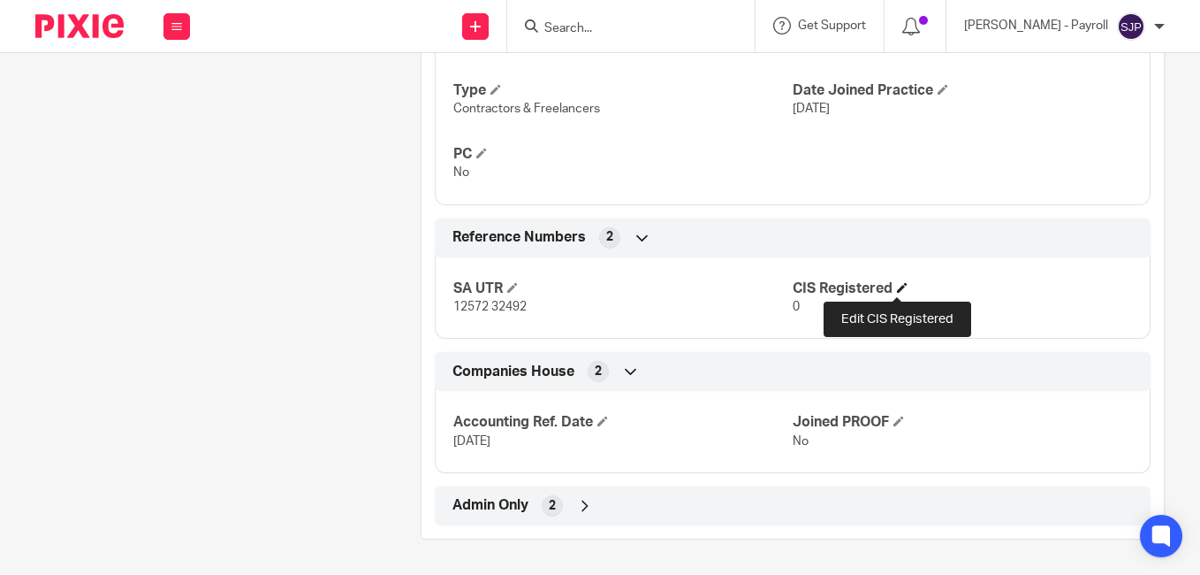
click at [901, 289] on span at bounding box center [902, 287] width 11 height 11
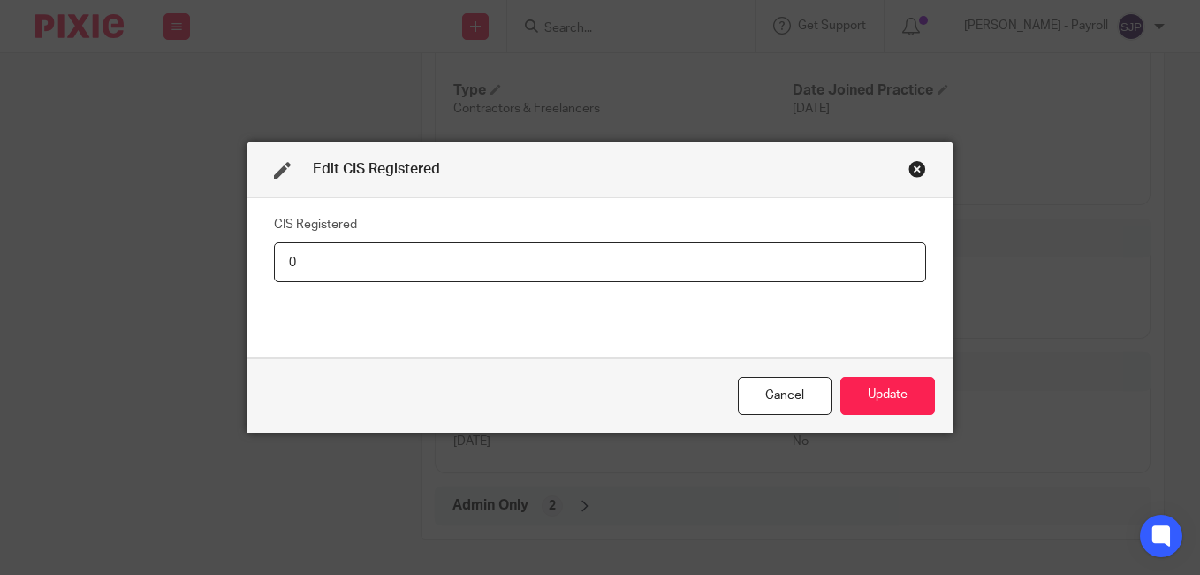
click at [360, 263] on input "0" at bounding box center [600, 262] width 652 height 40
type input "Net - 20%"
click at [891, 400] on button "Update" at bounding box center [888, 396] width 95 height 38
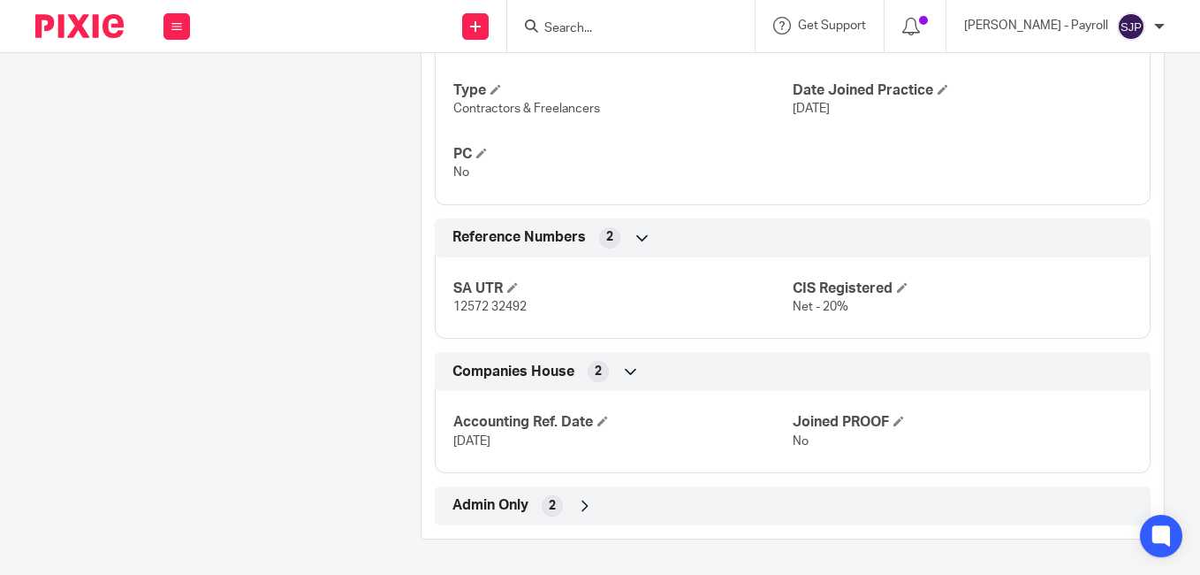
click at [601, 27] on input "Search" at bounding box center [622, 29] width 159 height 16
paste input "JAMES KENNEDY"
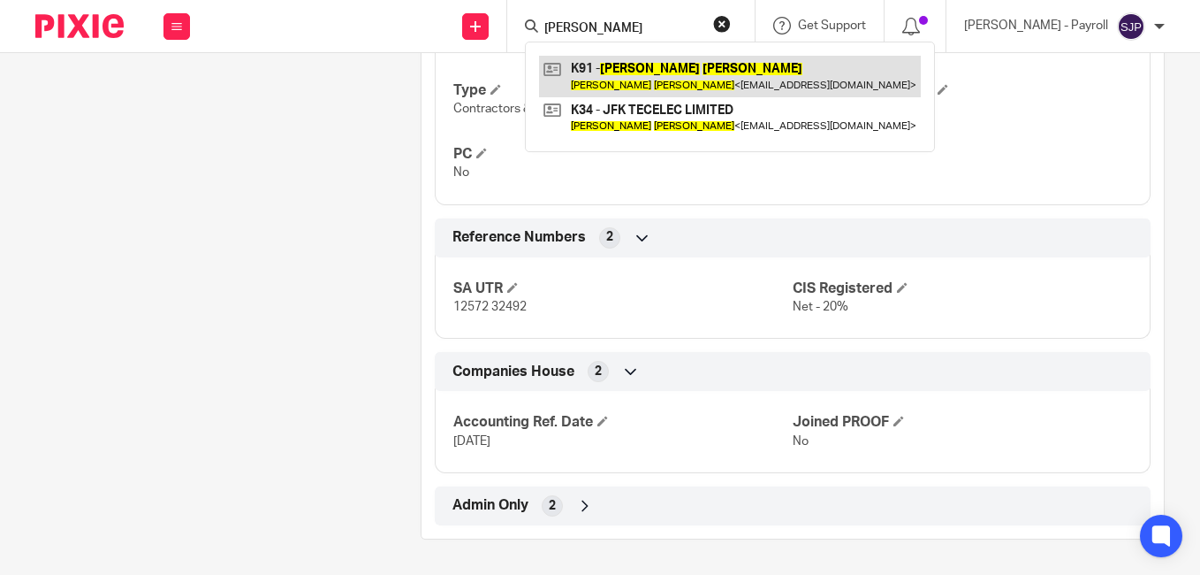
type input "JAMES KENNEDY"
click at [618, 77] on link at bounding box center [730, 76] width 382 height 41
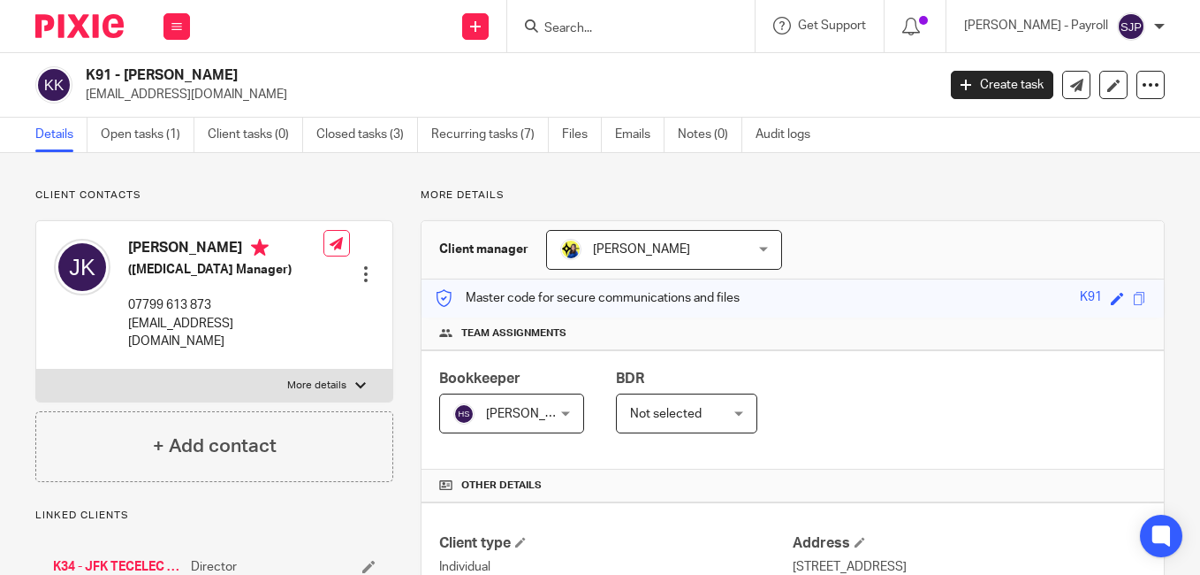
click at [149, 242] on h4 "[PERSON_NAME]" at bounding box center [225, 250] width 195 height 22
click at [149, 242] on h4 "James Kennedy" at bounding box center [225, 250] width 195 height 22
copy h4 "[PERSON_NAME]"
click at [193, 250] on h4 "James Kennedy" at bounding box center [225, 250] width 195 height 22
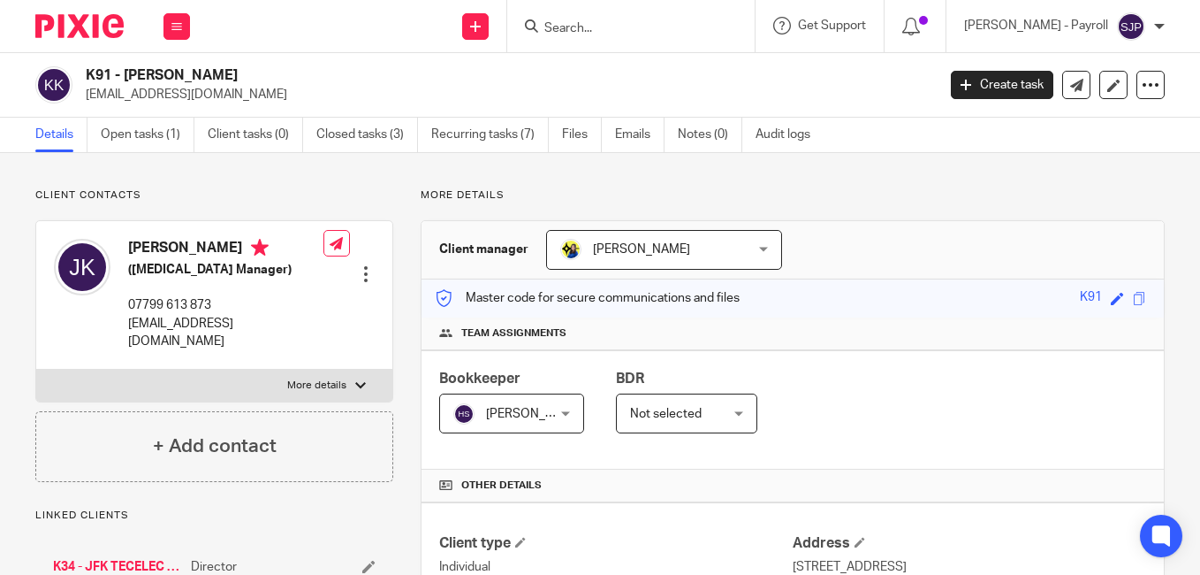
copy h4 "[PERSON_NAME]"
click at [811, 92] on p "[EMAIL_ADDRESS][DOMAIN_NAME]" at bounding box center [505, 95] width 839 height 18
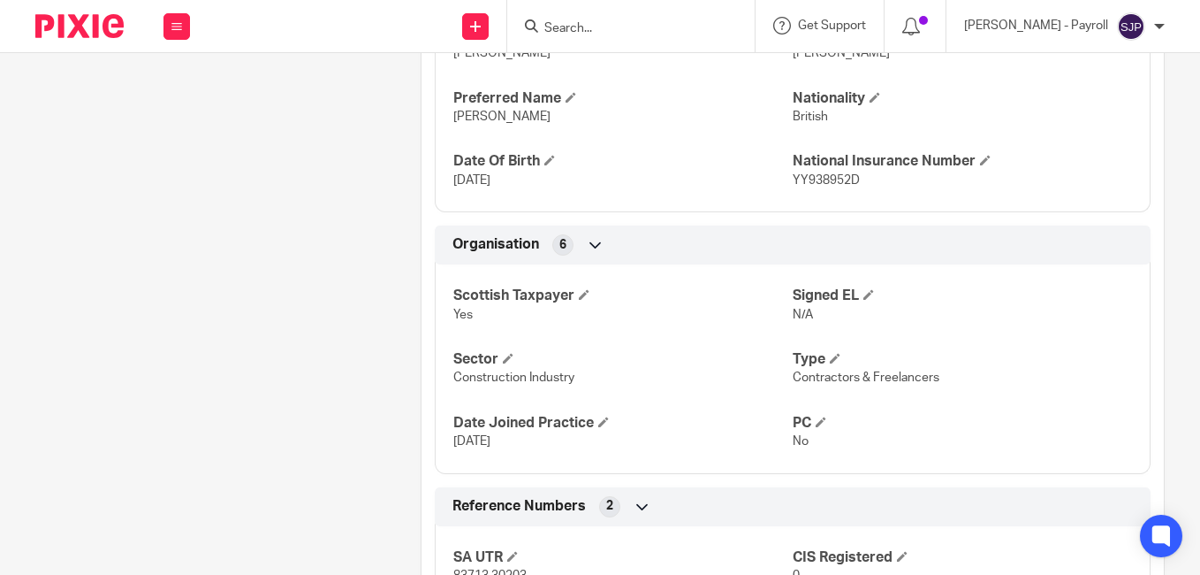
scroll to position [1061, 0]
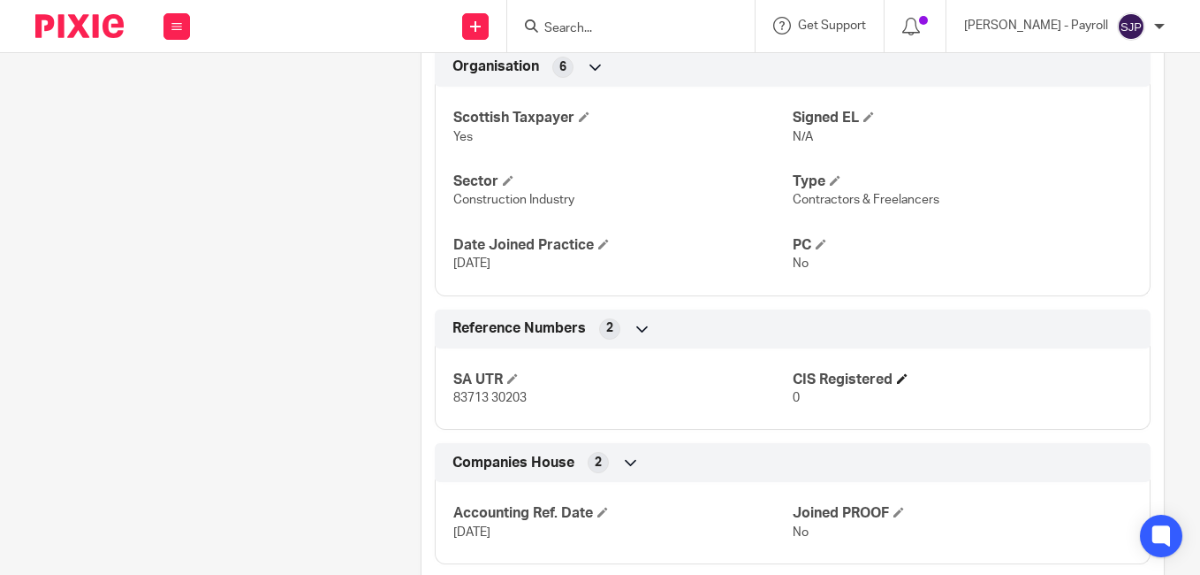
click at [897, 375] on span at bounding box center [902, 378] width 11 height 11
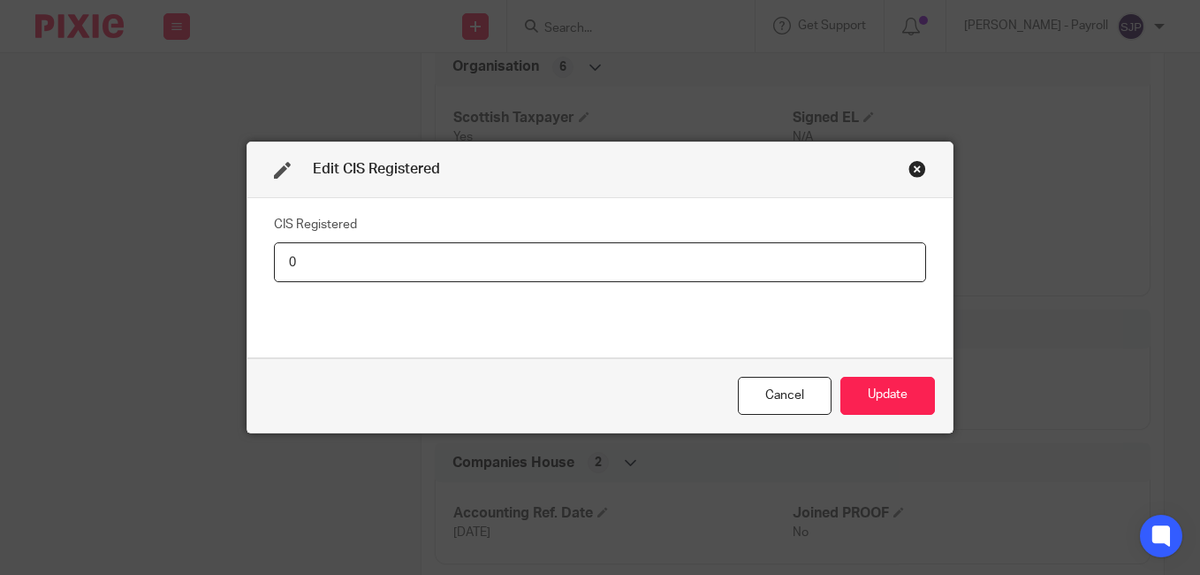
click at [380, 270] on input "0" at bounding box center [600, 262] width 652 height 40
type input "Net - 20%"
click at [866, 386] on button "Update" at bounding box center [888, 396] width 95 height 38
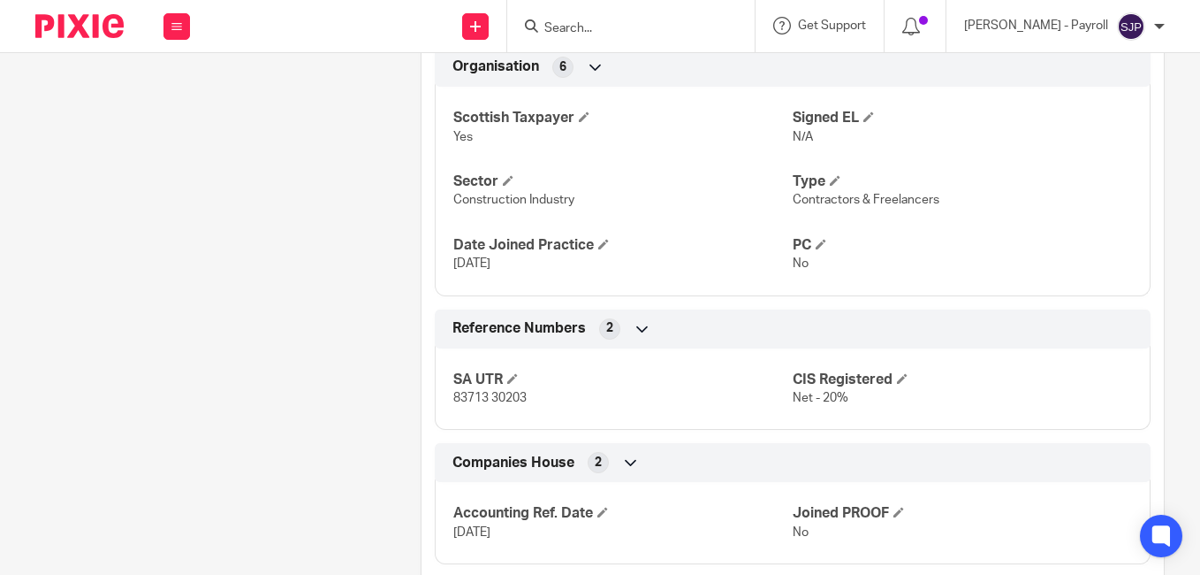
click at [575, 30] on input "Search" at bounding box center [622, 29] width 159 height 16
paste input "KRISHAN SINGH"
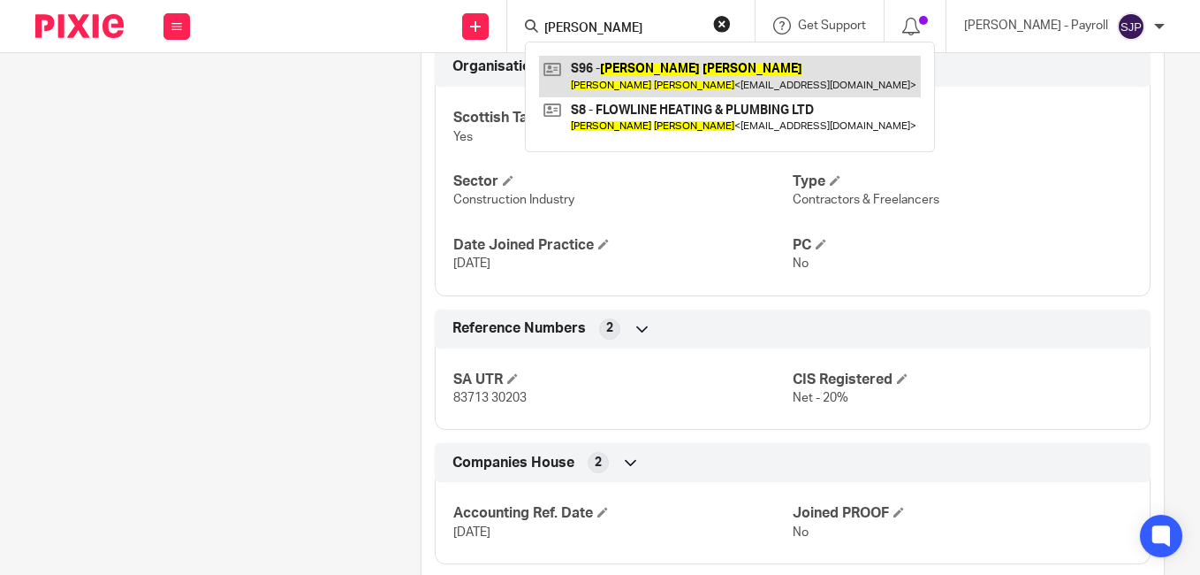
type input "KRISHAN SINGH"
click at [663, 69] on link at bounding box center [730, 76] width 382 height 41
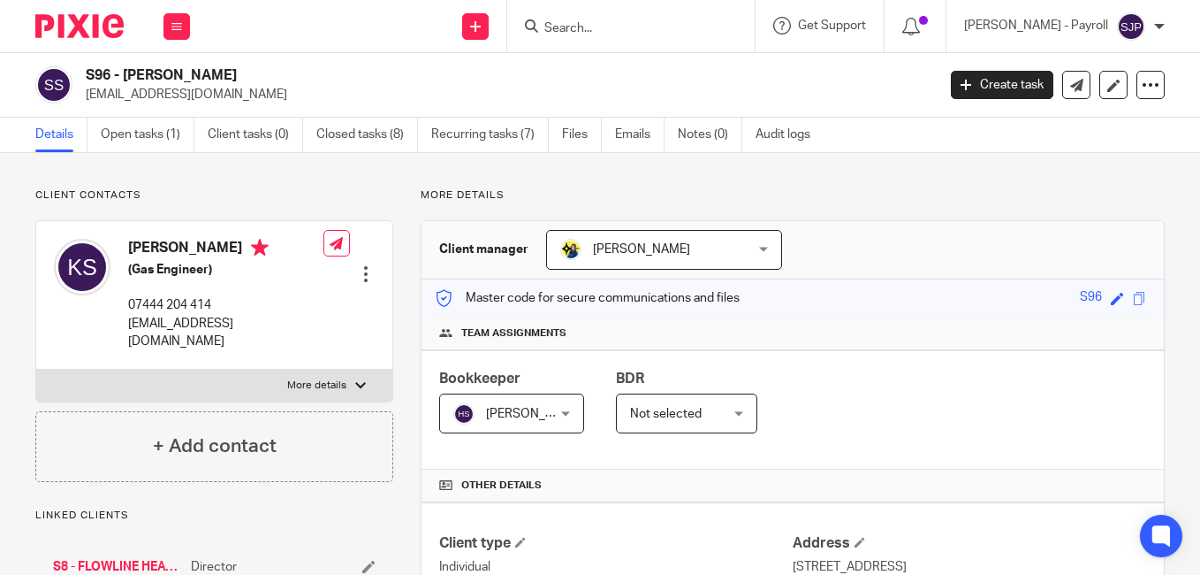
click at [155, 243] on h4 "Krishan Singh" at bounding box center [225, 250] width 195 height 22
copy h4 "[PERSON_NAME]"
click at [205, 241] on h4 "Krishan Singh" at bounding box center [225, 250] width 195 height 22
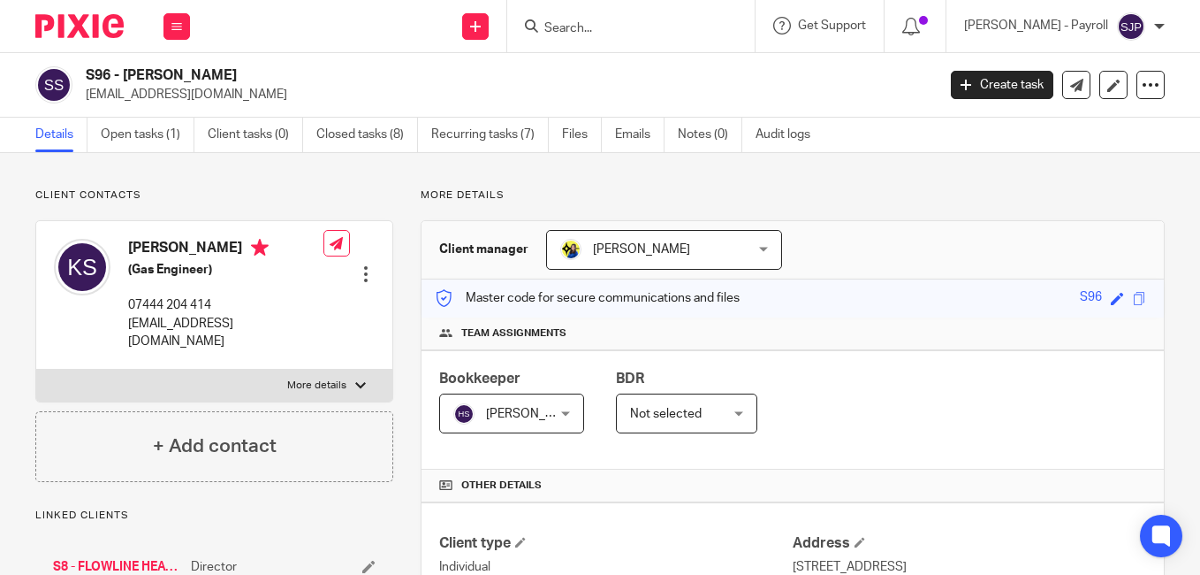
copy h4 "Singh"
click at [831, 82] on div "S96 - KRISHAN SINGH flowline247@gmail.com" at bounding box center [505, 84] width 839 height 37
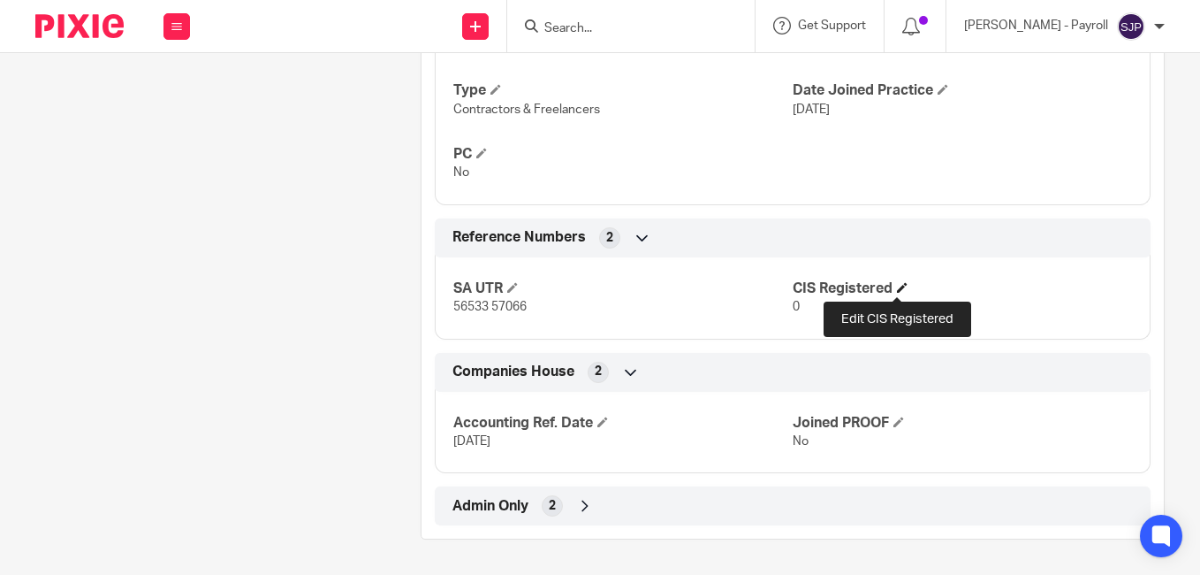
click at [901, 292] on span at bounding box center [902, 287] width 11 height 11
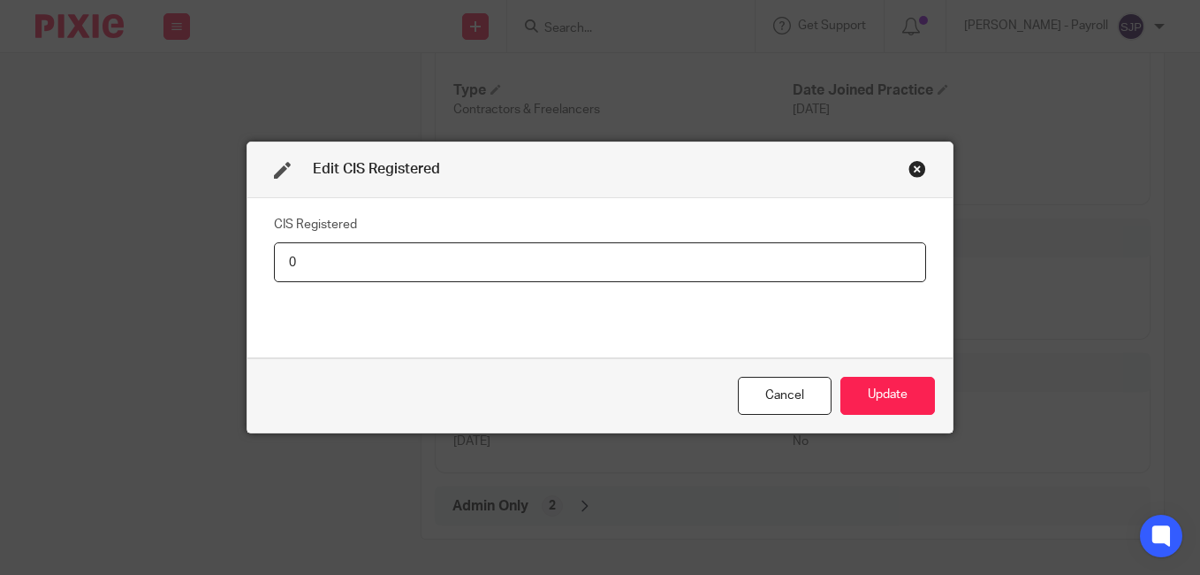
click at [339, 266] on input "0" at bounding box center [600, 262] width 652 height 40
type input "Net - 20%"
click at [889, 400] on button "Update" at bounding box center [888, 396] width 95 height 38
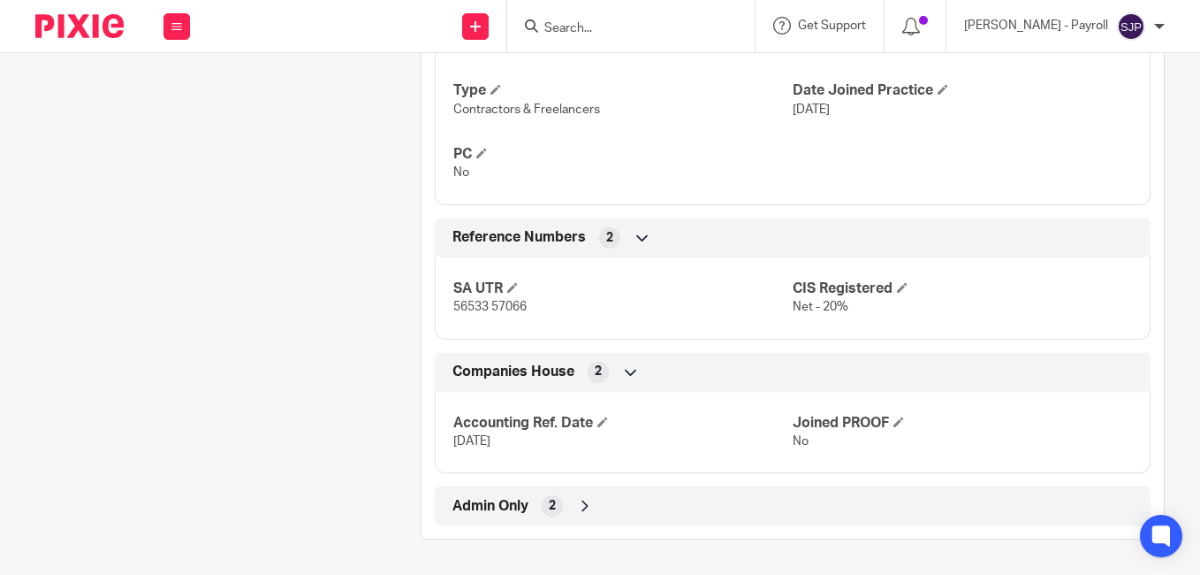
click at [564, 26] on input "Search" at bounding box center [622, 29] width 159 height 16
paste input "CHRISTOPHER TAVENGWA"
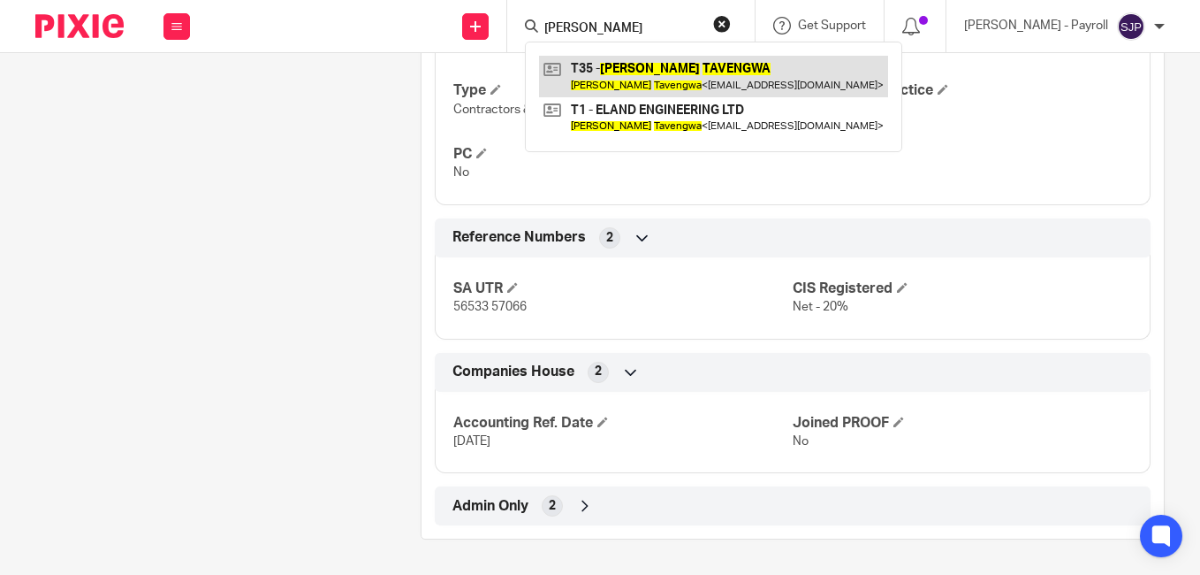
type input "CHRISTOPHER TAVENGWA"
click at [598, 88] on link at bounding box center [713, 76] width 349 height 41
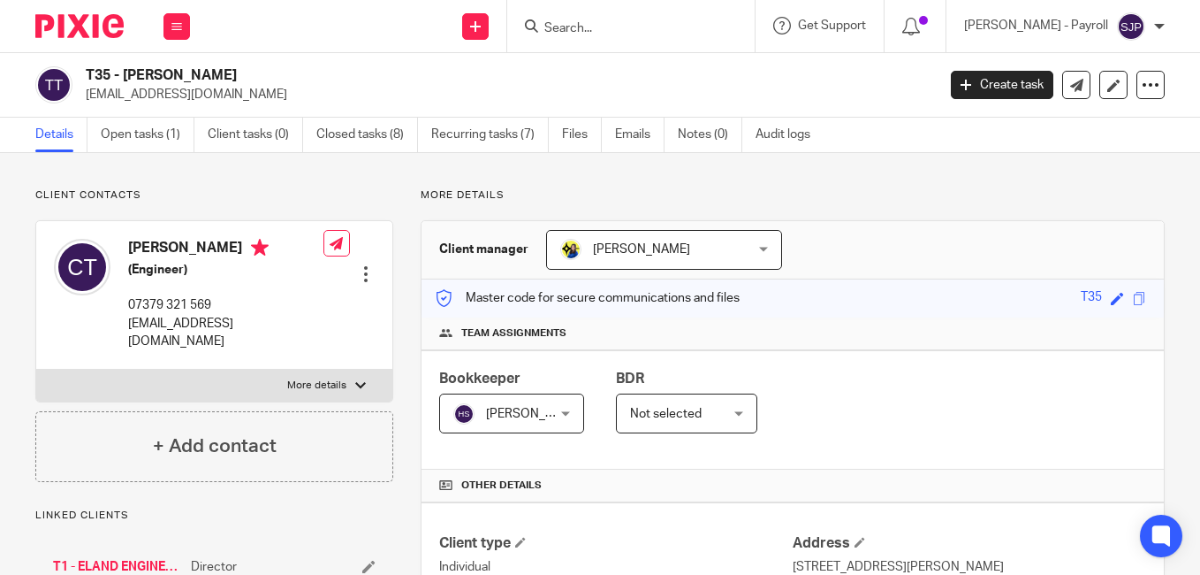
click at [154, 241] on h4 "[PERSON_NAME]" at bounding box center [225, 250] width 195 height 22
copy h4 "[PERSON_NAME]"
click at [219, 247] on h4 "[PERSON_NAME]" at bounding box center [225, 250] width 195 height 22
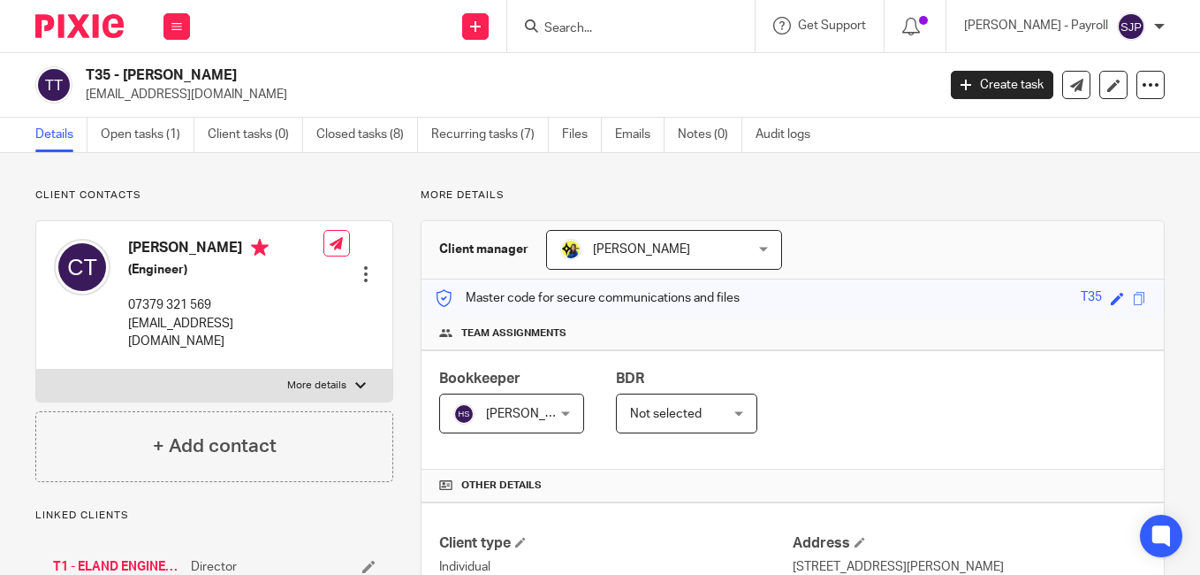
copy h4 "Tavengwa"
click at [819, 77] on div "T35 - [PERSON_NAME] [EMAIL_ADDRESS][DOMAIN_NAME]" at bounding box center [505, 84] width 839 height 37
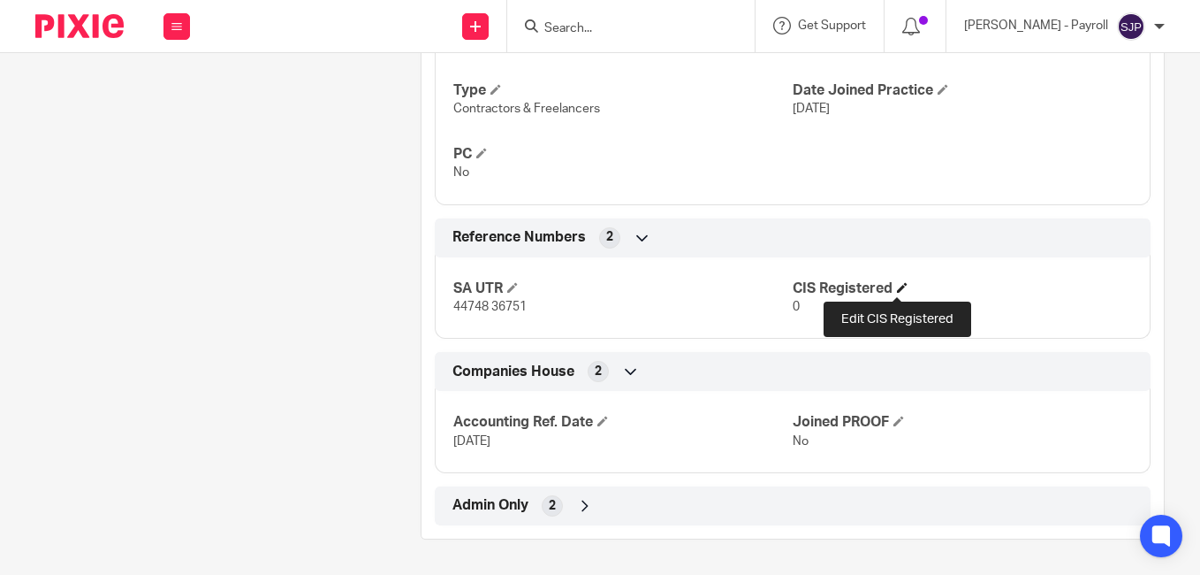
click at [902, 288] on span at bounding box center [902, 287] width 11 height 11
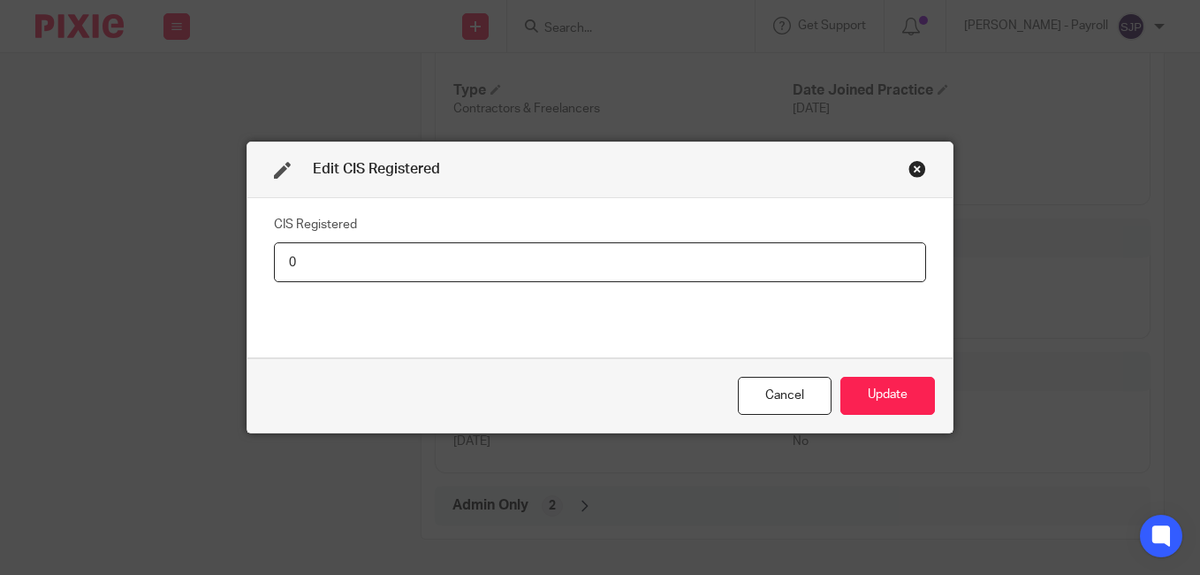
click at [371, 272] on input "0" at bounding box center [600, 262] width 652 height 40
type input "Net - 20%"
click at [875, 392] on button "Update" at bounding box center [888, 396] width 95 height 38
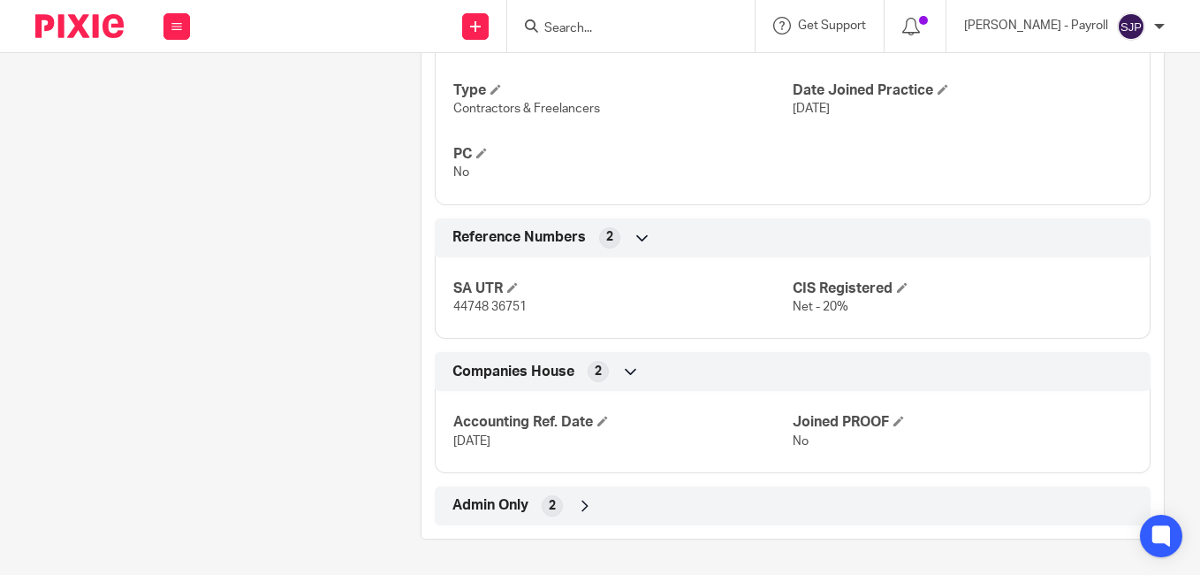
click at [599, 27] on input "Search" at bounding box center [622, 29] width 159 height 16
paste input "[PERSON_NAME]"
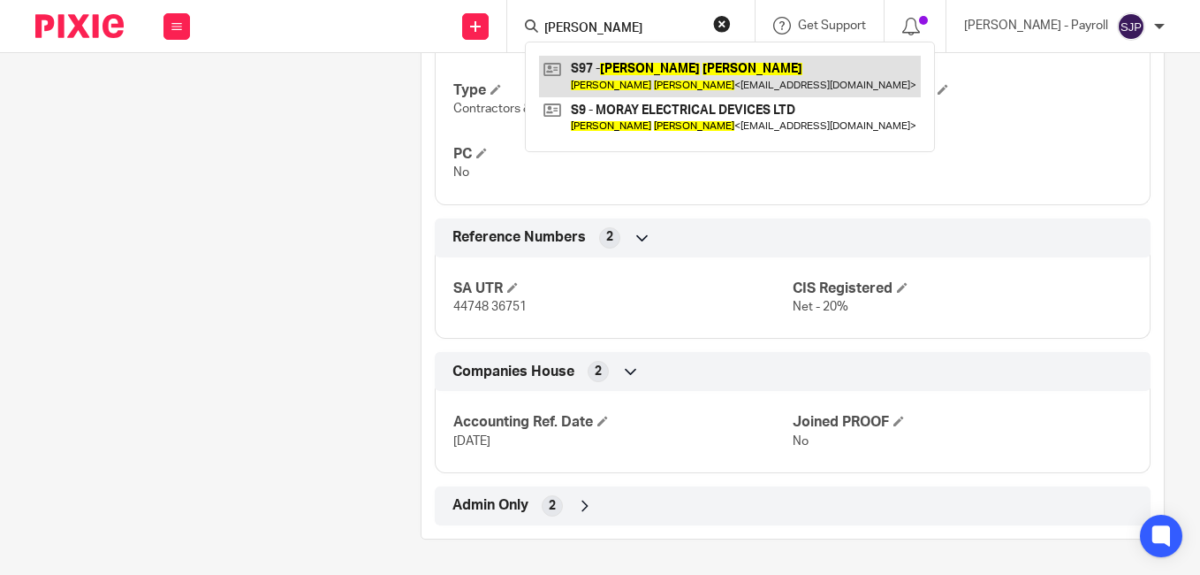
type input "[PERSON_NAME]"
click at [616, 73] on link at bounding box center [730, 76] width 382 height 41
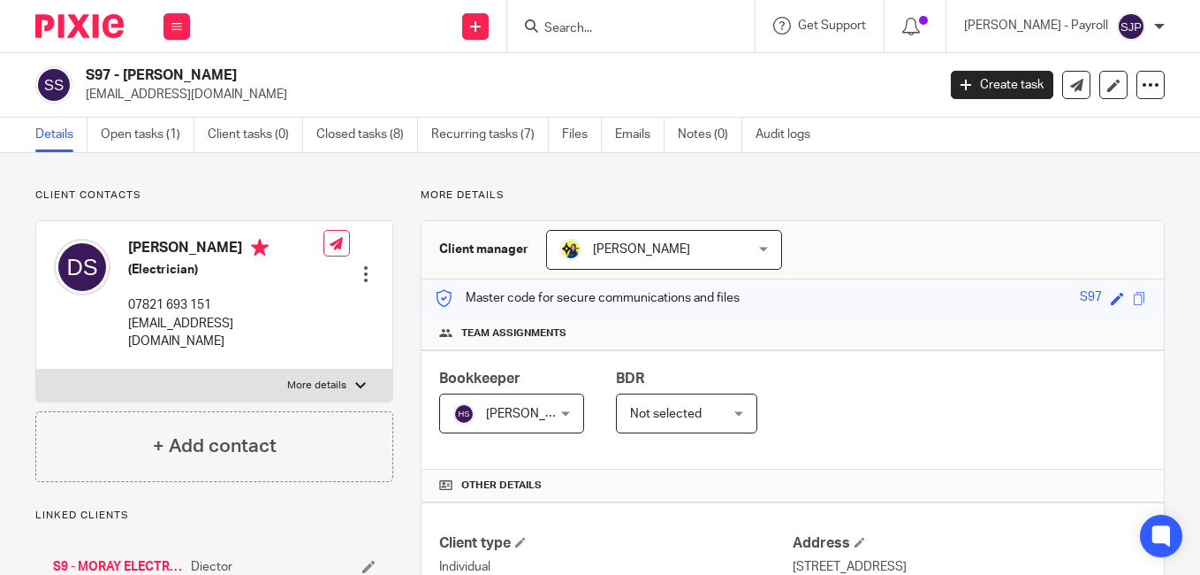
click at [154, 243] on h4 "[PERSON_NAME]" at bounding box center [225, 250] width 195 height 22
copy h4 "[PERSON_NAME]"
click at [198, 249] on h4 "[PERSON_NAME]" at bounding box center [225, 250] width 195 height 22
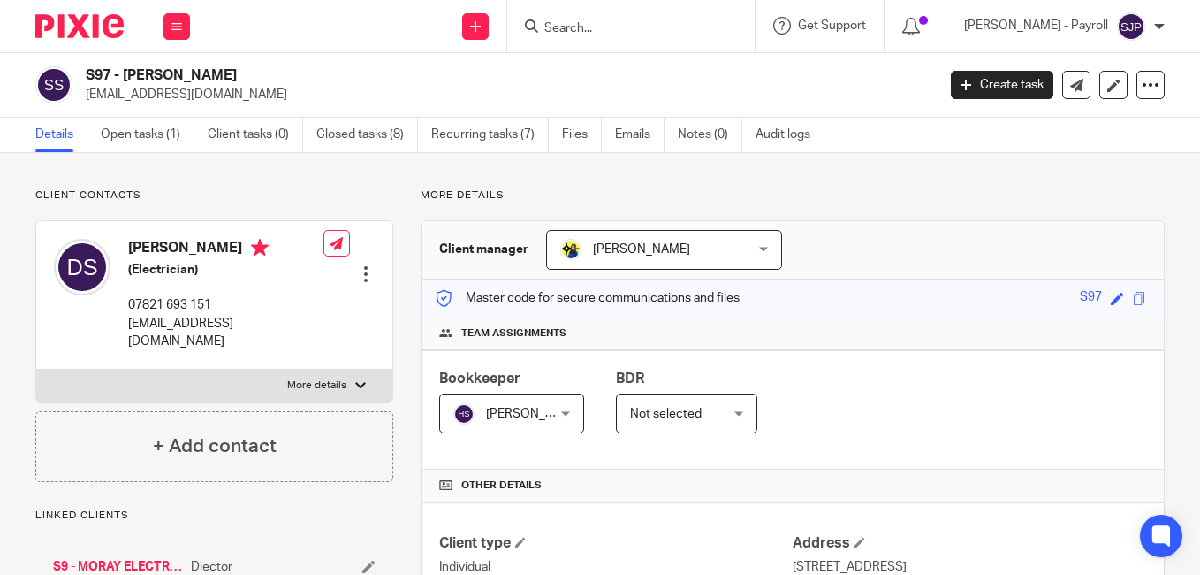
copy h4 "[PERSON_NAME]"
click at [849, 64] on div "S97 - [PERSON_NAME] [EMAIL_ADDRESS][DOMAIN_NAME] Create task Update from Compan…" at bounding box center [600, 85] width 1200 height 65
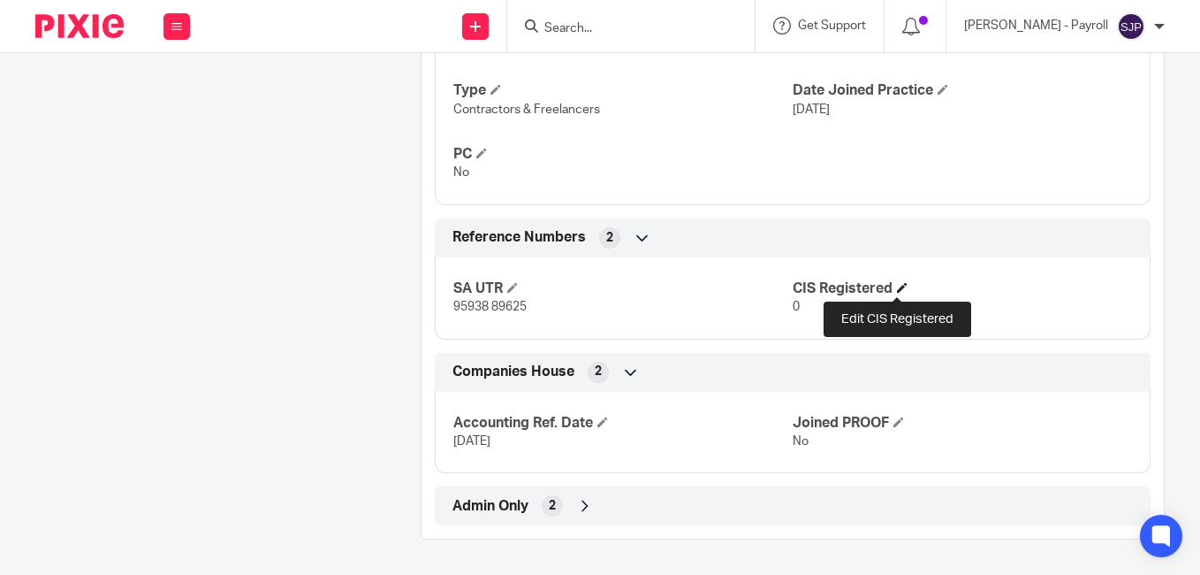
click at [897, 284] on span at bounding box center [902, 287] width 11 height 11
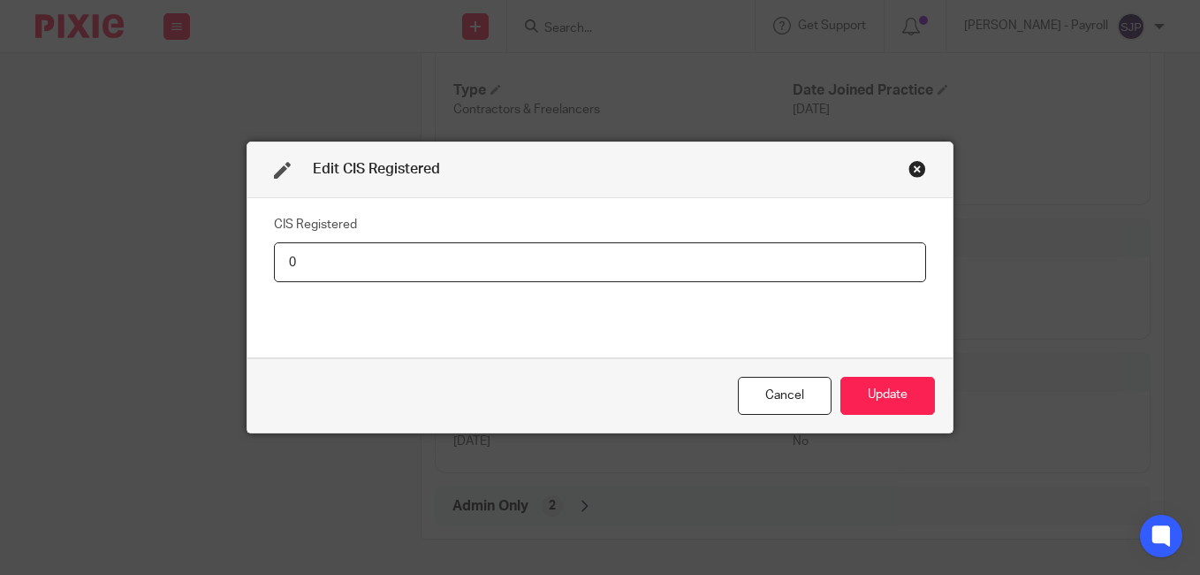
click at [467, 269] on input "0" at bounding box center [600, 262] width 652 height 40
type input "Net - 20%"
click at [886, 401] on button "Update" at bounding box center [888, 396] width 95 height 38
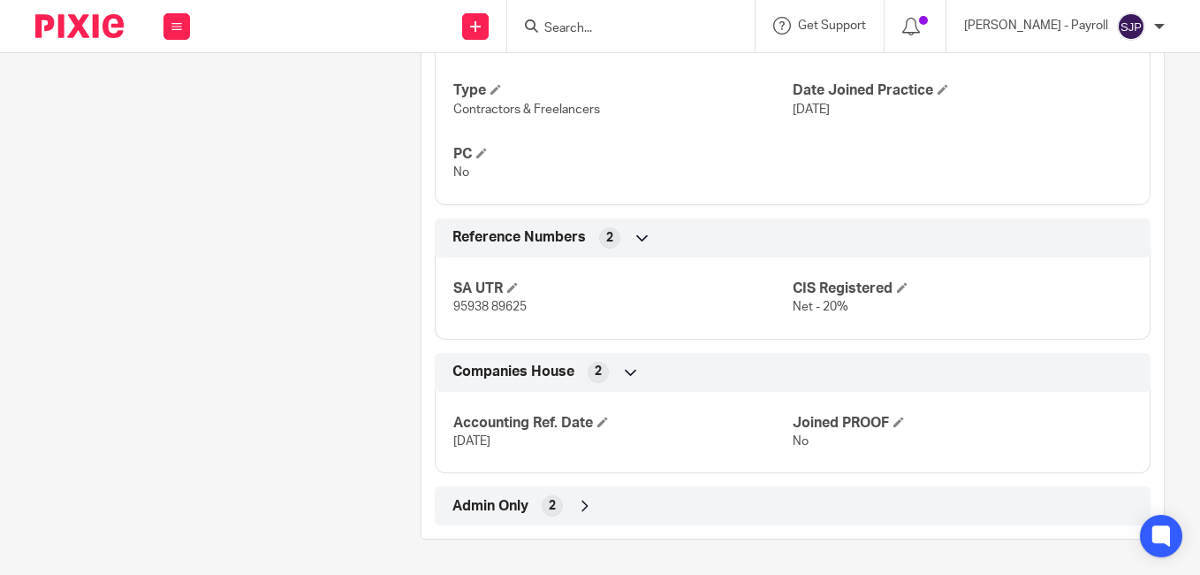
click at [607, 19] on form at bounding box center [637, 26] width 188 height 22
paste input "SHACQUILL ROBINSON"
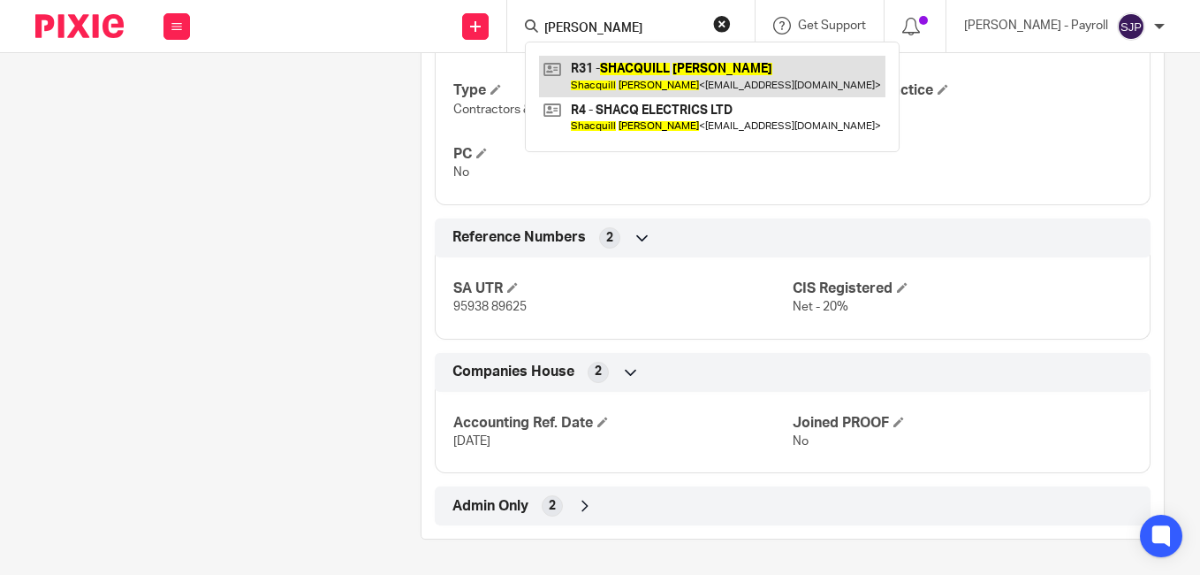
type input "SHACQUILL ROBINSON"
click at [611, 66] on link at bounding box center [712, 76] width 346 height 41
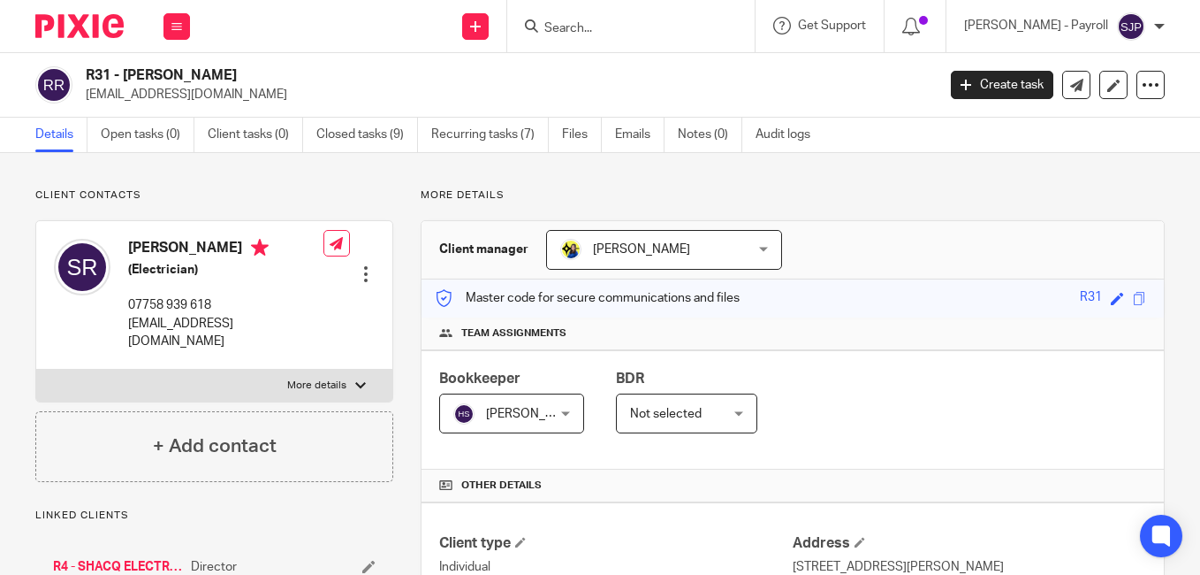
click at [179, 250] on h4 "[PERSON_NAME]" at bounding box center [225, 250] width 195 height 22
click at [179, 250] on h4 "Shacquill Robinson" at bounding box center [225, 250] width 195 height 22
copy h4 "Shacquill"
click at [235, 247] on h4 "Shacquill Robinson" at bounding box center [225, 250] width 195 height 22
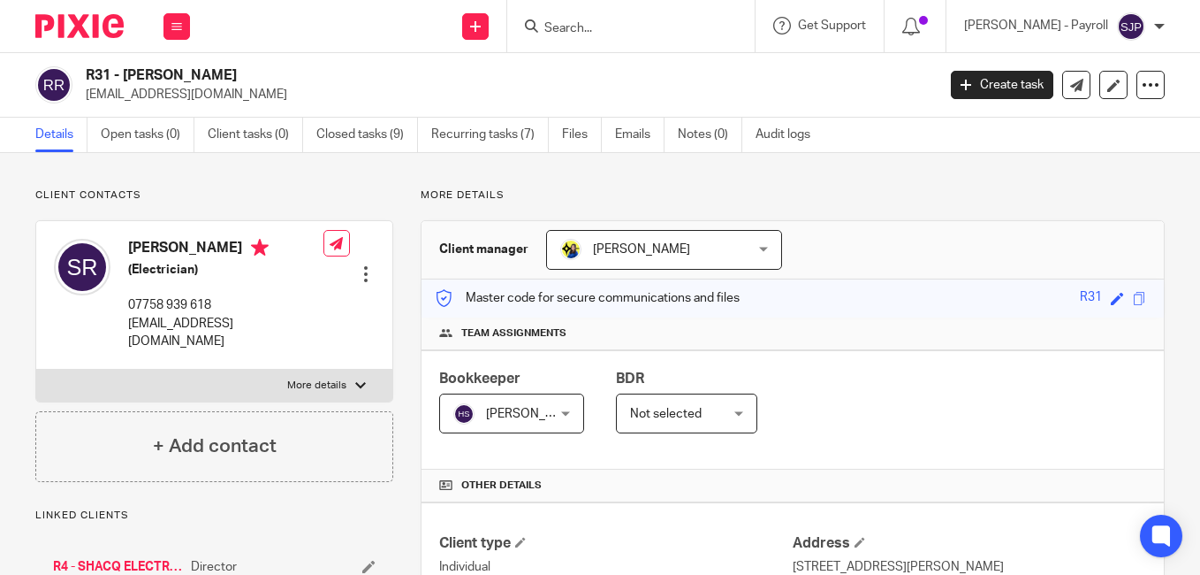
copy h4 "[PERSON_NAME]"
click at [857, 200] on p "More details" at bounding box center [793, 195] width 744 height 14
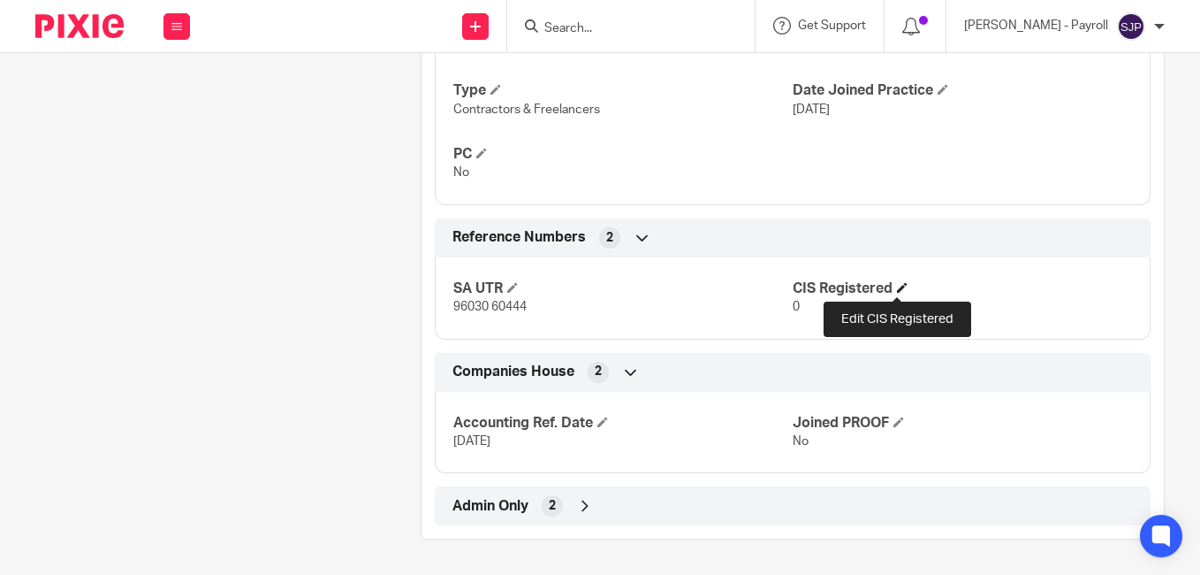
click at [897, 285] on span at bounding box center [902, 287] width 11 height 11
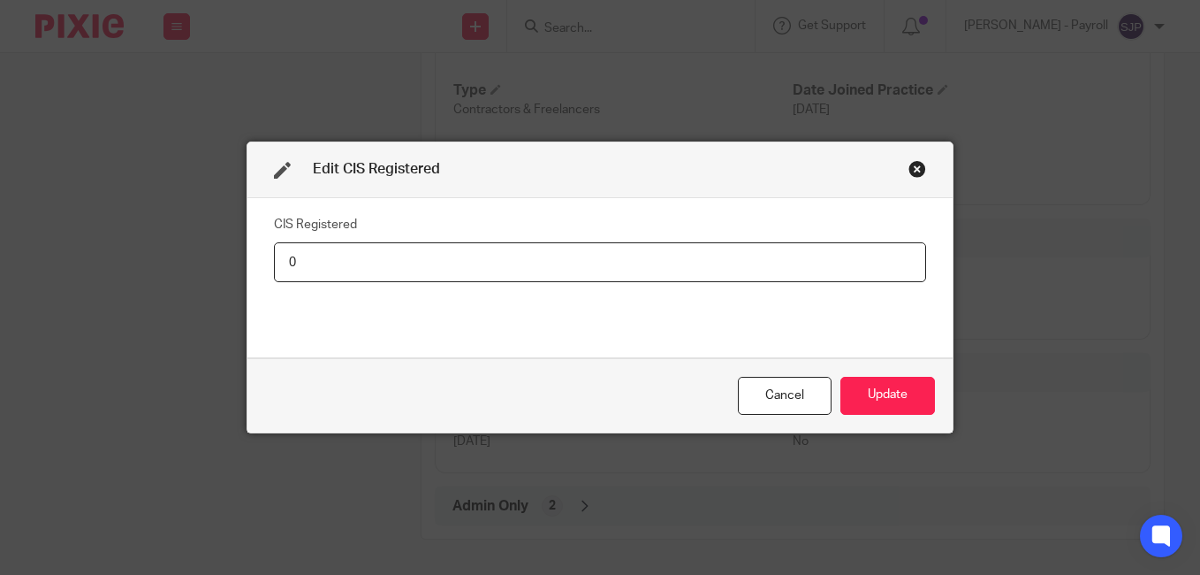
click at [430, 260] on input "0" at bounding box center [600, 262] width 652 height 40
type input "Net - 20%"
click at [886, 398] on button "Update" at bounding box center [888, 396] width 95 height 38
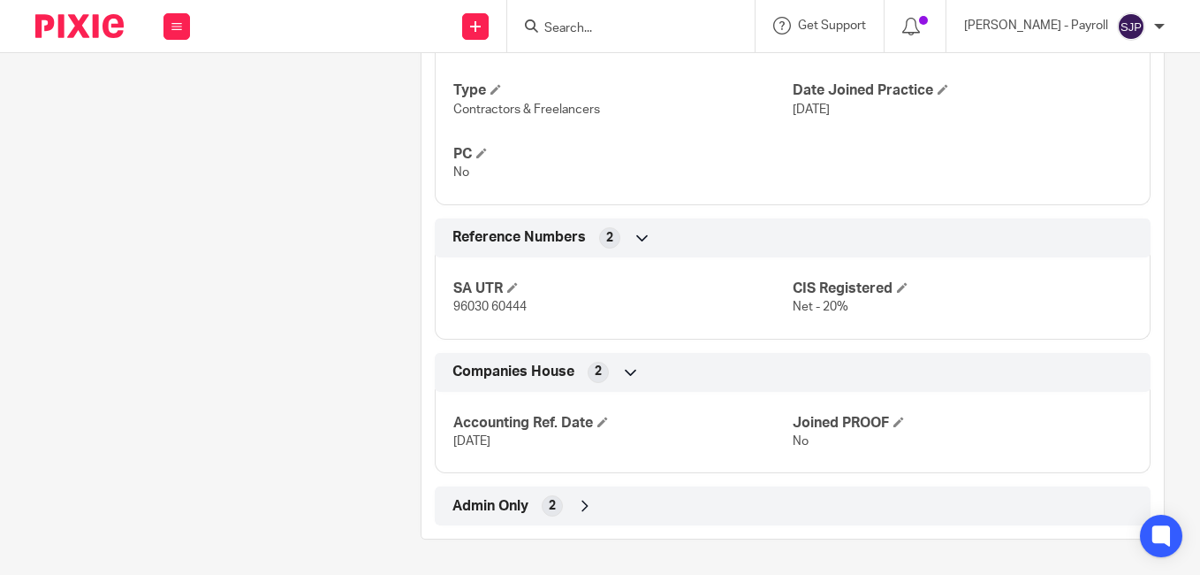
click at [588, 19] on form at bounding box center [637, 26] width 188 height 22
click at [589, 26] on input "Search" at bounding box center [622, 29] width 159 height 16
paste input "DAVID THOMPSON"
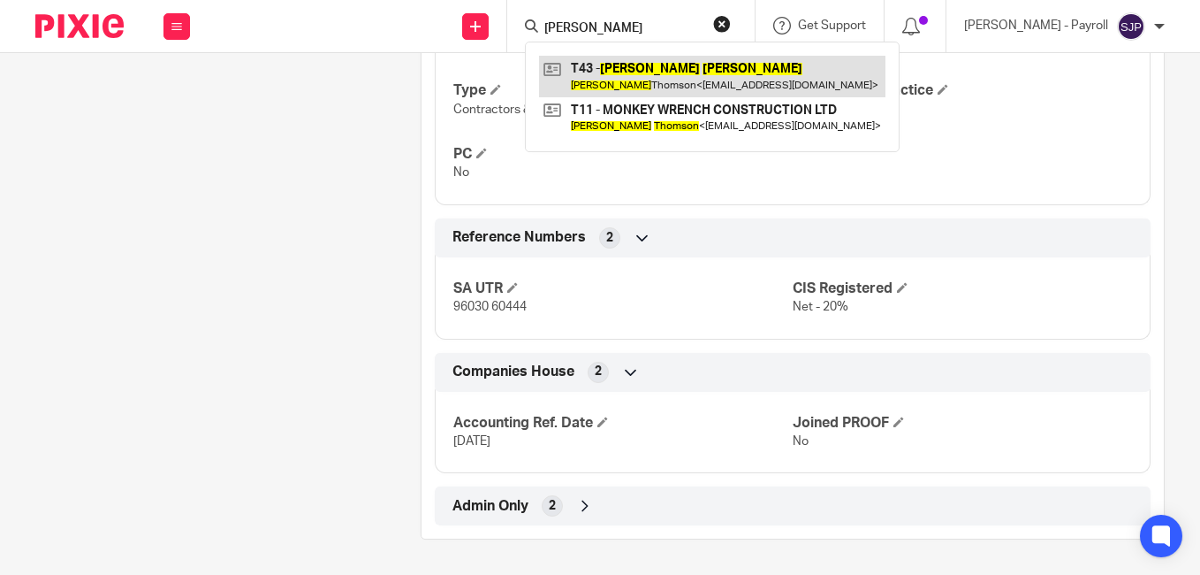
type input "DAVID THOMPSON"
click at [609, 69] on link at bounding box center [712, 76] width 346 height 41
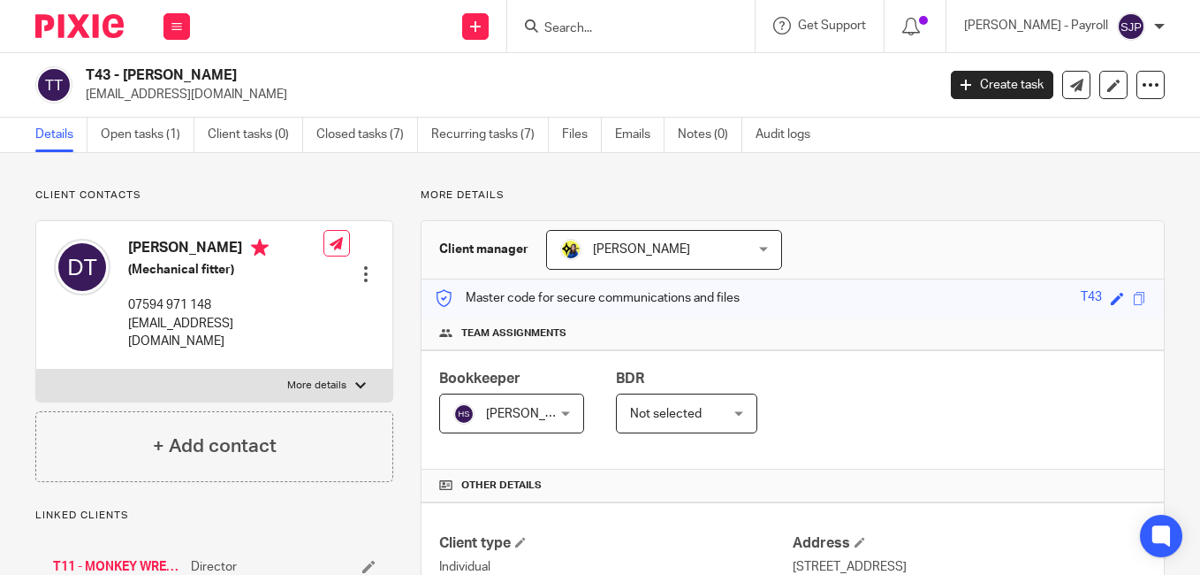
click at [156, 251] on h4 "[PERSON_NAME]" at bounding box center [225, 250] width 195 height 22
copy h4 "[PERSON_NAME]"
drag, startPoint x: 220, startPoint y: 229, endPoint x: 212, endPoint y: 238, distance: 11.9
click at [218, 232] on div "[PERSON_NAME] (Mechanical fitter) 07594 971 148 [EMAIL_ADDRESS][DOMAIN_NAME] Ed…" at bounding box center [214, 295] width 356 height 148
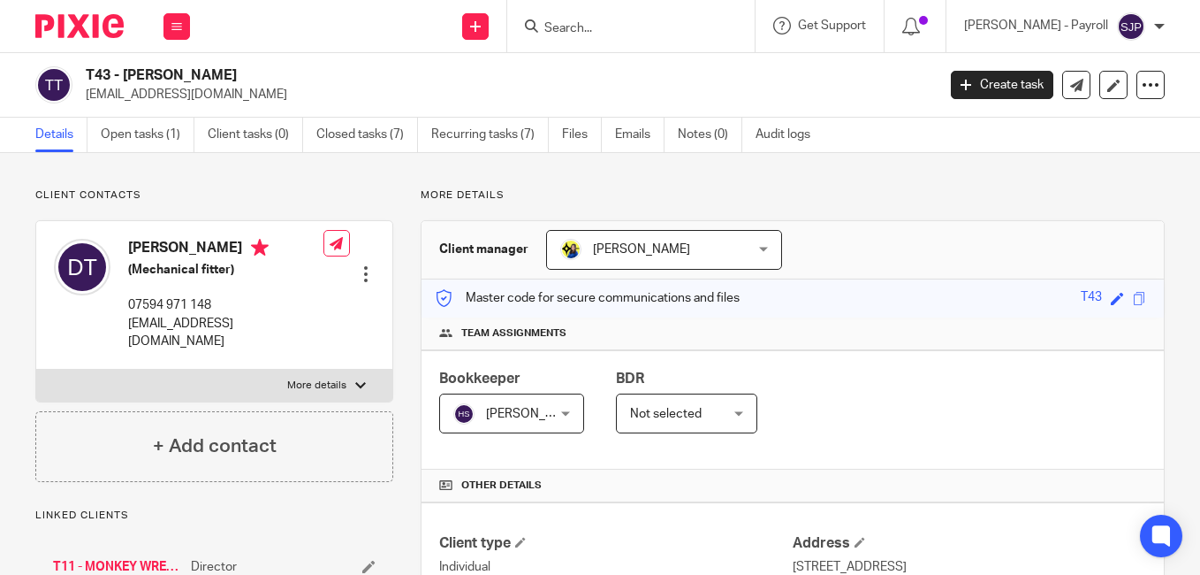
drag, startPoint x: 212, startPoint y: 238, endPoint x: 206, endPoint y: 245, distance: 9.4
click at [206, 245] on h4 "[PERSON_NAME]" at bounding box center [225, 250] width 195 height 22
click at [206, 245] on h4 "David Thomson" at bounding box center [225, 250] width 195 height 22
copy h4 "Thomson"
click at [847, 93] on p "davidthomson1148@outlook.com" at bounding box center [505, 95] width 839 height 18
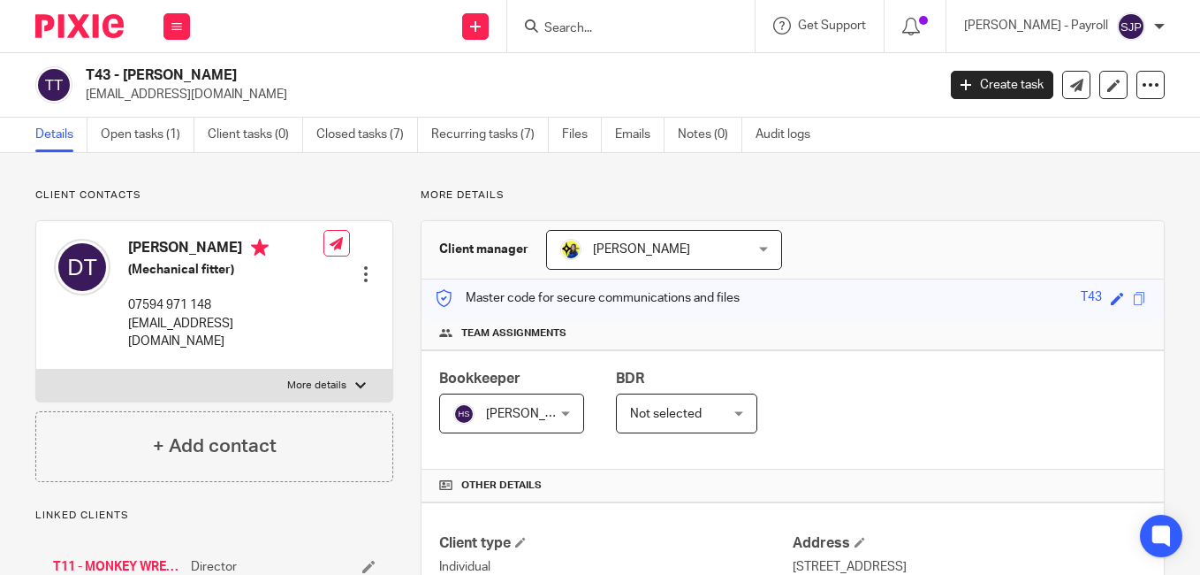
scroll to position [1088, 0]
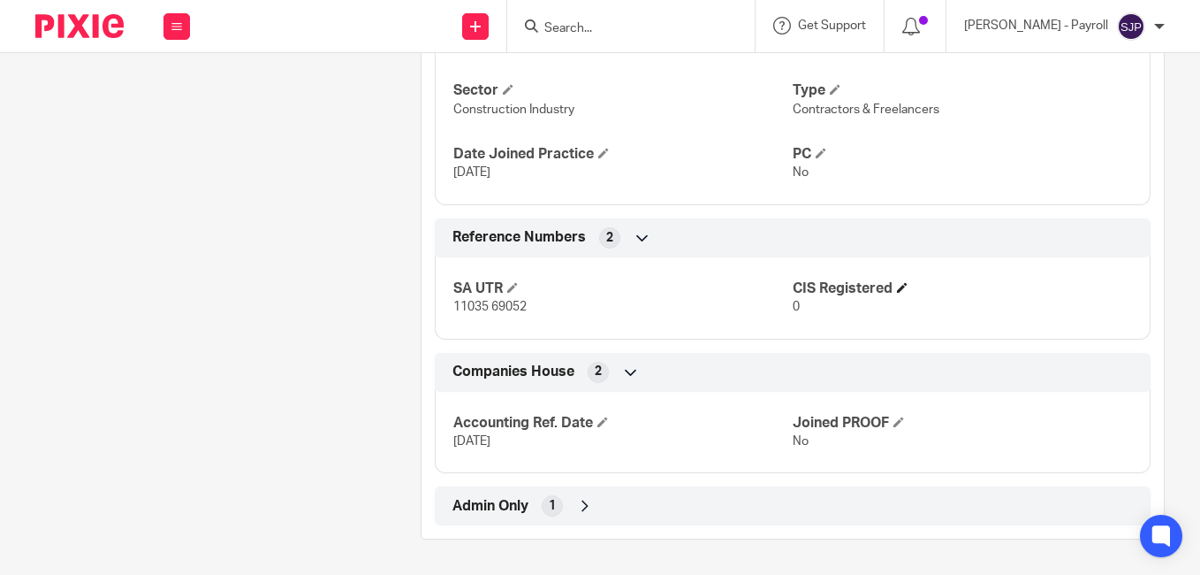
click at [889, 283] on h4 "CIS Registered" at bounding box center [962, 288] width 339 height 19
click at [897, 289] on span at bounding box center [902, 287] width 11 height 11
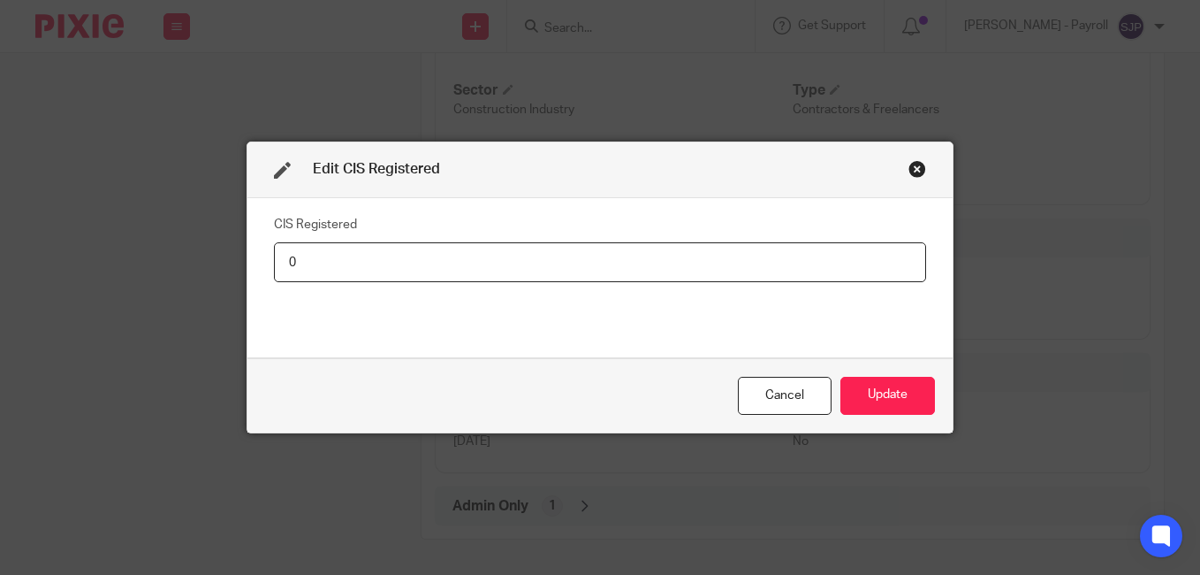
click at [388, 270] on input "0" at bounding box center [600, 262] width 652 height 40
type input "Net - 20%"
click at [856, 392] on button "Update" at bounding box center [888, 396] width 95 height 38
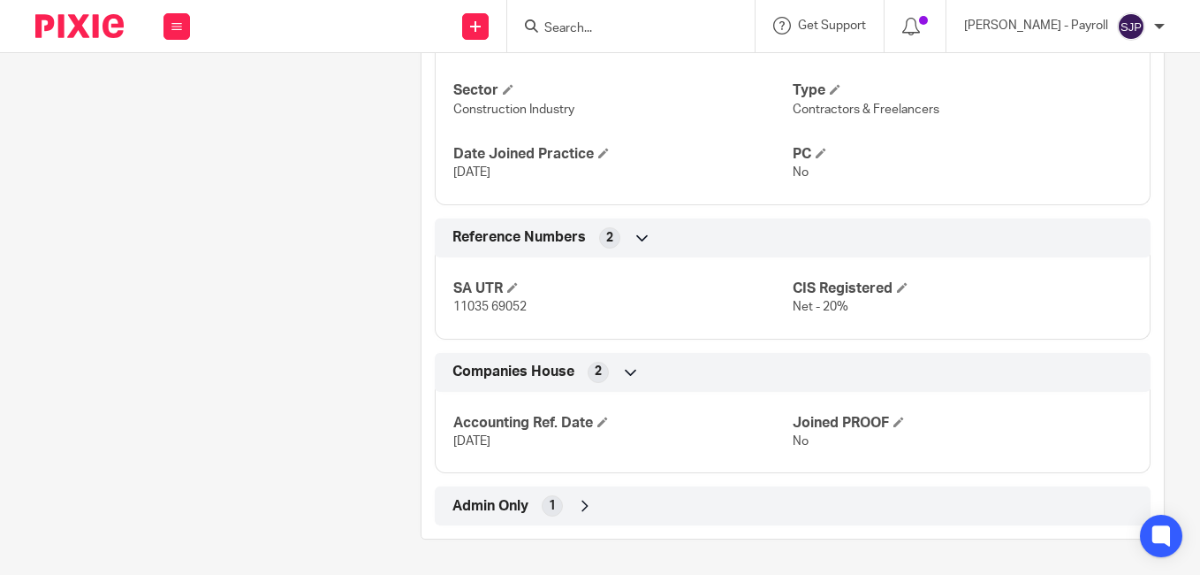
click at [575, 40] on div at bounding box center [630, 26] width 247 height 52
click at [590, 28] on input "Search" at bounding box center [622, 29] width 159 height 16
paste input "JAMES FORBES"
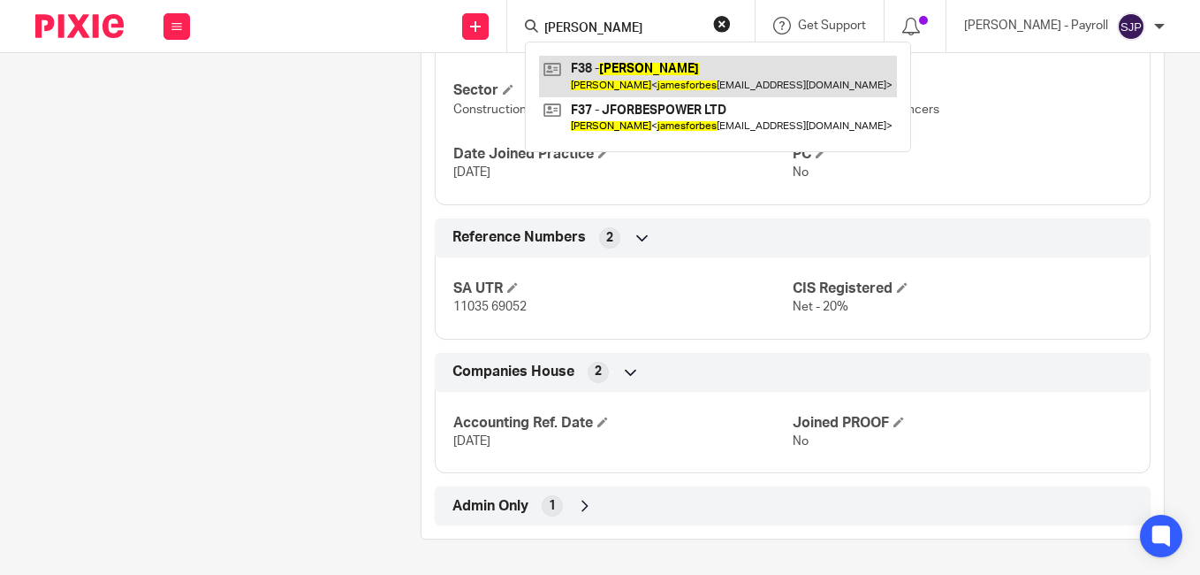
type input "JAMES FORBES"
click at [628, 78] on link at bounding box center [718, 76] width 358 height 41
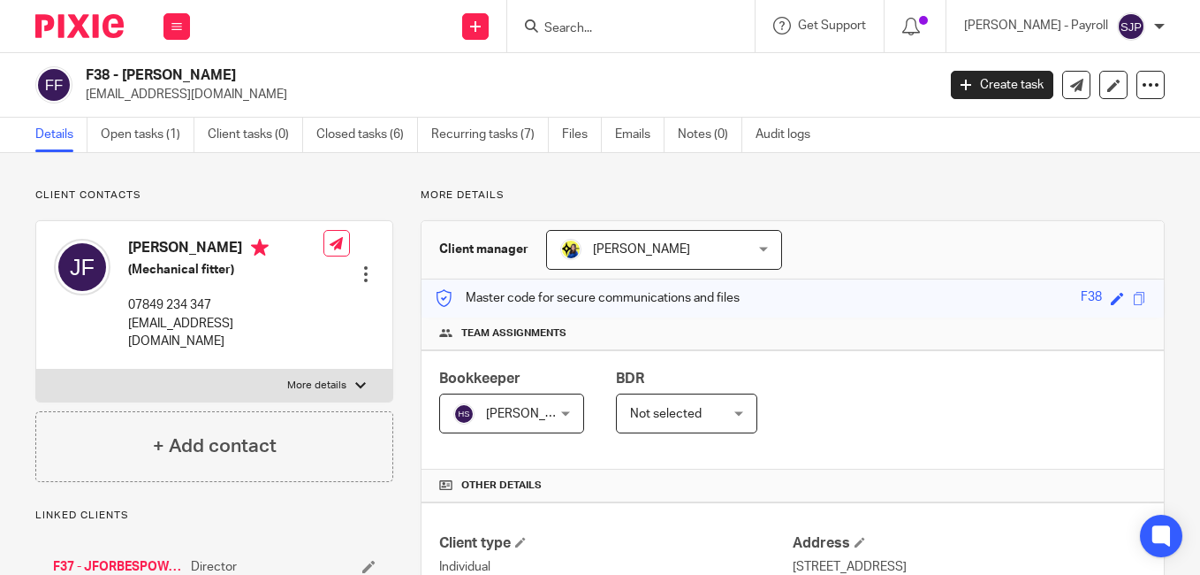
click at [142, 247] on h4 "[PERSON_NAME]" at bounding box center [225, 250] width 195 height 22
copy h4 "[PERSON_NAME]"
click at [224, 246] on h4 "James Forbes" at bounding box center [225, 250] width 195 height 22
click at [221, 246] on h4 "James Forbes" at bounding box center [225, 250] width 195 height 22
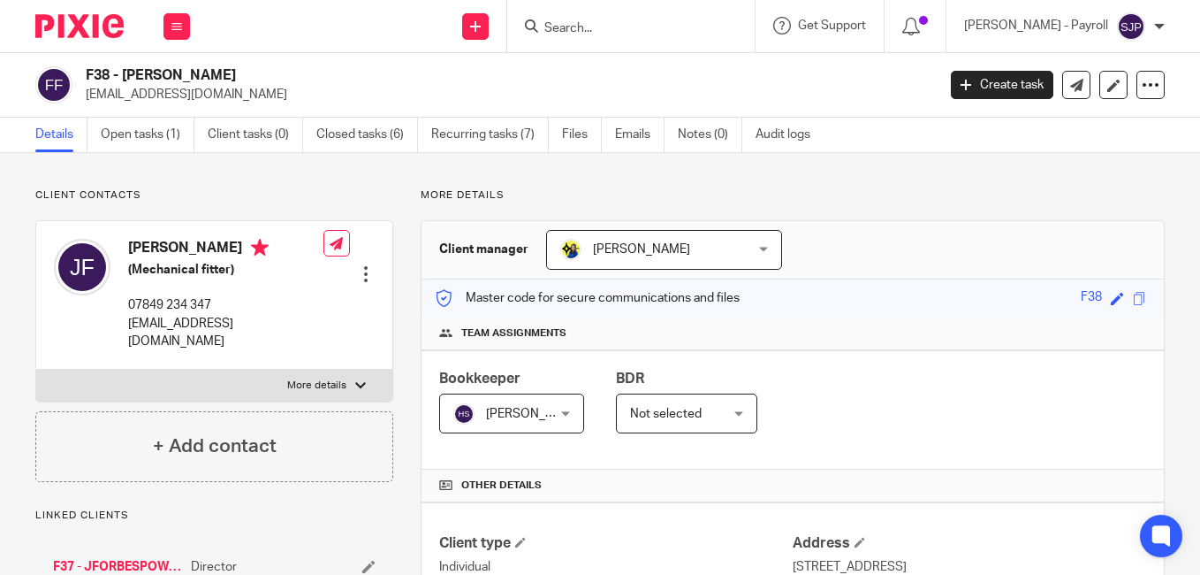
click at [218, 247] on h4 "James Forbes" at bounding box center [225, 250] width 195 height 22
copy h4 "Forbes"
click at [802, 70] on div "F38 - JAMES FORBES jamesforbes36@yahoo.co.uk" at bounding box center [505, 84] width 839 height 37
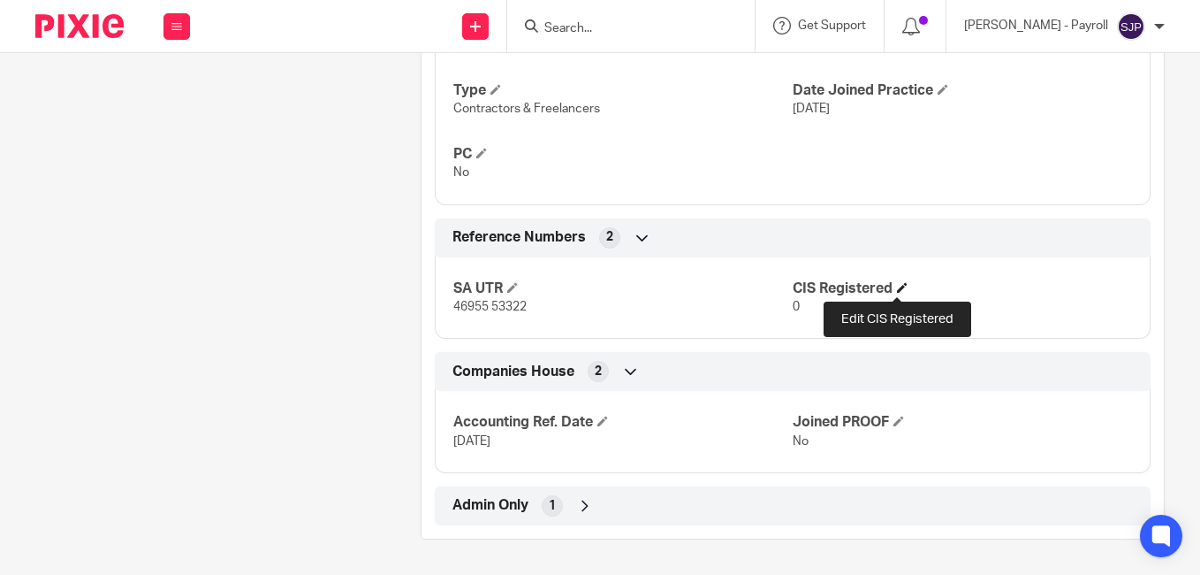
click at [901, 290] on span at bounding box center [902, 287] width 11 height 11
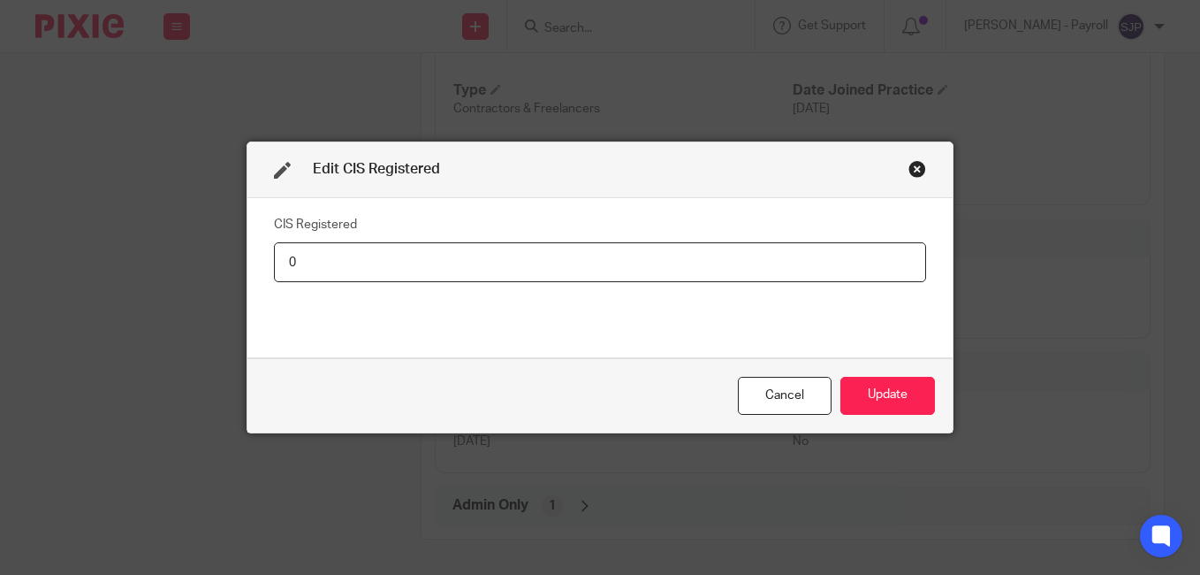
click at [408, 241] on fieldset "CIS Registered 0" at bounding box center [600, 246] width 652 height 71
click at [378, 270] on input "0" at bounding box center [600, 262] width 652 height 40
paste input "Net - 20%"
type input "Net - 20%"
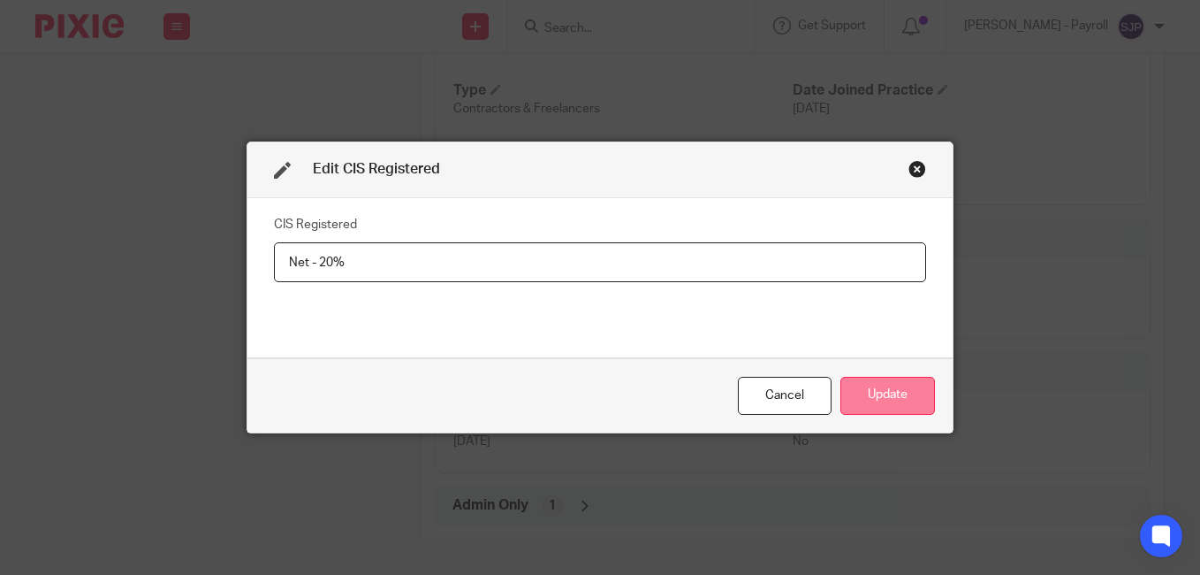
click at [886, 399] on button "Update" at bounding box center [888, 396] width 95 height 38
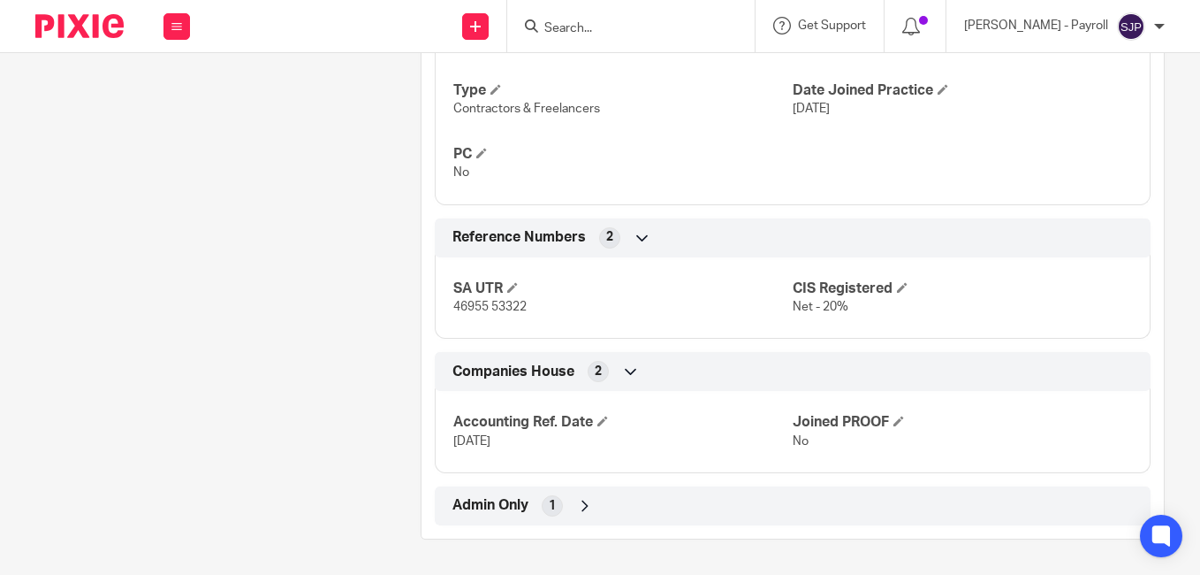
click at [594, 21] on input "Search" at bounding box center [622, 29] width 159 height 16
paste input "WILLIAM STEVENS"
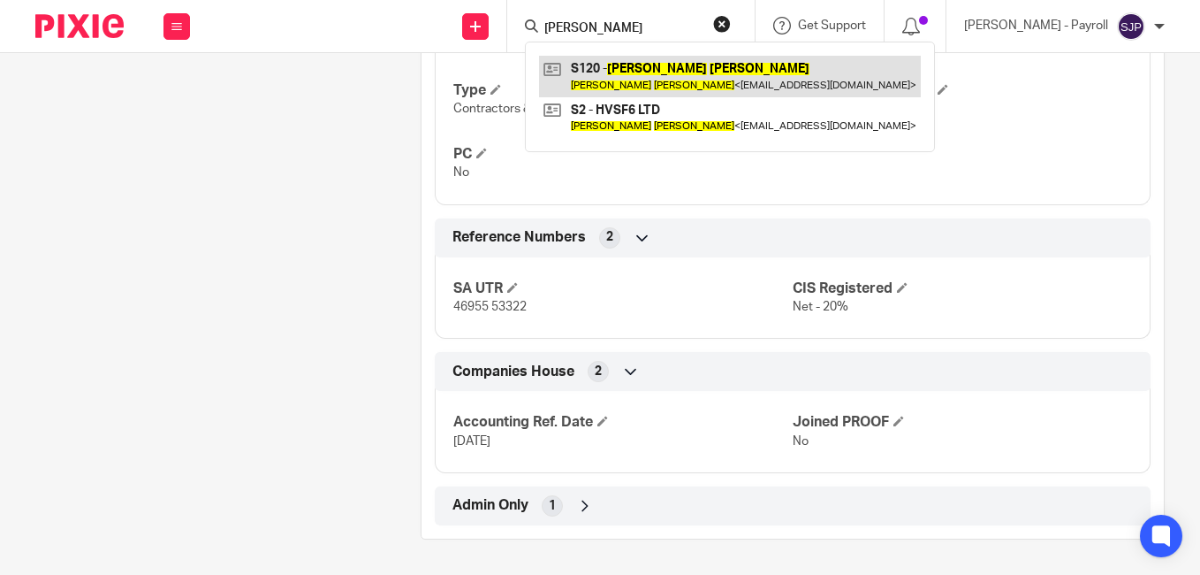
type input "WILLIAM STEVENS"
click at [600, 73] on link at bounding box center [730, 76] width 382 height 41
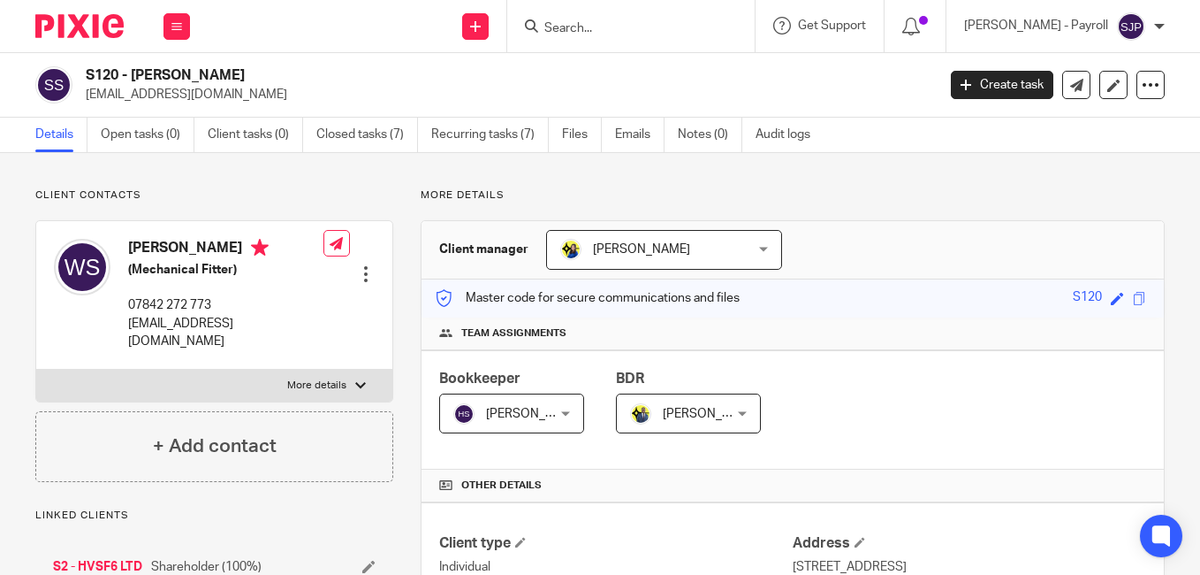
click at [155, 240] on h4 "[PERSON_NAME]" at bounding box center [225, 250] width 195 height 22
copy h4 "[PERSON_NAME]"
click at [223, 252] on h4 "[PERSON_NAME]" at bounding box center [225, 250] width 195 height 22
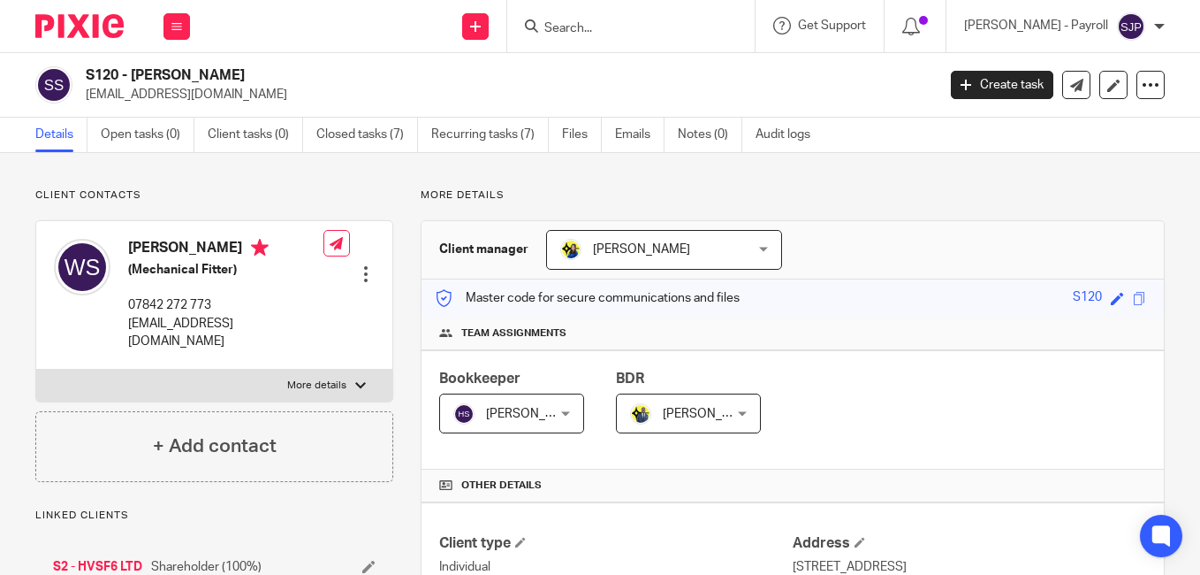
copy h4 "[PERSON_NAME]"
click at [844, 75] on div "S120 - [PERSON_NAME] [EMAIL_ADDRESS][DOMAIN_NAME]" at bounding box center [505, 84] width 839 height 37
click at [875, 81] on div "S120 - WILLIAM STEVENS wilsta@hotmail.co.uk" at bounding box center [505, 84] width 839 height 37
click at [874, 80] on div "S120 - WILLIAM STEVENS wilsta@hotmail.co.uk" at bounding box center [505, 84] width 839 height 37
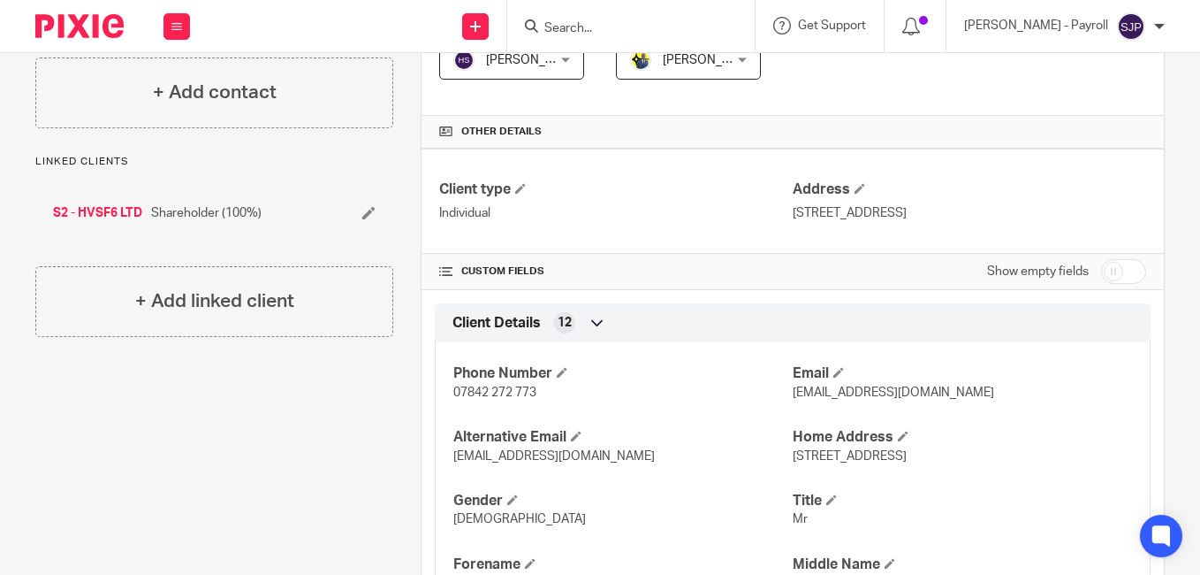
scroll to position [442, 0]
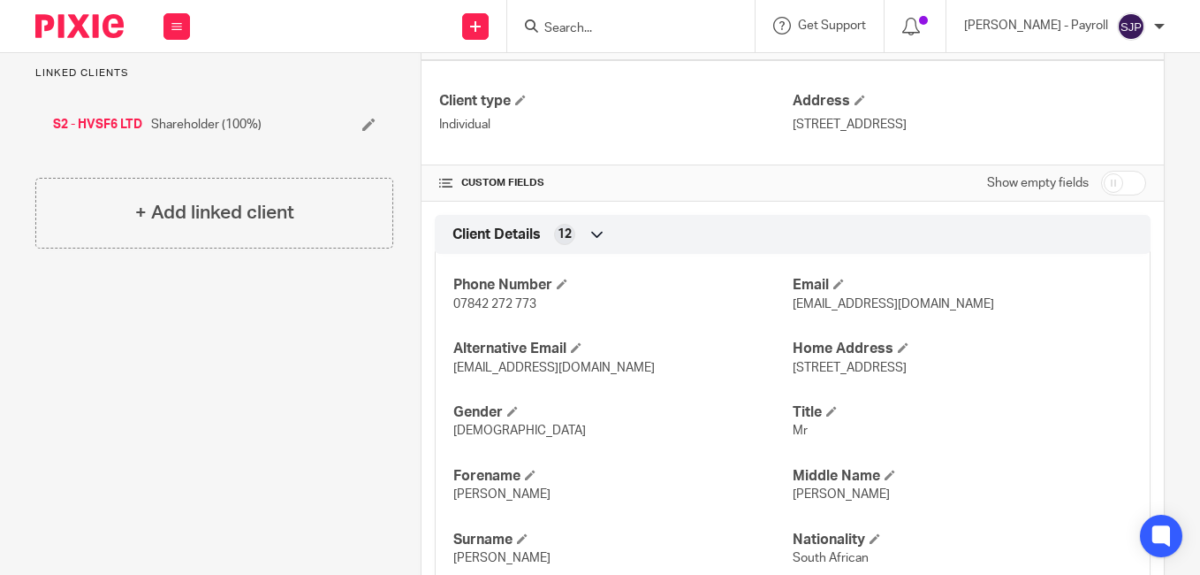
click at [1102, 187] on input "checkbox" at bounding box center [1123, 183] width 45 height 25
checkbox input "true"
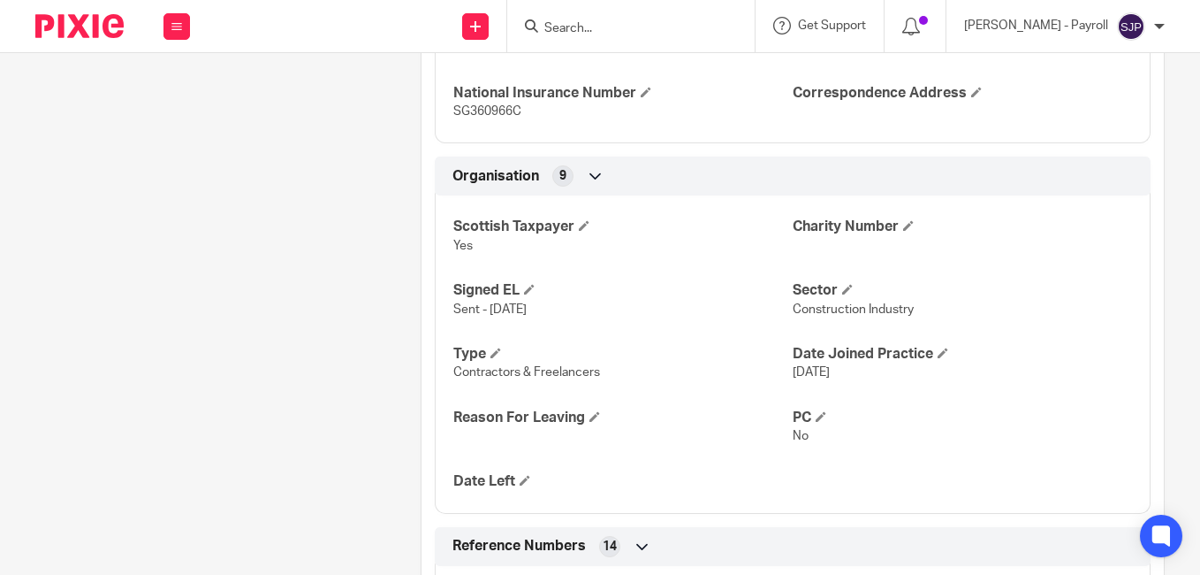
scroll to position [1434, 0]
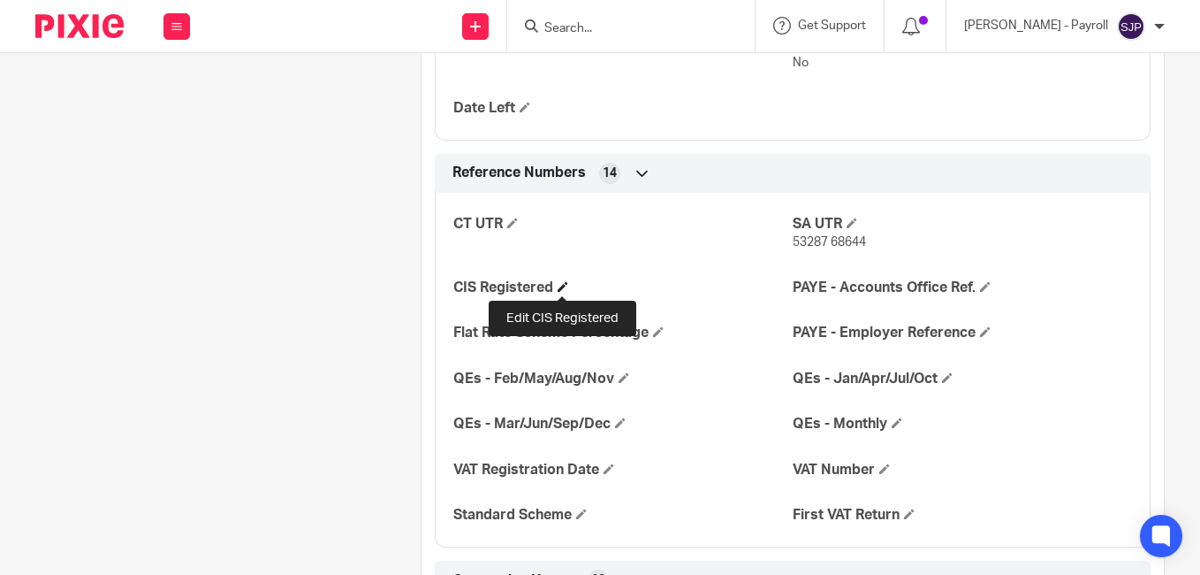
click at [558, 285] on span at bounding box center [563, 286] width 11 height 11
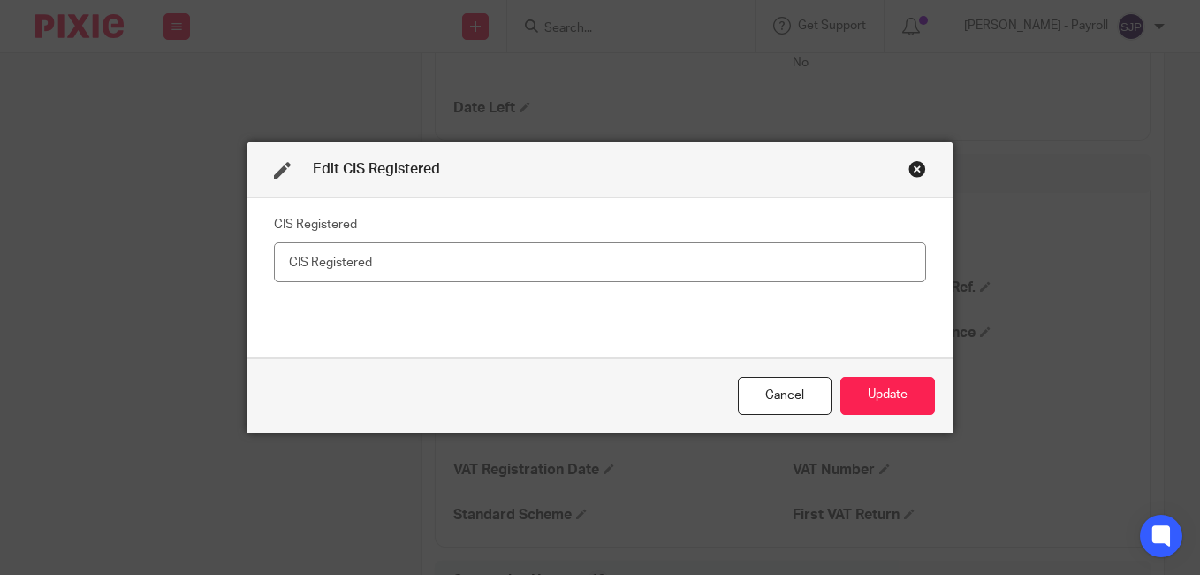
click at [481, 276] on input "text" at bounding box center [600, 262] width 652 height 40
click at [484, 265] on input "text" at bounding box center [600, 262] width 652 height 40
type input "Net - 20%"
click at [861, 397] on button "Update" at bounding box center [888, 396] width 95 height 38
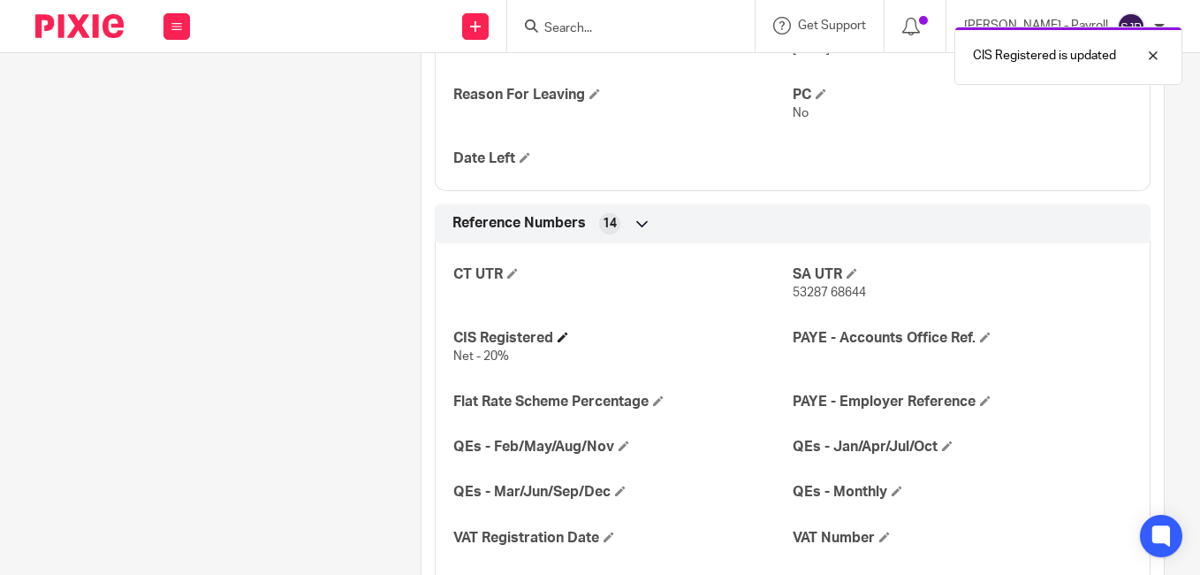
scroll to position [1345, 0]
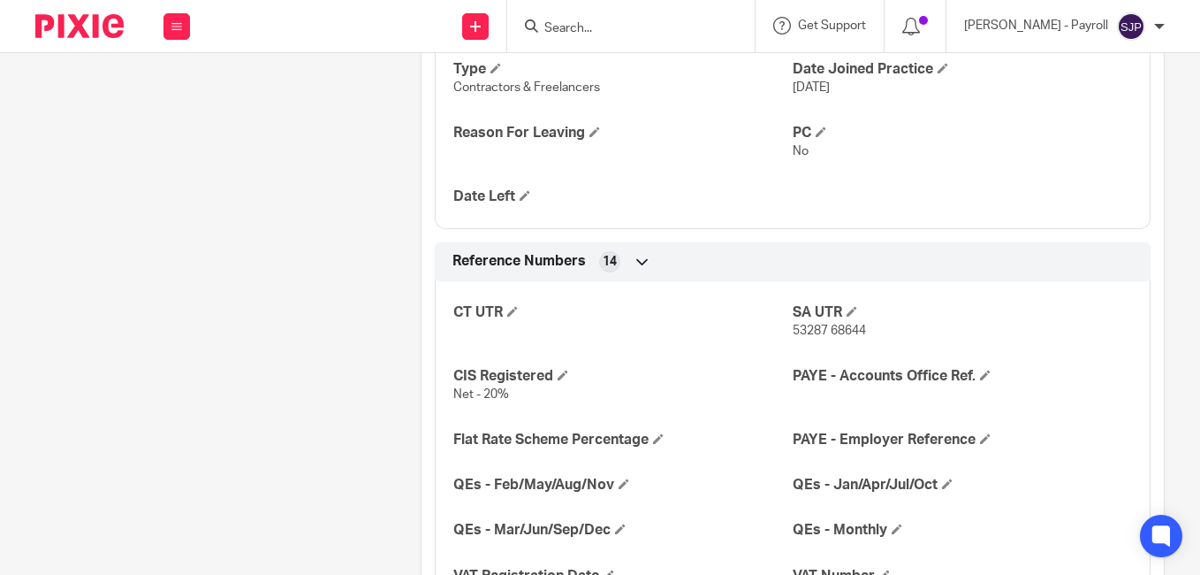
click at [578, 25] on input "Search" at bounding box center [622, 29] width 159 height 16
paste input "MARK TOAL"
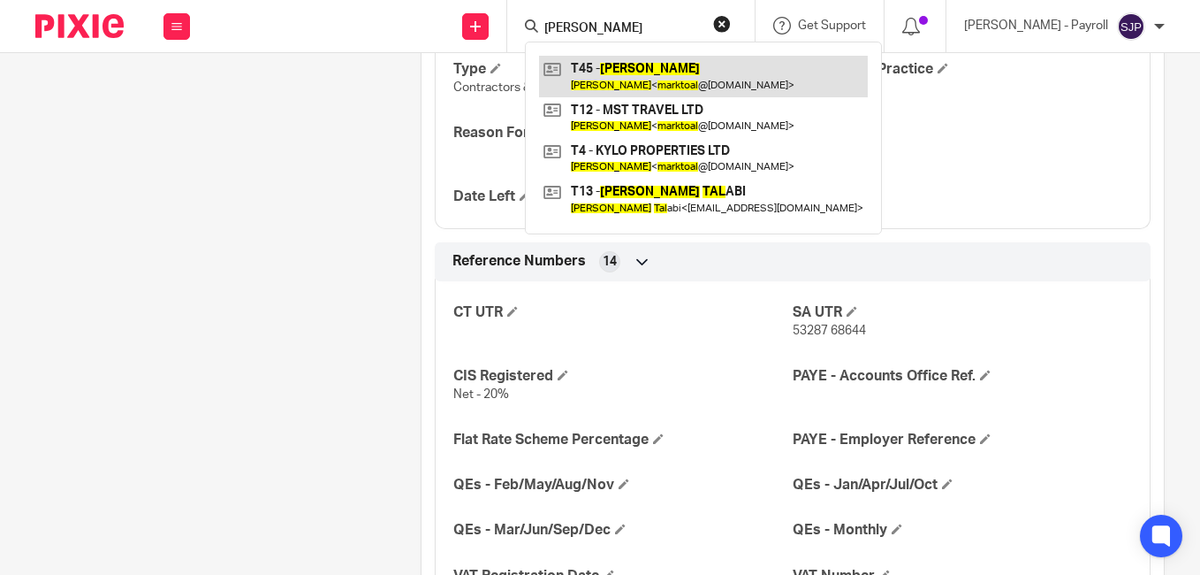
type input "MARK TOAL"
click at [654, 73] on link at bounding box center [703, 76] width 329 height 41
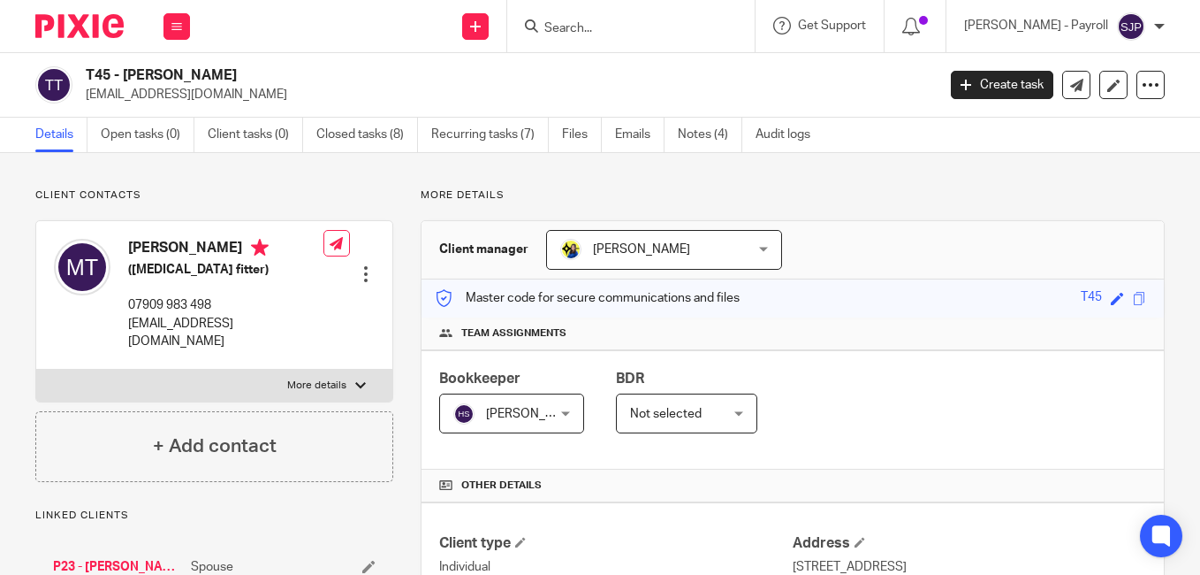
click at [146, 241] on h4 "[PERSON_NAME]" at bounding box center [225, 250] width 195 height 22
copy h4 "Mark"
click at [178, 244] on h4 "Mark Toal" at bounding box center [225, 250] width 195 height 22
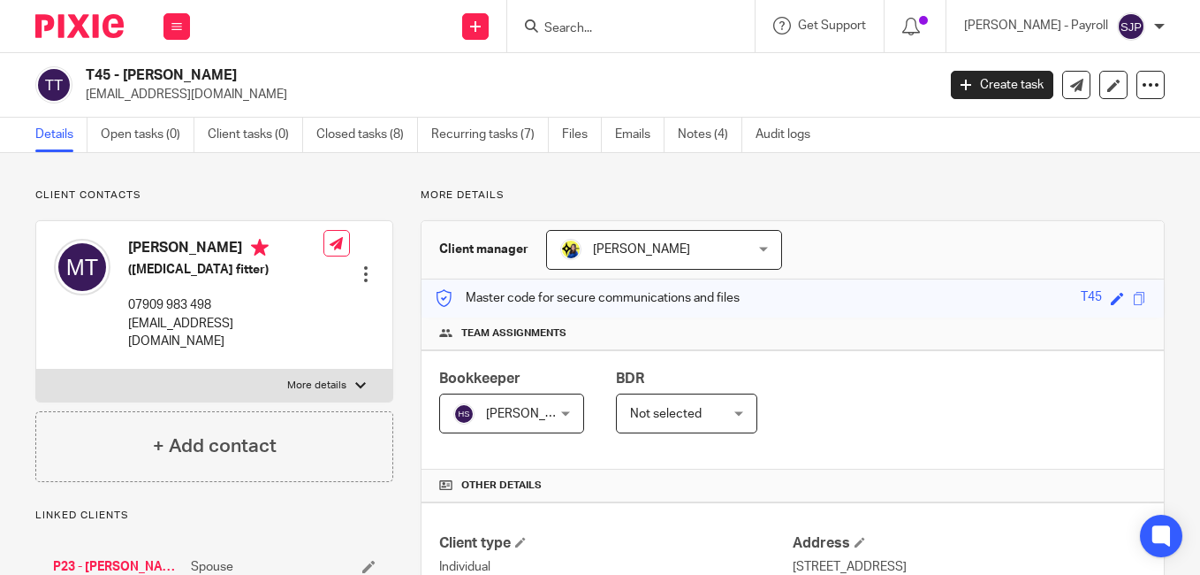
copy h4 "Toal"
click at [877, 97] on p "marktoal@live.co.uk" at bounding box center [505, 95] width 839 height 18
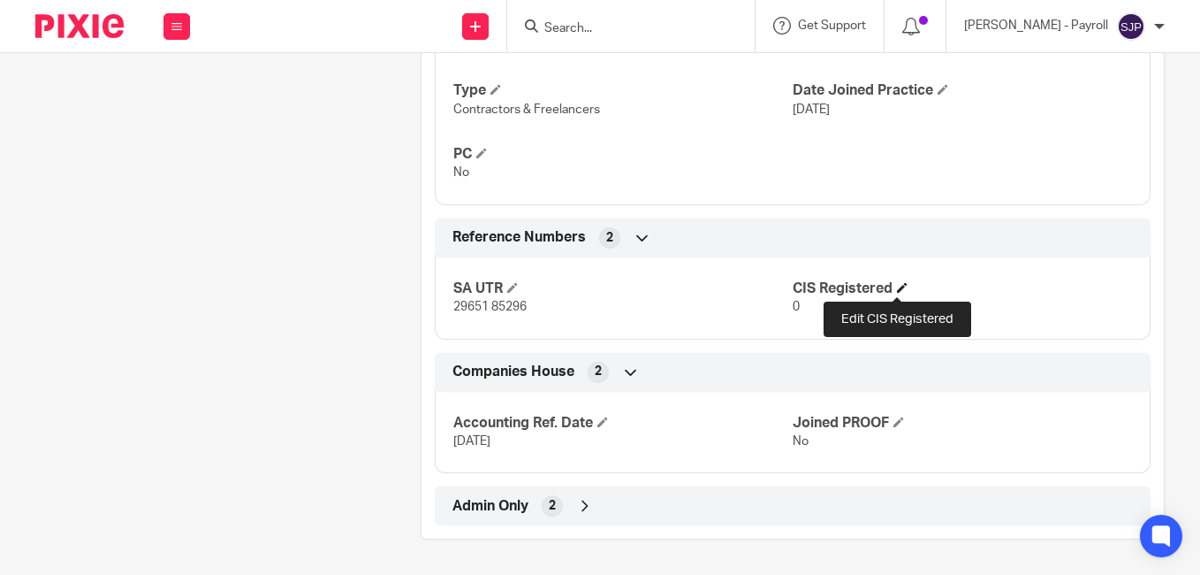
click at [897, 282] on span at bounding box center [902, 287] width 11 height 11
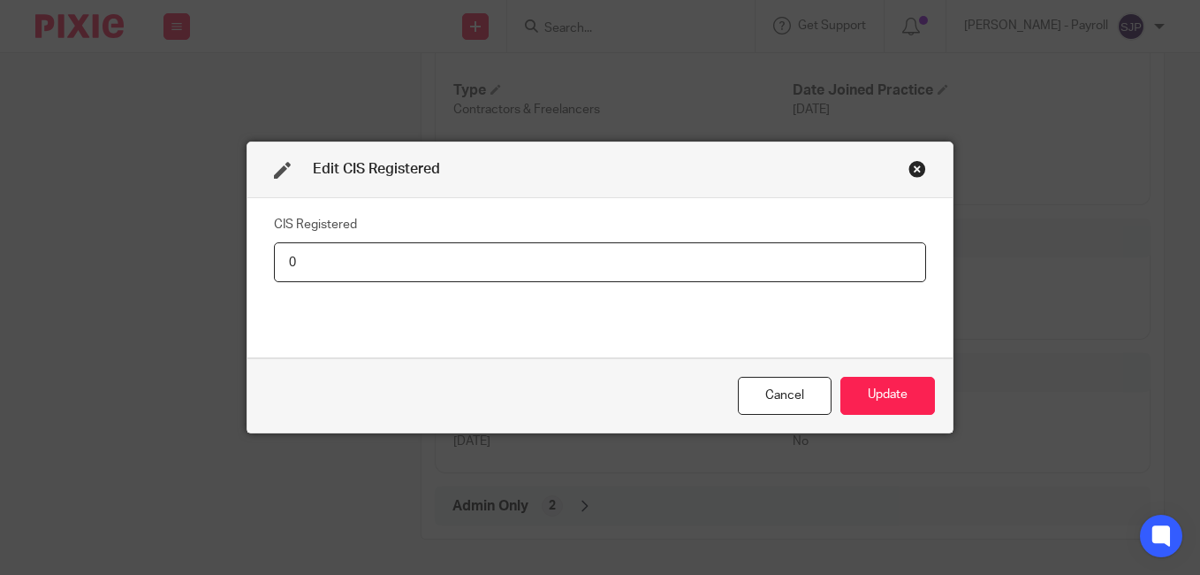
click at [596, 289] on div "CIS Registered 0" at bounding box center [600, 277] width 652 height 133
click at [591, 273] on input "0" at bounding box center [600, 262] width 652 height 40
paste input "Net - 20%"
type input "Net - 20%"
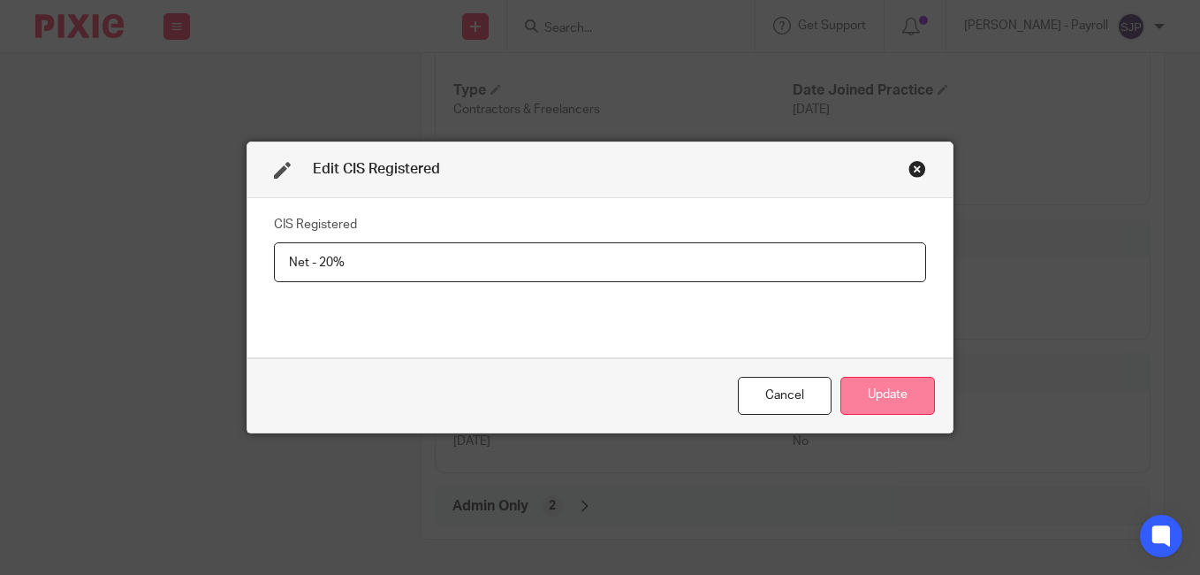
click at [858, 395] on button "Update" at bounding box center [888, 396] width 95 height 38
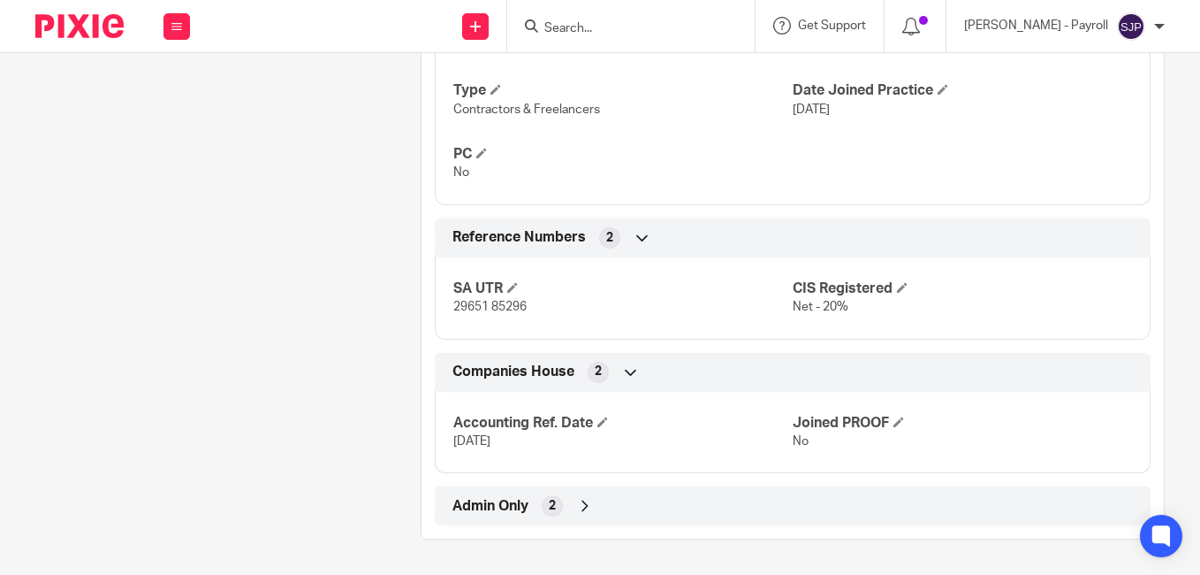
click at [595, 33] on input "Search" at bounding box center [622, 29] width 159 height 16
paste input "NICHOLAS REID"
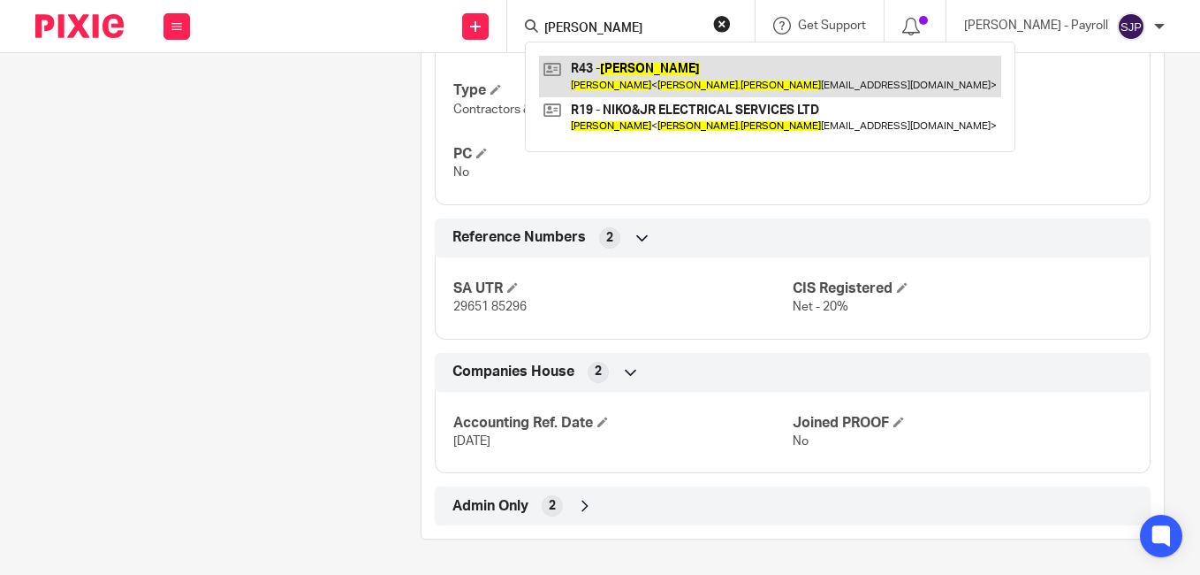
type input "NICHOLAS REID"
click at [586, 75] on link at bounding box center [770, 76] width 462 height 41
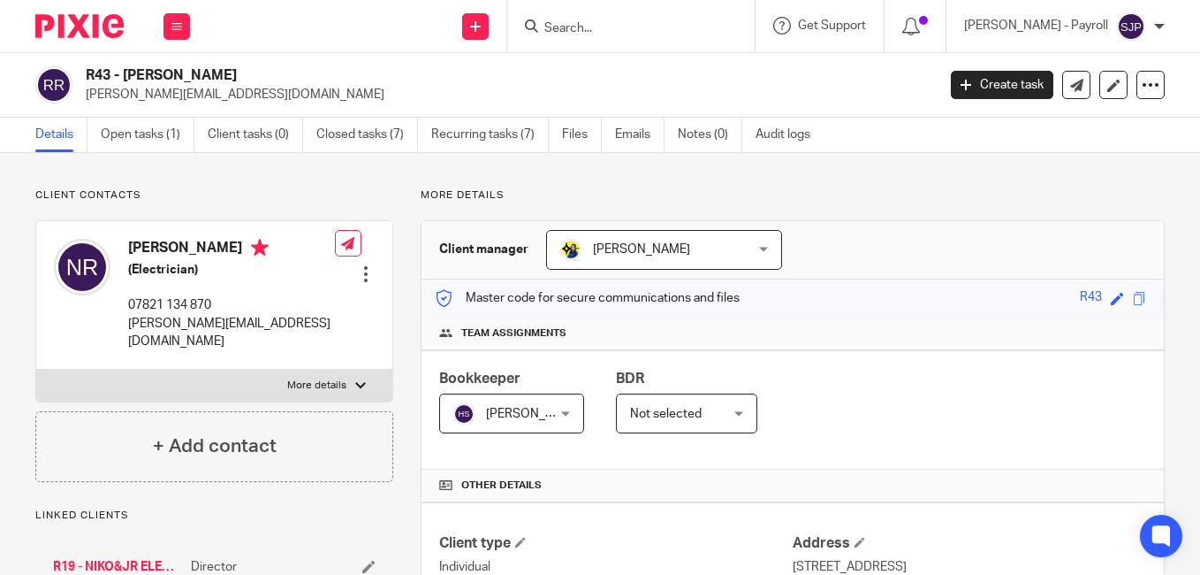
click at [181, 248] on h4 "[PERSON_NAME]" at bounding box center [231, 250] width 207 height 22
click at [181, 248] on h4 "Nicholas Reid" at bounding box center [231, 250] width 207 height 22
copy h4 "Nicholas"
click at [208, 253] on h4 "Nicholas Reid" at bounding box center [231, 250] width 207 height 22
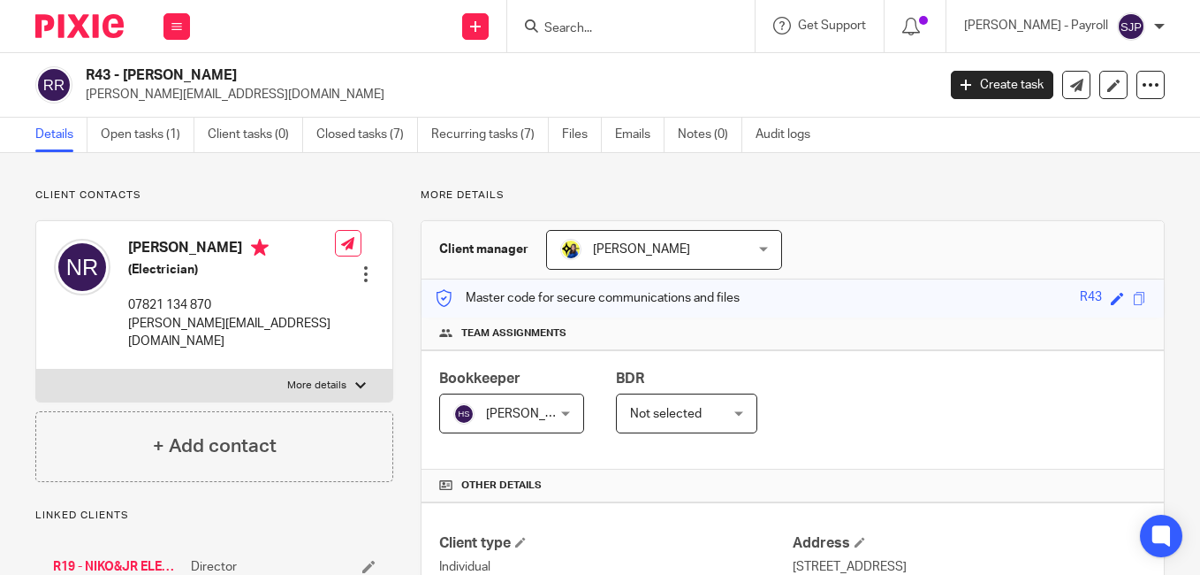
copy h4 "Reid"
click at [858, 94] on p "nicholas.reid1989x@gmail.com" at bounding box center [505, 95] width 839 height 18
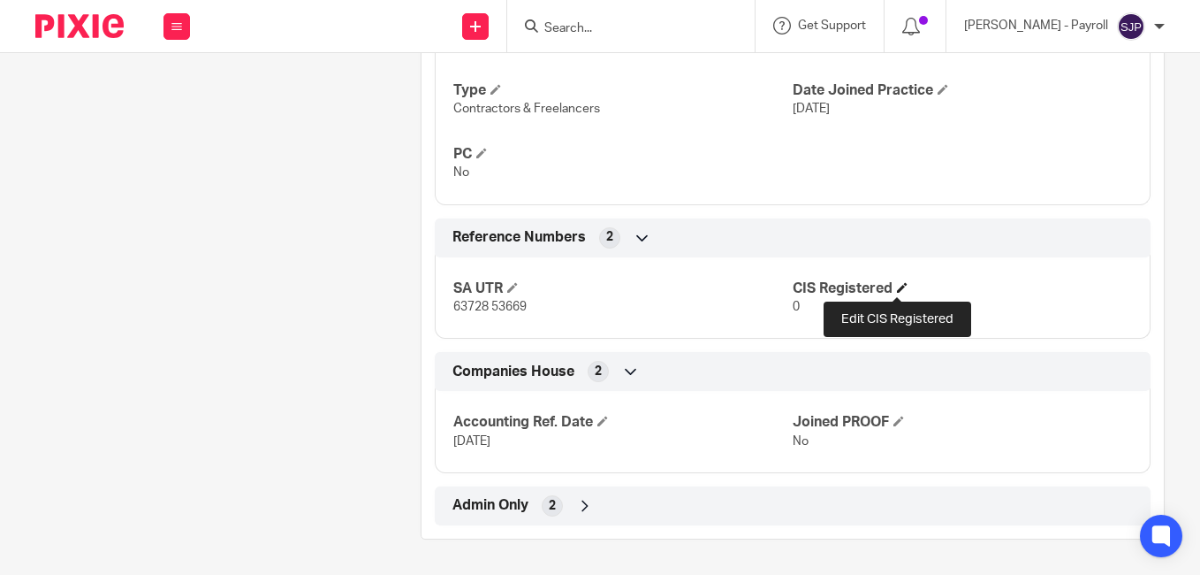
click at [901, 286] on span at bounding box center [902, 287] width 11 height 11
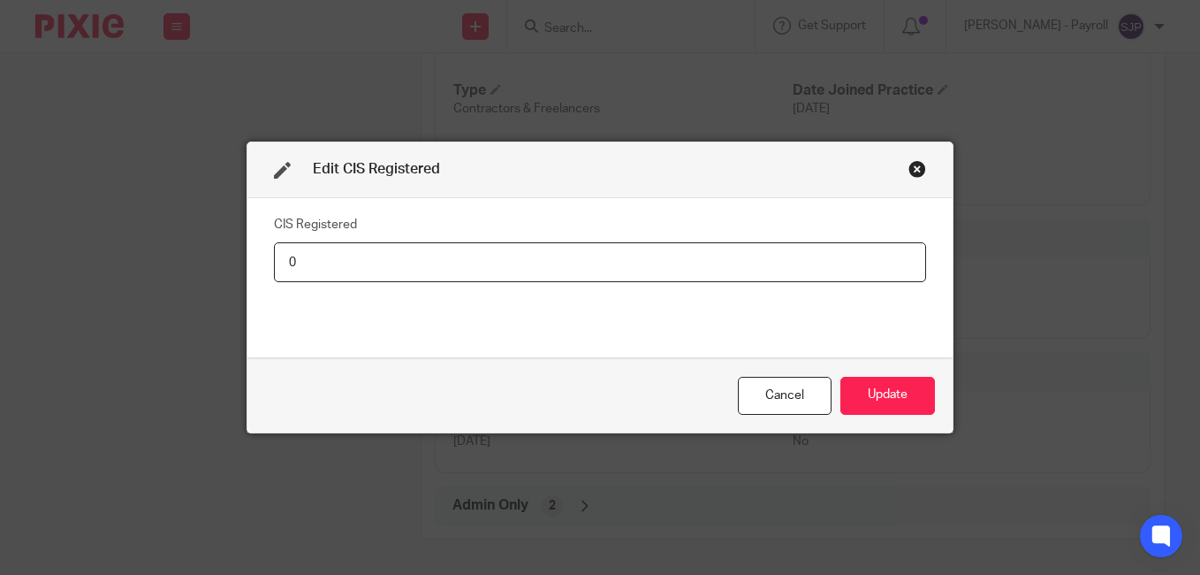
click at [425, 261] on input "0" at bounding box center [600, 262] width 652 height 40
type input "Net - 20%"
click at [869, 396] on button "Update" at bounding box center [888, 396] width 95 height 38
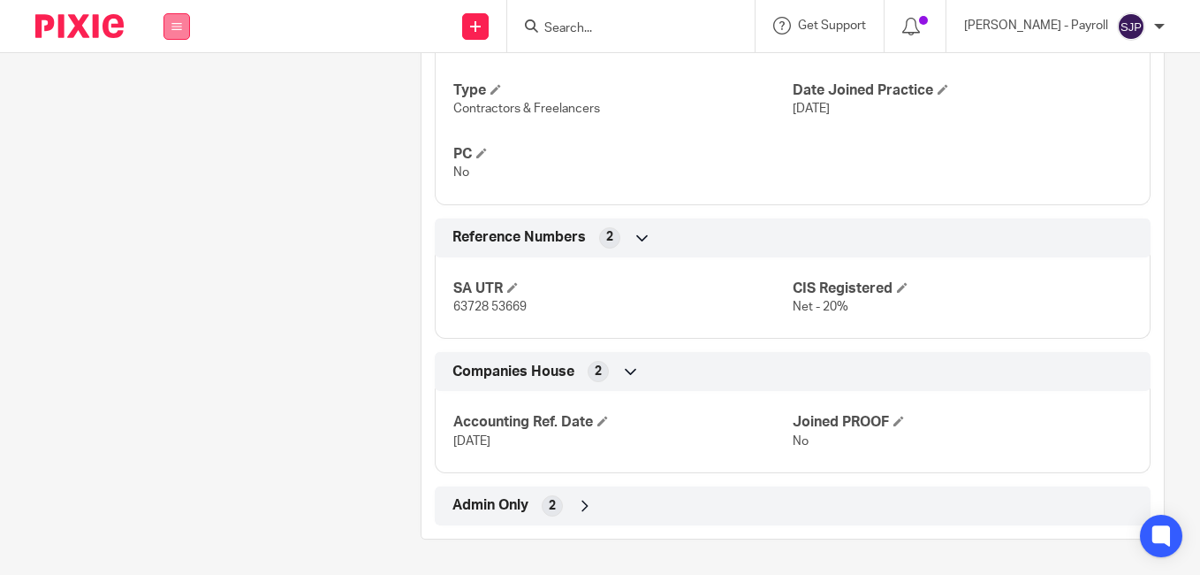
click at [171, 30] on icon at bounding box center [176, 26] width 11 height 11
click at [186, 164] on li "Team" at bounding box center [176, 161] width 47 height 26
click at [174, 155] on link "Team" at bounding box center [167, 160] width 29 height 12
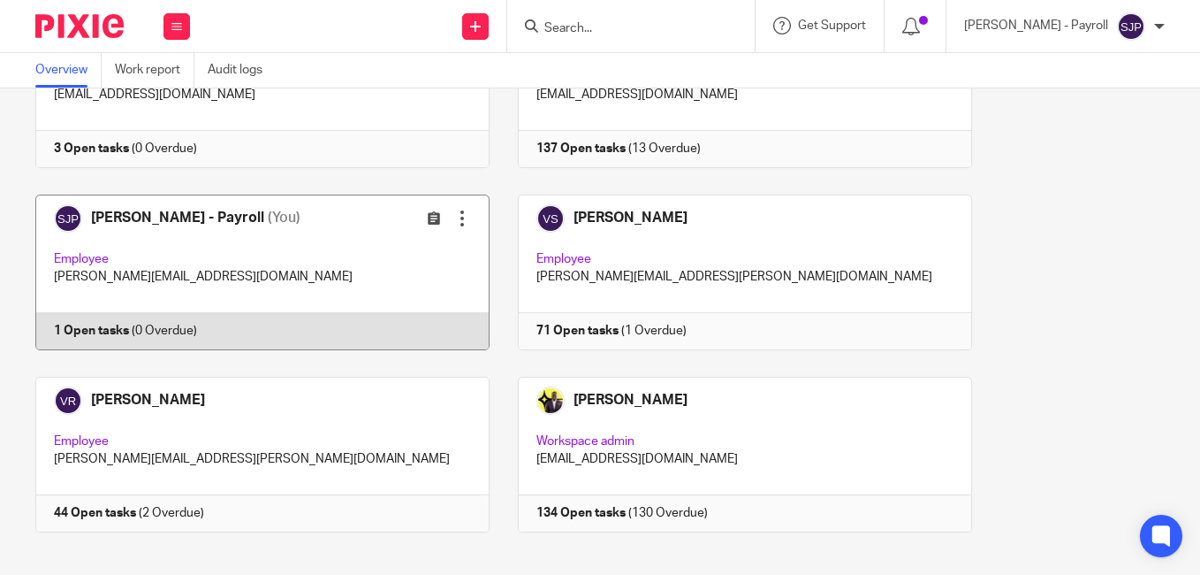
scroll to position [1837, 0]
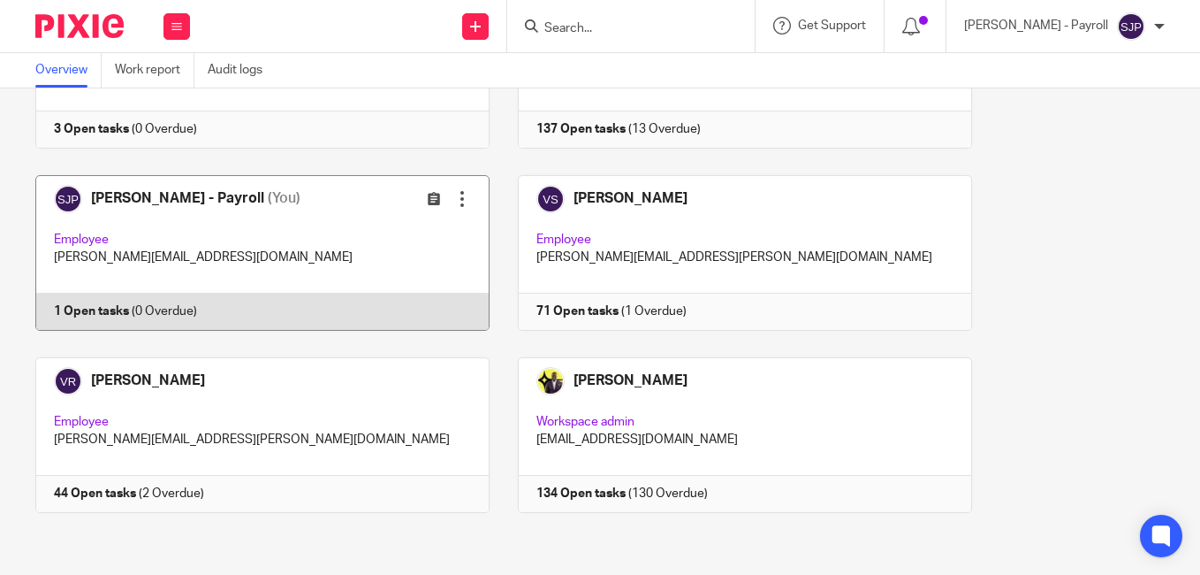
click at [267, 310] on link at bounding box center [249, 253] width 483 height 156
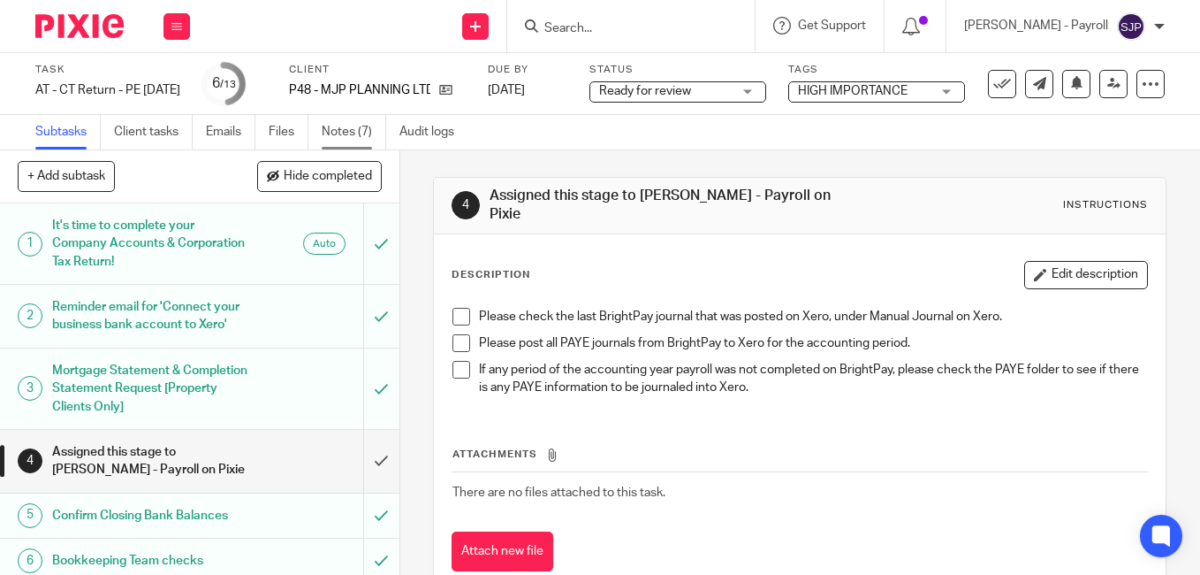
click at [345, 133] on link "Notes (7)" at bounding box center [354, 132] width 65 height 34
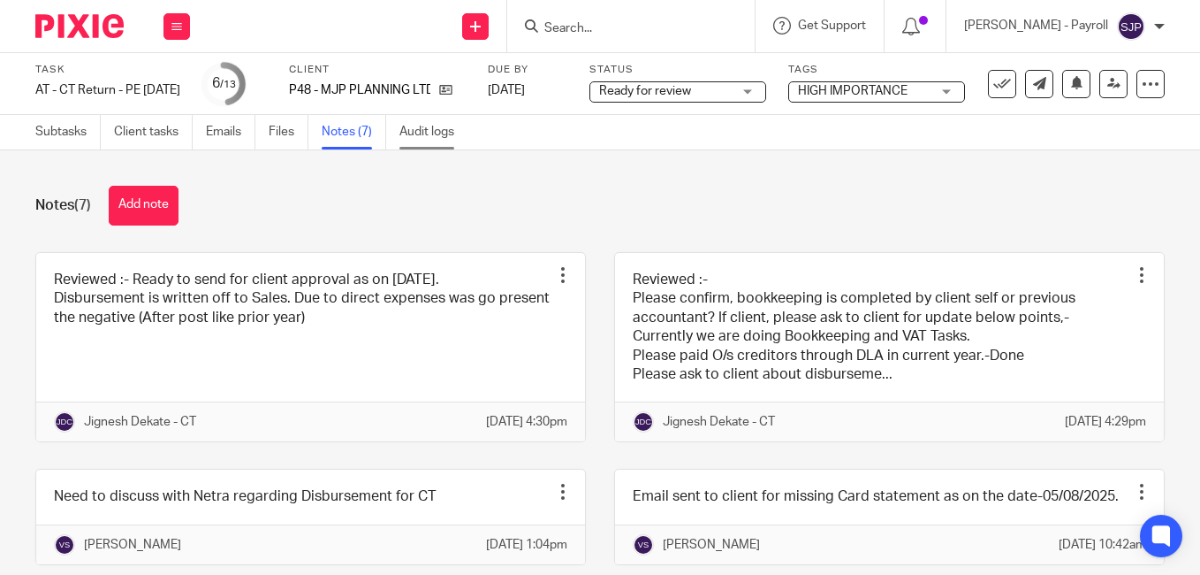
click at [438, 138] on link "Audit logs" at bounding box center [434, 132] width 68 height 34
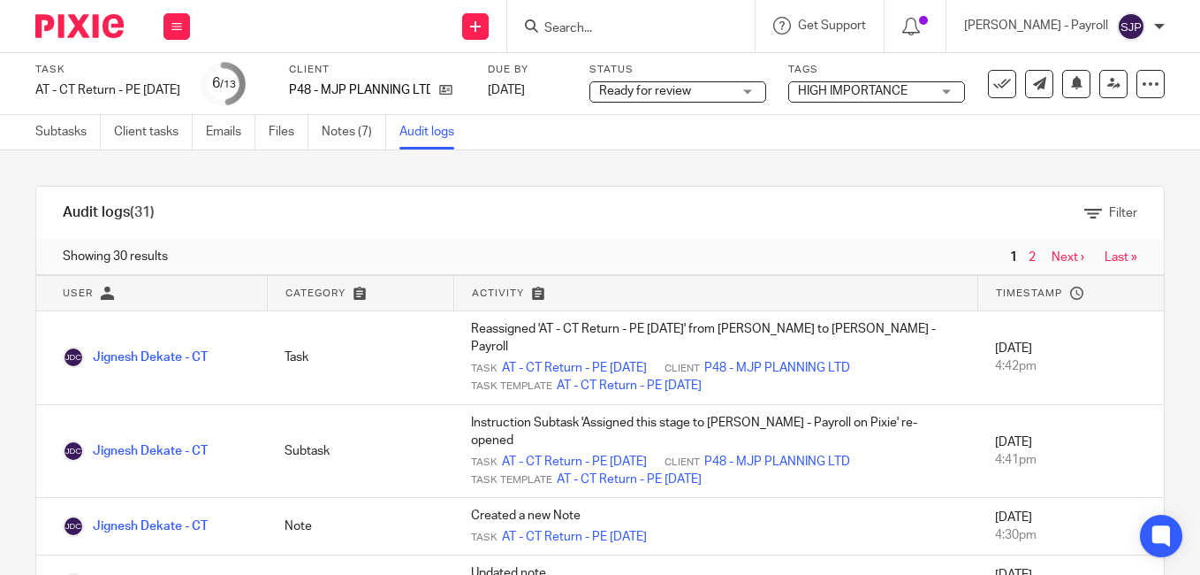
click at [172, 32] on button at bounding box center [177, 26] width 27 height 27
click at [191, 187] on link "Reports" at bounding box center [175, 186] width 44 height 12
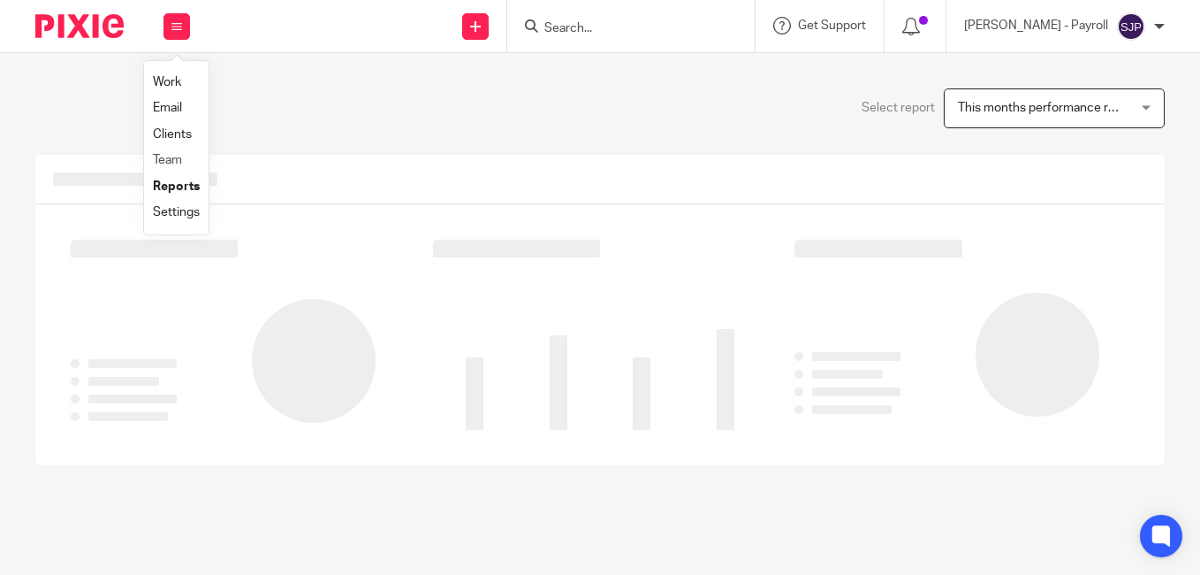
click at [171, 150] on li "Team" at bounding box center [176, 161] width 47 height 26
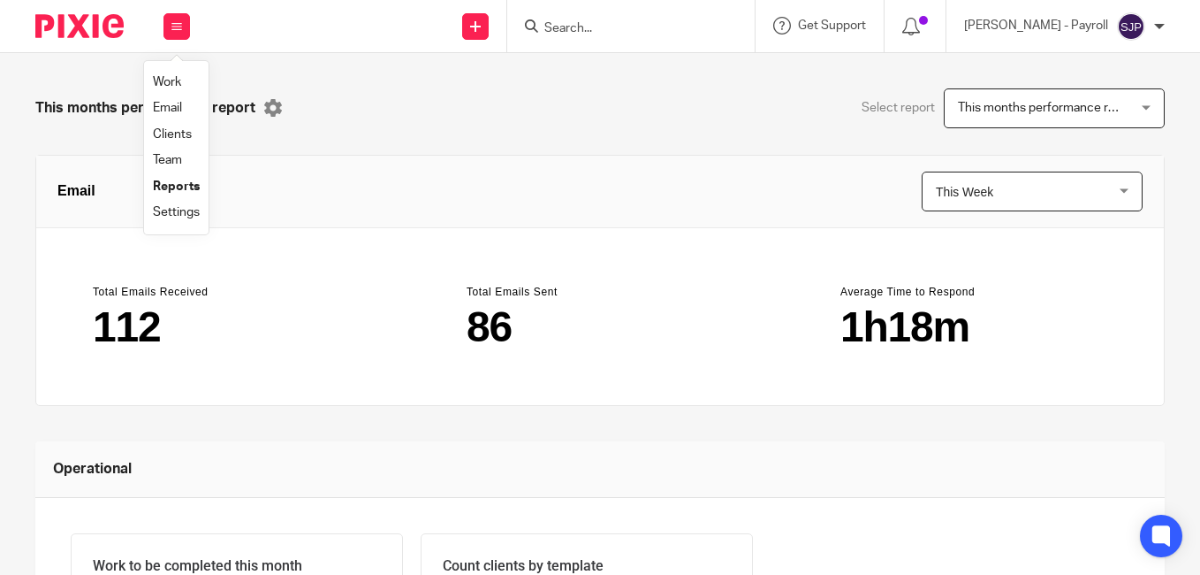
click at [170, 162] on link "Team" at bounding box center [167, 160] width 29 height 12
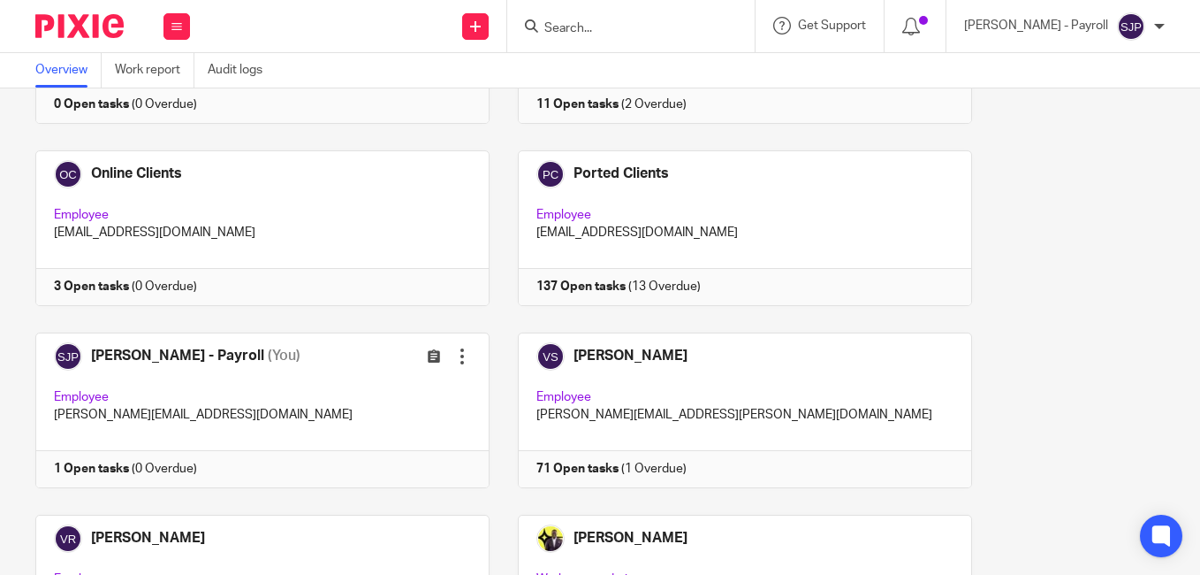
scroll to position [1837, 0]
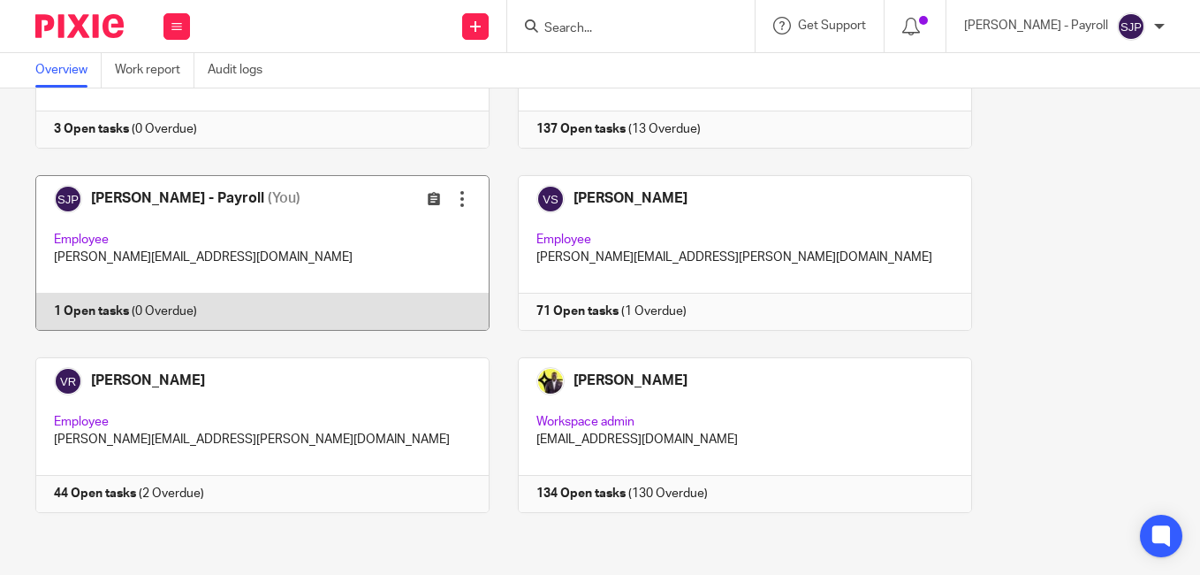
click at [246, 308] on link at bounding box center [249, 253] width 483 height 156
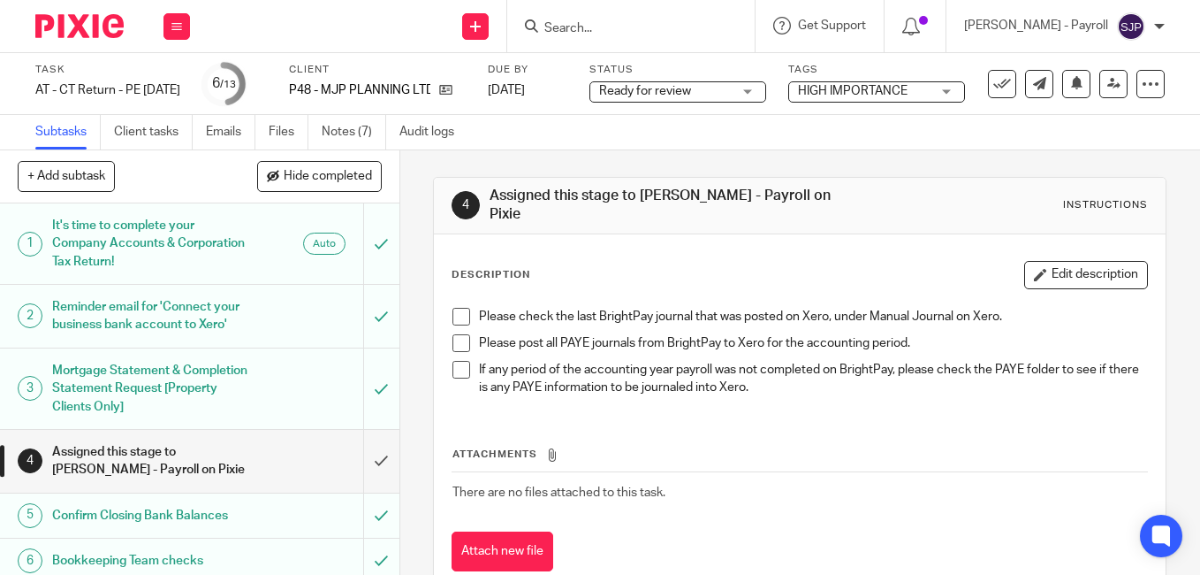
click at [461, 311] on span at bounding box center [462, 317] width 18 height 18
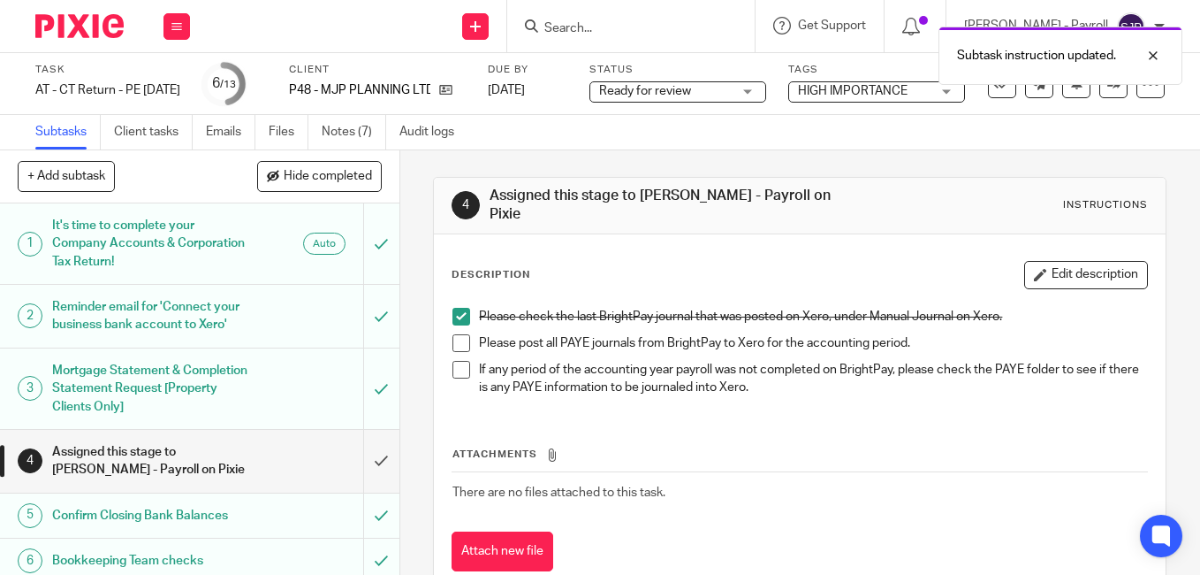
click at [455, 342] on span at bounding box center [462, 343] width 18 height 18
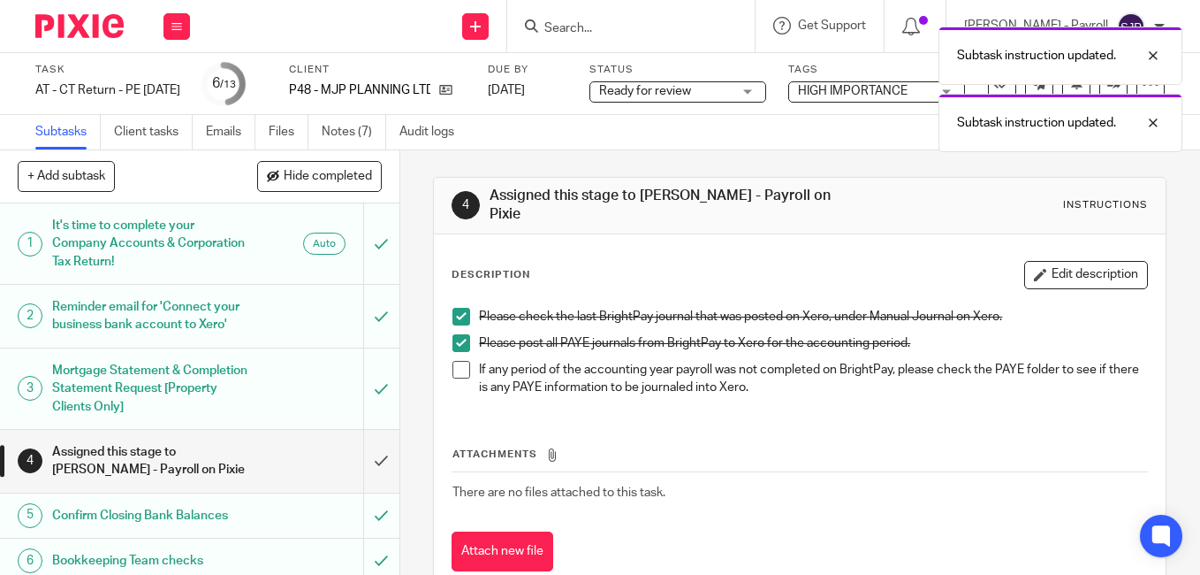
click at [462, 369] on span at bounding box center [462, 370] width 18 height 18
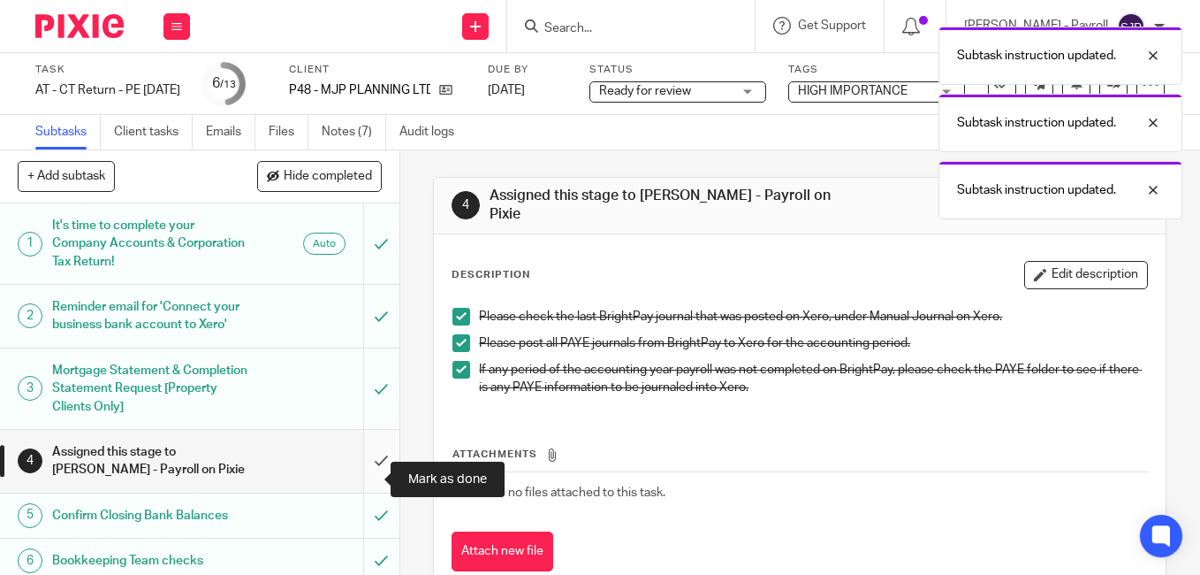
click at [364, 477] on input "submit" at bounding box center [200, 461] width 400 height 63
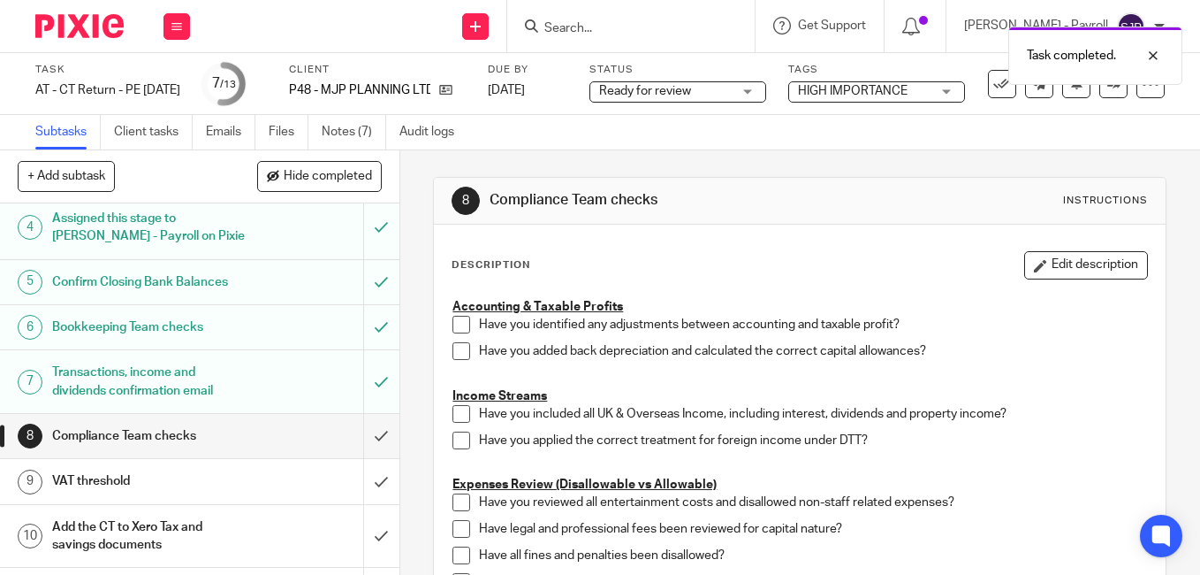
scroll to position [265, 0]
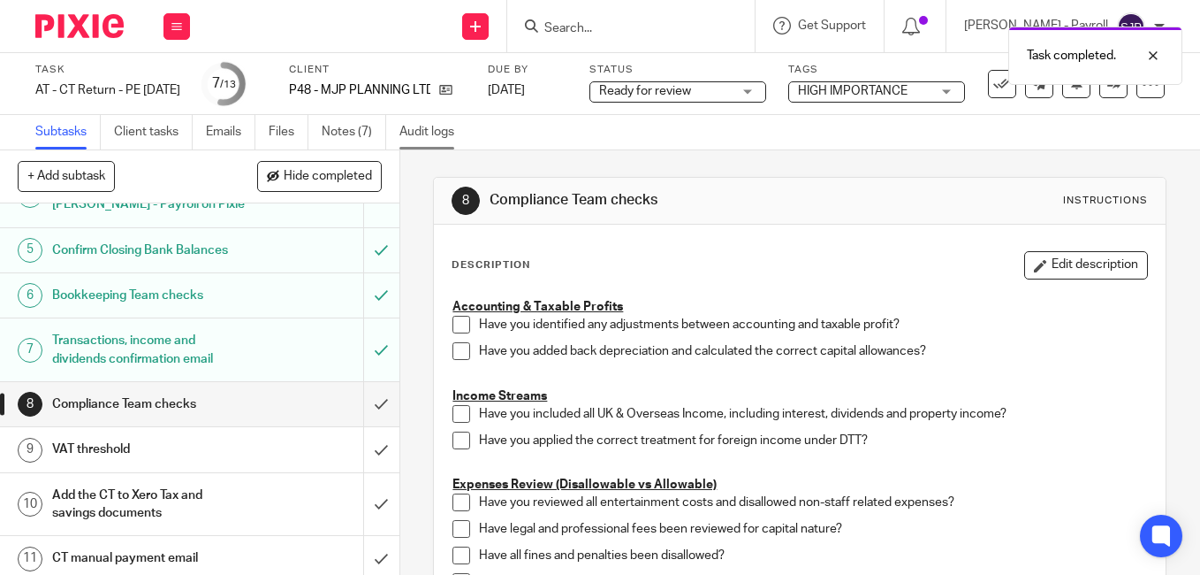
click at [423, 133] on link "Audit logs" at bounding box center [434, 132] width 68 height 34
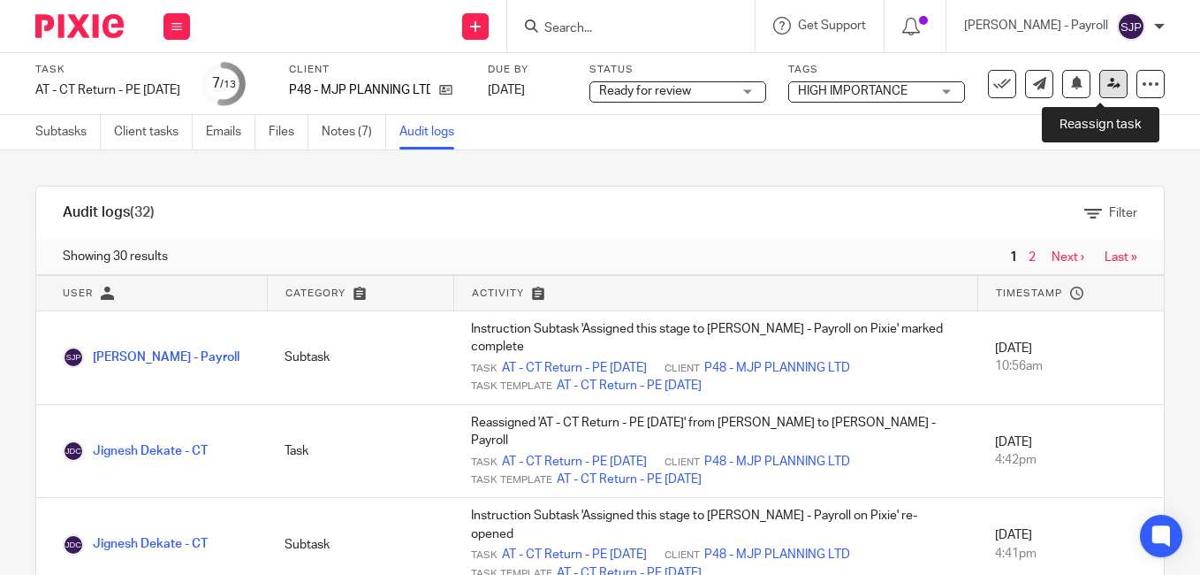
click at [1108, 86] on link at bounding box center [1114, 84] width 28 height 28
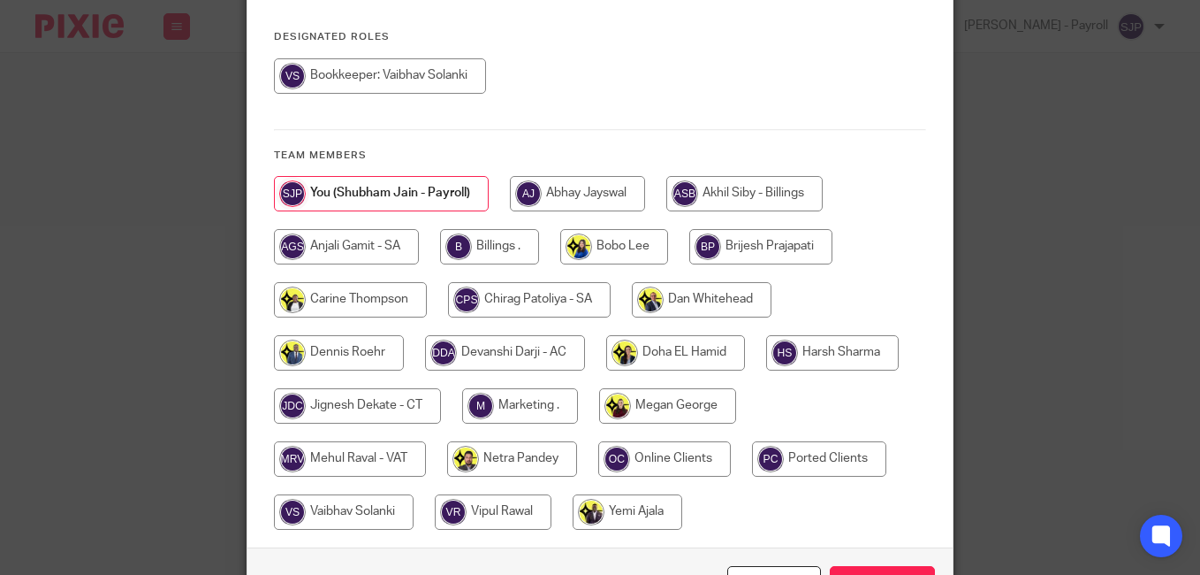
scroll to position [265, 0]
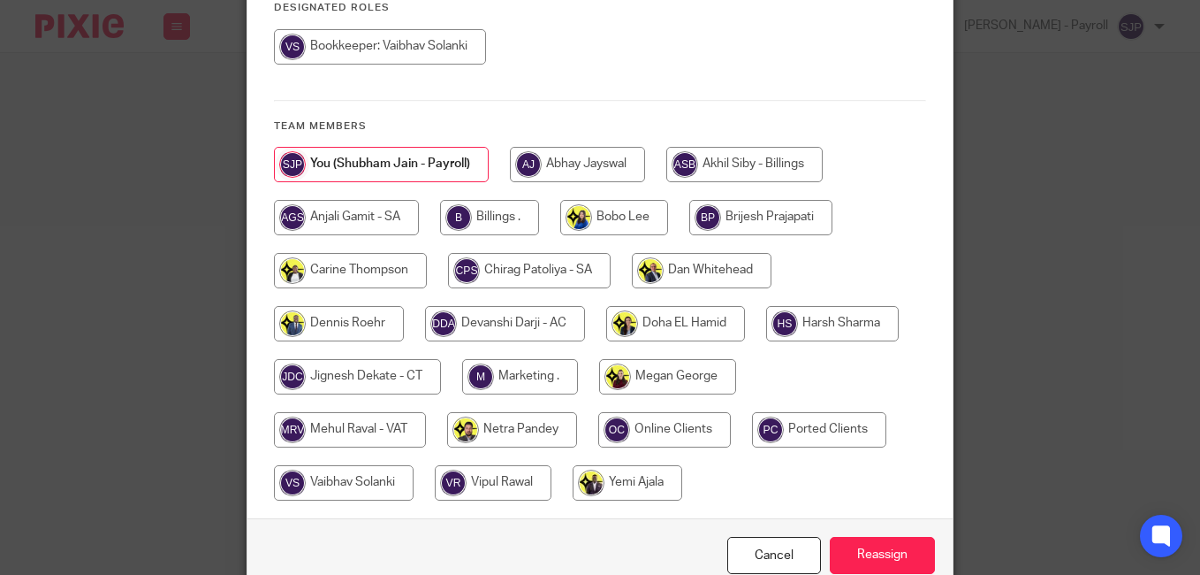
click at [387, 365] on input "radio" at bounding box center [357, 376] width 167 height 35
radio input "true"
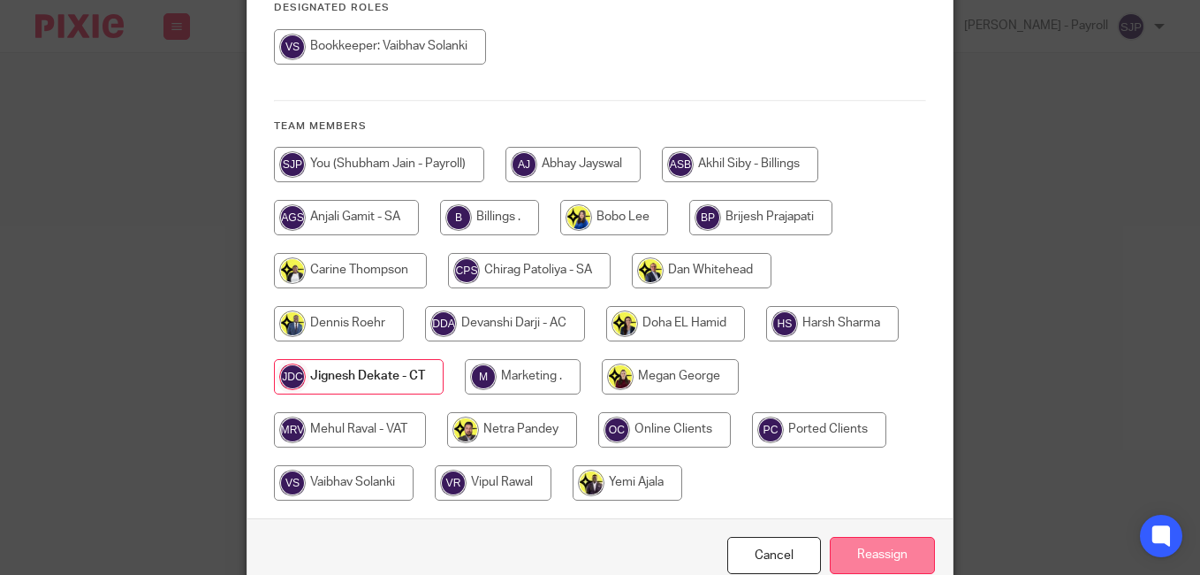
click at [870, 544] on input "Reassign" at bounding box center [882, 556] width 105 height 38
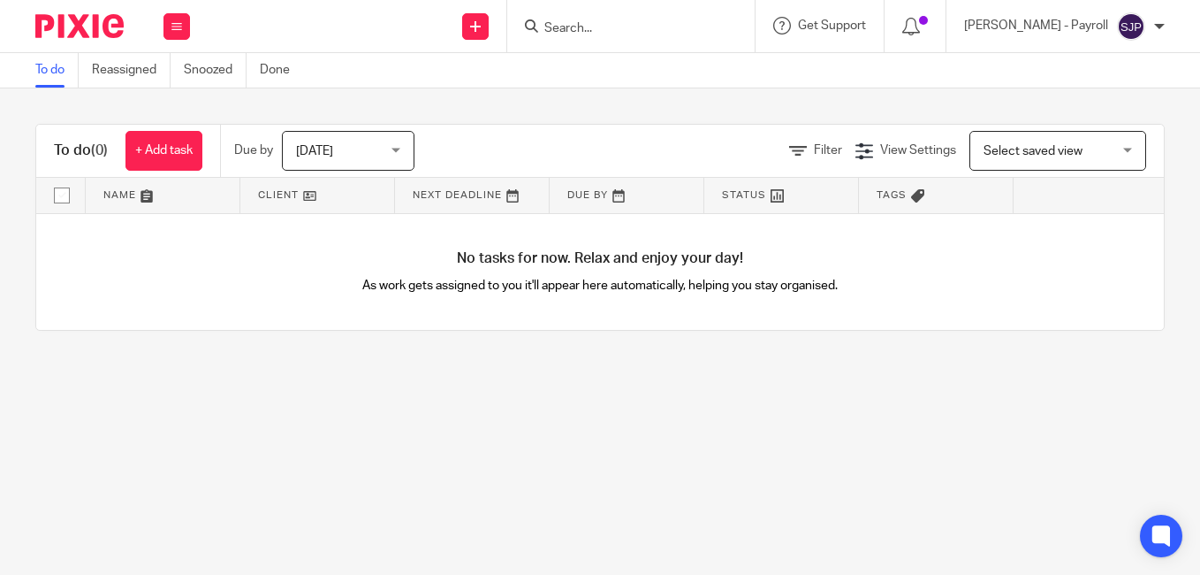
click at [610, 26] on input "Search" at bounding box center [622, 29] width 159 height 16
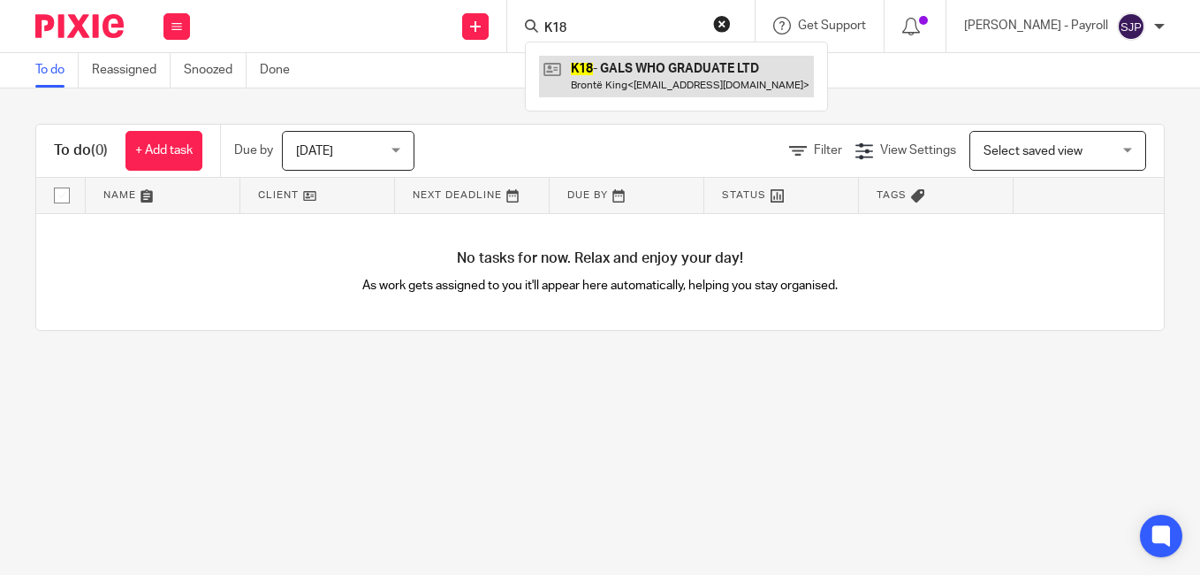
type input "K18"
click at [656, 87] on link at bounding box center [676, 76] width 275 height 41
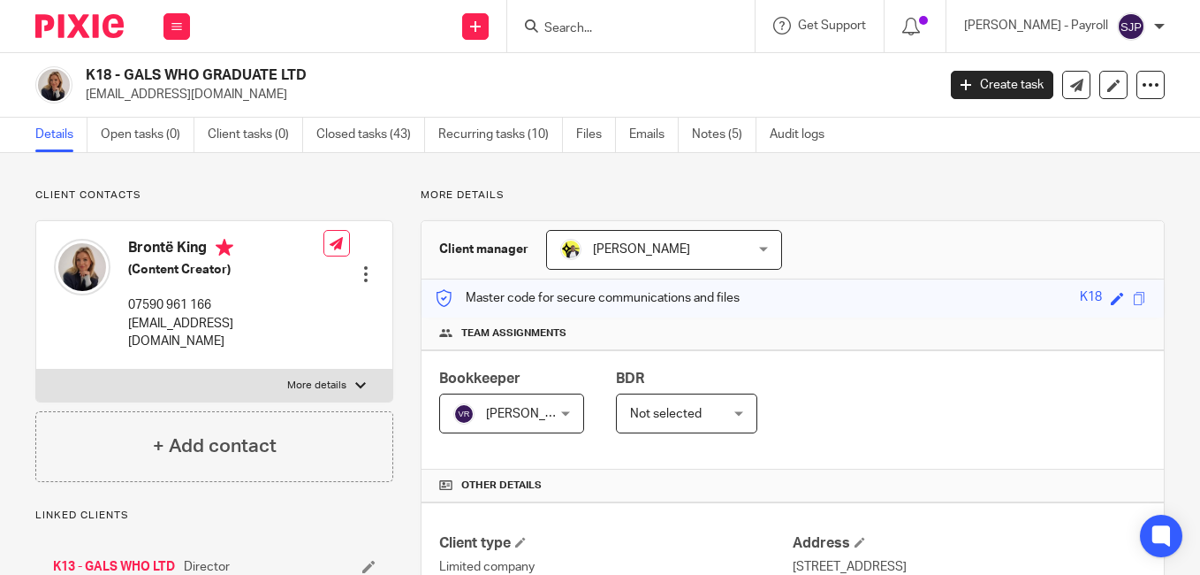
click at [579, 27] on input "Search" at bounding box center [622, 29] width 159 height 16
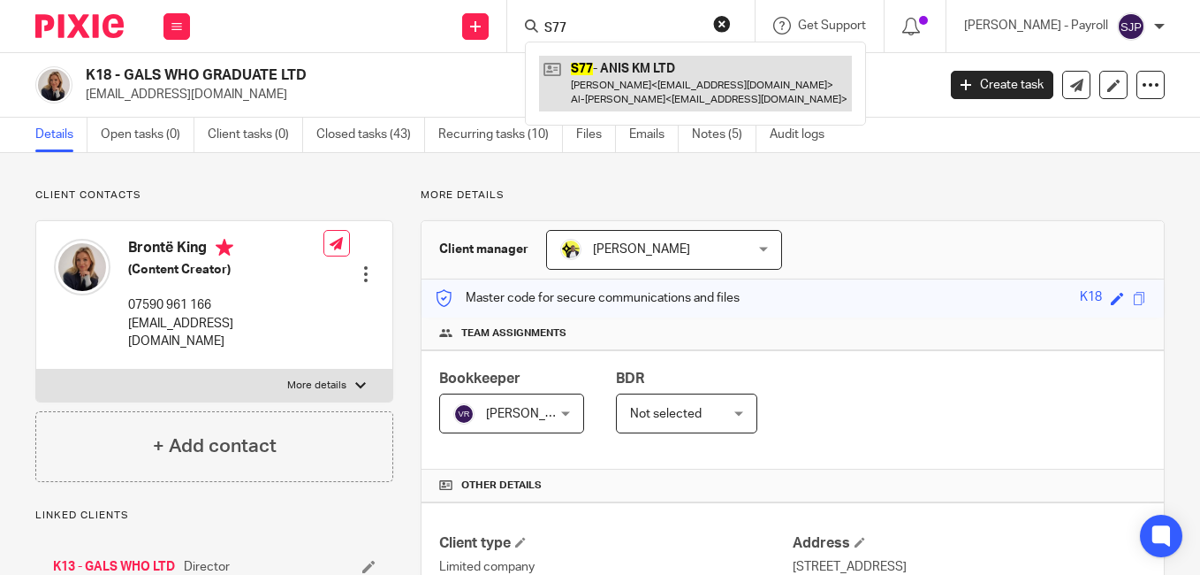
type input "S77"
click at [644, 84] on link at bounding box center [695, 83] width 313 height 55
